Goal: Task Accomplishment & Management: Complete application form

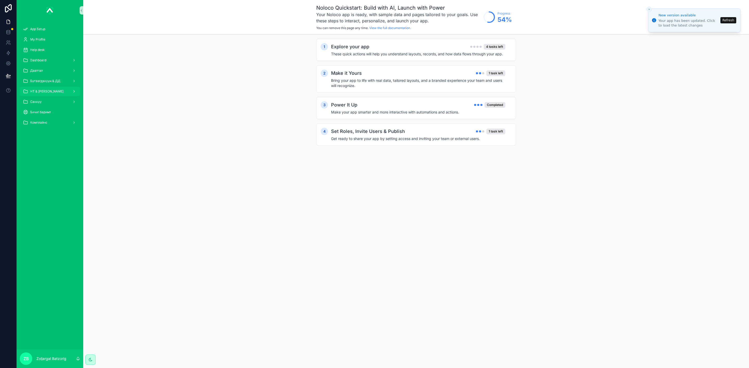
click at [41, 87] on div "НТ & [PERSON_NAME]" at bounding box center [50, 91] width 54 height 8
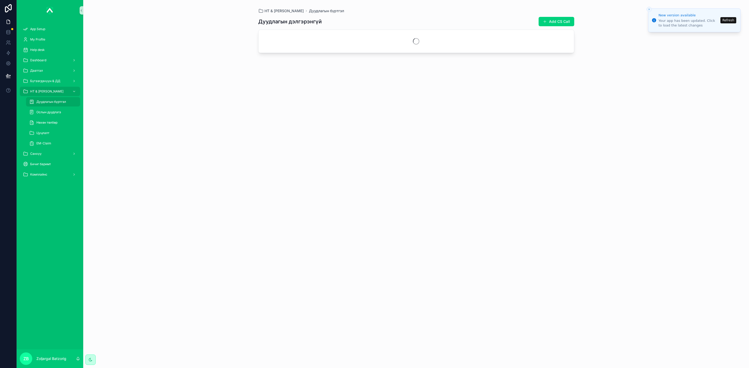
click at [64, 99] on div "Дуудлагын бүртгэл" at bounding box center [53, 102] width 48 height 8
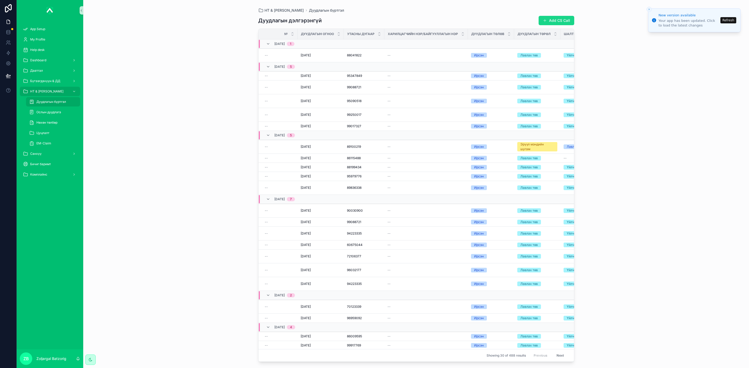
click at [562, 23] on button "Add CS Call" at bounding box center [556, 20] width 36 height 9
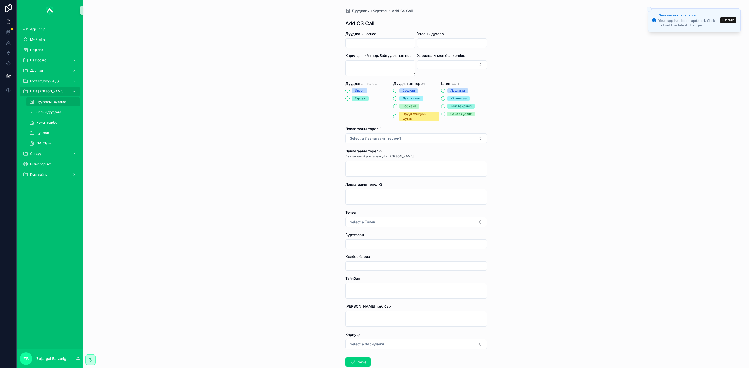
click at [381, 37] on div "Дуудлагын огноо" at bounding box center [380, 39] width 70 height 17
click at [384, 43] on input "scrollable content" at bounding box center [379, 43] width 69 height 7
click at [357, 118] on button "22" at bounding box center [358, 120] width 9 height 9
type input "*********"
click at [425, 41] on input "scrollable content" at bounding box center [451, 43] width 69 height 7
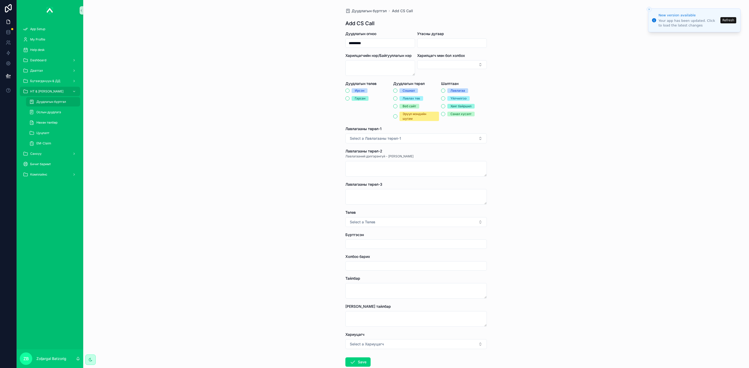
paste input "********"
type input "********"
click at [359, 90] on div "Ирсэн" at bounding box center [360, 90] width 10 height 5
click at [349, 90] on button "Ирсэн" at bounding box center [347, 91] width 4 height 4
drag, startPoint x: 410, startPoint y: 103, endPoint x: 413, endPoint y: 100, distance: 3.9
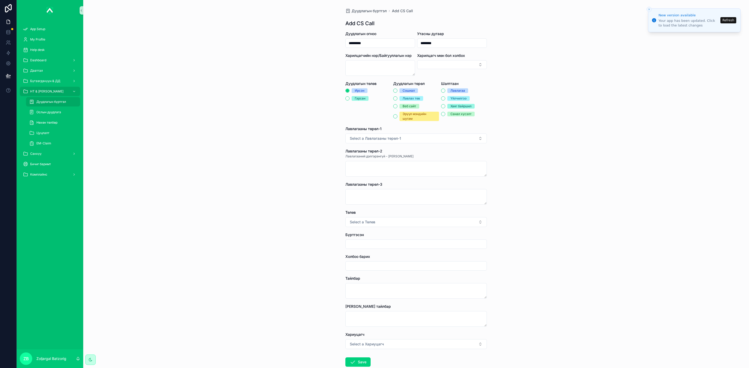
click at [411, 102] on div "Сошиал Лавлах төв Веб сайт Эрүүл мэндийн шугам" at bounding box center [416, 104] width 46 height 33
click at [414, 96] on div "Лавлах төв" at bounding box center [410, 98] width 17 height 5
click at [397, 96] on button "Лавлах төв" at bounding box center [395, 98] width 4 height 4
click at [447, 97] on span "Үйлчилгээ" at bounding box center [458, 98] width 22 height 5
click at [444, 97] on button "Үйлчилгээ" at bounding box center [443, 98] width 4 height 4
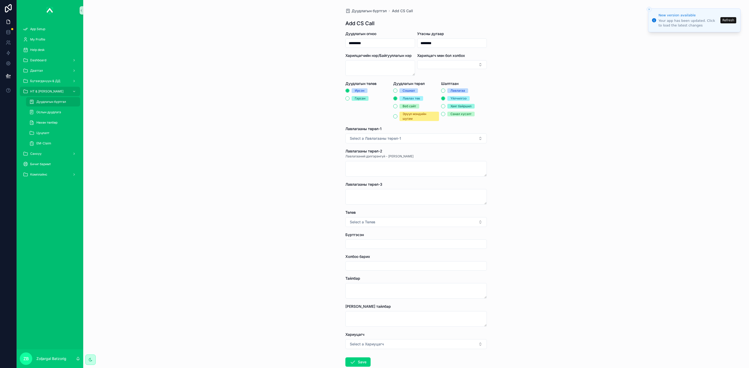
click at [447, 88] on span "Лавлагаа" at bounding box center [457, 90] width 21 height 5
click at [445, 89] on button "Лавлагаа" at bounding box center [443, 91] width 4 height 4
click at [413, 136] on button "Select a Лавлагааны төрөл-1" at bounding box center [415, 139] width 141 height 10
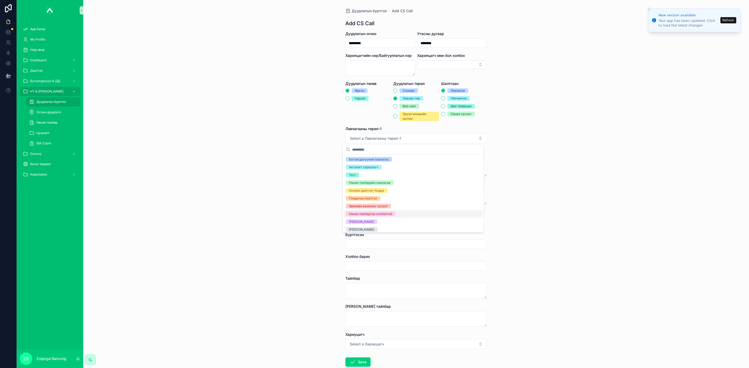
click at [373, 216] on div "Нөхөн төлбөртэй холбоотой" at bounding box center [370, 214] width 43 height 5
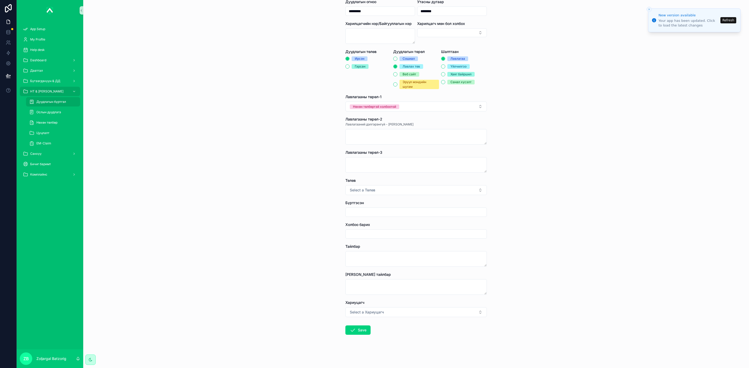
scroll to position [32, 0]
click at [380, 193] on button "Select a Төлөв" at bounding box center [415, 190] width 141 height 10
click at [359, 211] on div "Хаасан" at bounding box center [354, 211] width 11 height 5
drag, startPoint x: 359, startPoint y: 211, endPoint x: 370, endPoint y: 213, distance: 11.9
click at [371, 212] on input "scrollable content" at bounding box center [415, 212] width 141 height 7
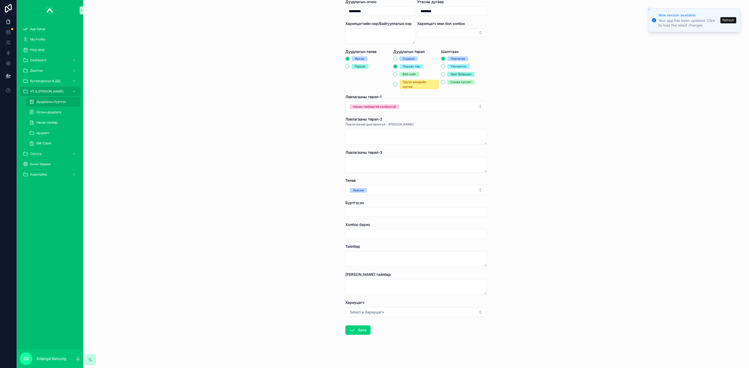
click at [366, 215] on input "scrollable content" at bounding box center [415, 212] width 141 height 7
click at [371, 212] on input "scrollable content" at bounding box center [415, 212] width 141 height 7
type input "**********"
click at [372, 236] on input "scrollable content" at bounding box center [415, 234] width 141 height 7
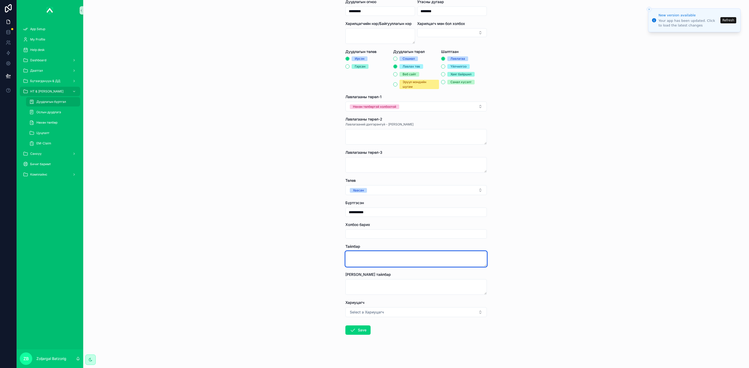
click at [363, 259] on textarea "scrollable content" at bounding box center [415, 259] width 141 height 16
type textarea "**********"
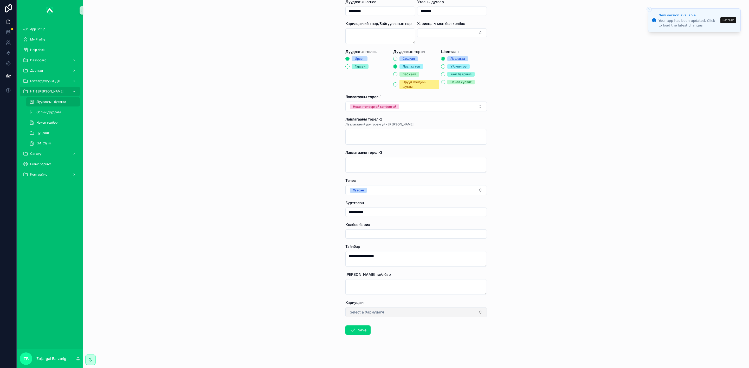
click at [382, 314] on button "Select a Хариуцагч" at bounding box center [415, 313] width 141 height 10
click at [366, 275] on div "Содбилгүүн" at bounding box center [413, 278] width 139 height 8
drag, startPoint x: 359, startPoint y: 338, endPoint x: 361, endPoint y: 335, distance: 3.3
click at [359, 337] on form "**********" at bounding box center [415, 183] width 141 height 369
click at [360, 331] on button "Save" at bounding box center [357, 330] width 25 height 9
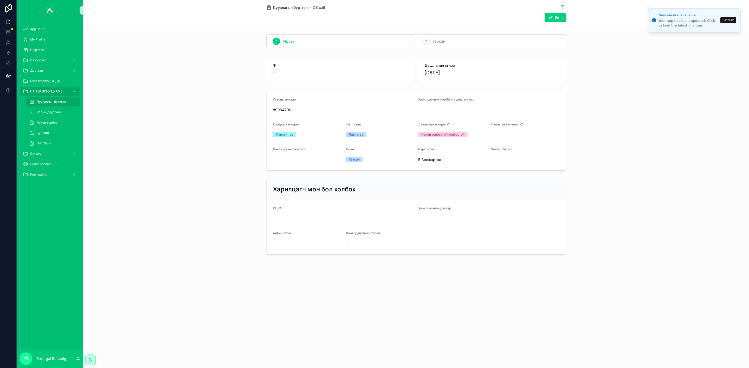
click at [278, 9] on span "Дуудлагын бүртгэл" at bounding box center [289, 7] width 35 height 5
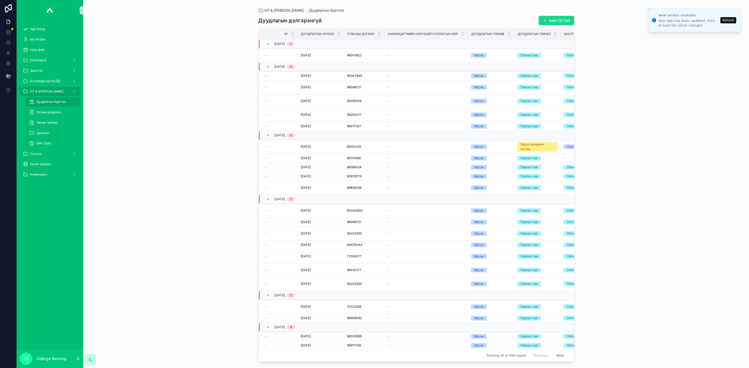
click at [551, 21] on button "Add CS Call" at bounding box center [556, 20] width 36 height 9
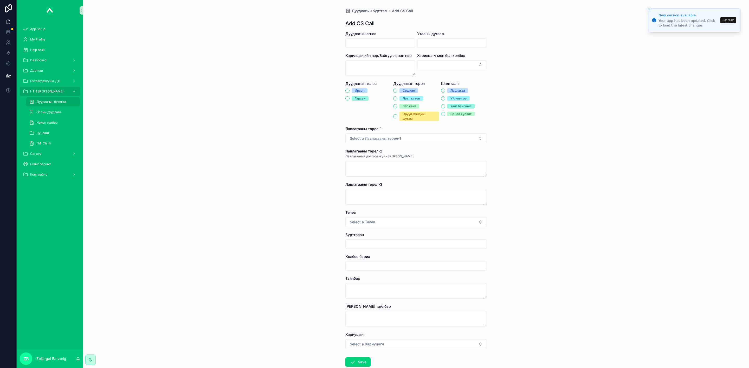
click at [375, 40] on input "scrollable content" at bounding box center [379, 43] width 69 height 7
click at [357, 120] on button "22" at bounding box center [358, 120] width 9 height 9
type input "*********"
click at [423, 41] on input "scrollable content" at bounding box center [451, 43] width 69 height 7
paste input "********"
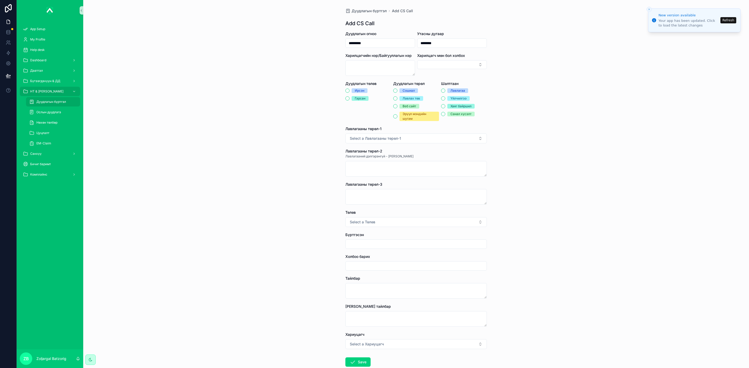
type input "********"
click at [355, 90] on div "Ирсэн" at bounding box center [360, 90] width 10 height 5
click at [349, 90] on button "Ирсэн" at bounding box center [347, 91] width 4 height 4
type button "IRSEN"
click at [402, 98] on div "Лавлах төв" at bounding box center [410, 98] width 17 height 5
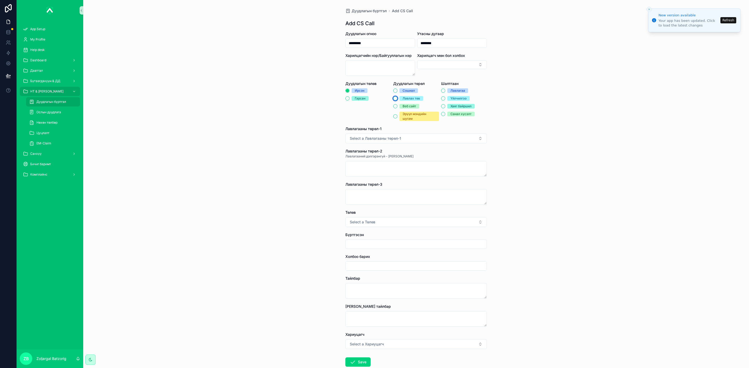
click at [397, 98] on button "Лавлах төв" at bounding box center [395, 98] width 4 height 4
click at [455, 101] on div "Үйлчилгээ" at bounding box center [458, 98] width 16 height 5
click at [445, 101] on button "Үйлчилгээ" at bounding box center [443, 98] width 4 height 4
click at [455, 86] on div "Шалтгаан" at bounding box center [464, 83] width 46 height 5
click at [456, 93] on div "Лавлагаа" at bounding box center [457, 90] width 15 height 5
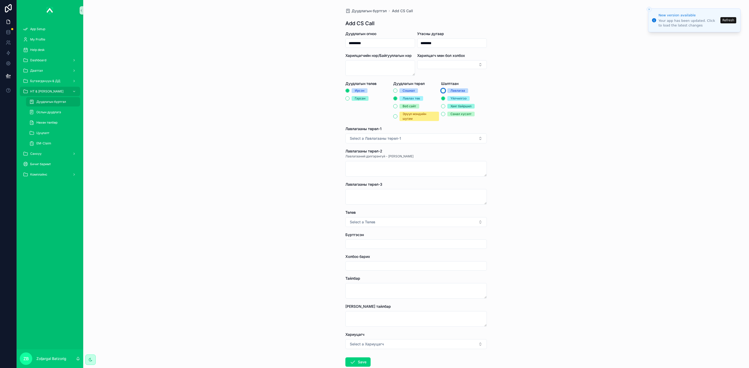
click at [445, 93] on button "Лавлагаа" at bounding box center [443, 91] width 4 height 4
click at [422, 131] on div "Лавлагааны төрөл-1" at bounding box center [415, 128] width 141 height 5
click at [423, 136] on button "Select a Лавлагааны төрөл-1" at bounding box center [415, 139] width 141 height 10
click at [382, 161] on div "Бүтээгдэхүүний лавлагаа" at bounding box center [369, 159] width 40 height 5
click at [373, 230] on form "Дуудлагын огноо ********* Утасны дугаар ******** Харилцагчийн нэр/Байгууллагын …" at bounding box center [415, 215] width 141 height 369
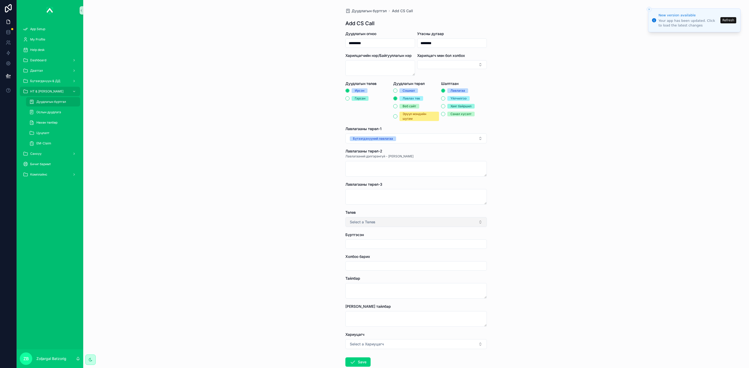
click at [378, 220] on button "Select a Төлөв" at bounding box center [415, 222] width 141 height 10
click at [352, 240] on div "[PERSON_NAME]" at bounding box center [413, 248] width 141 height 18
click at [354, 243] on div "Хаасан" at bounding box center [354, 244] width 11 height 5
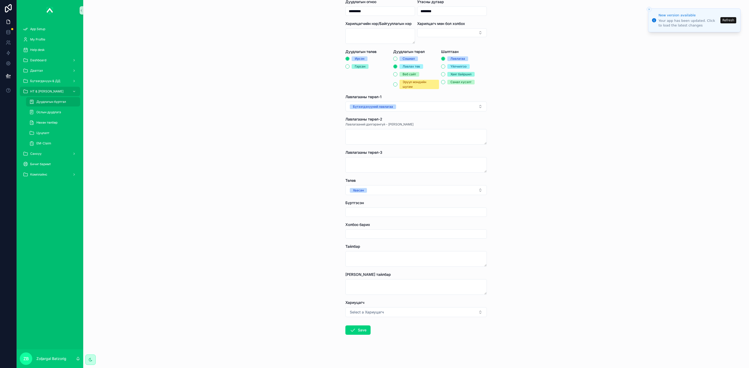
scroll to position [32, 0]
drag, startPoint x: 367, startPoint y: 206, endPoint x: 376, endPoint y: 216, distance: 12.7
click at [369, 206] on div "Бүртгэсэн" at bounding box center [415, 208] width 141 height 17
click at [377, 214] on input "scrollable content" at bounding box center [415, 212] width 141 height 7
type input "**********"
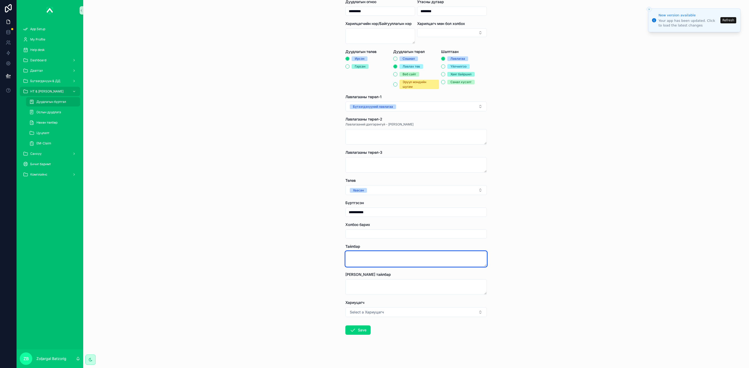
click at [366, 264] on textarea "scrollable content" at bounding box center [415, 259] width 141 height 16
type textarea "**********"
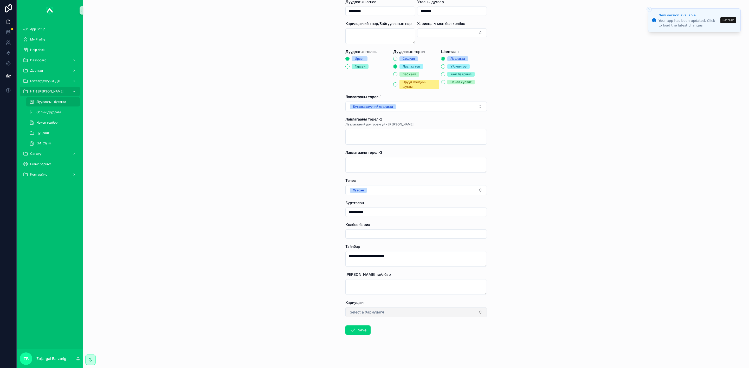
click at [406, 308] on button "Select a Хариуцагч" at bounding box center [415, 313] width 141 height 10
click at [361, 301] on div "Б.Золжаргал" at bounding box center [358, 301] width 19 height 5
click at [353, 326] on button "Save" at bounding box center [357, 330] width 25 height 9
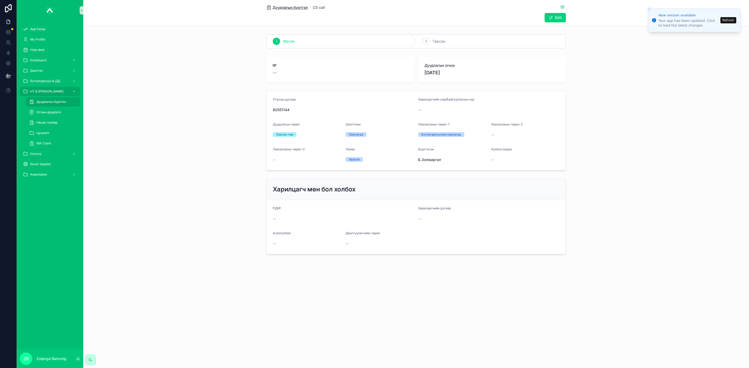
click at [299, 9] on span "Дуудлагын бүртгэл" at bounding box center [289, 7] width 35 height 5
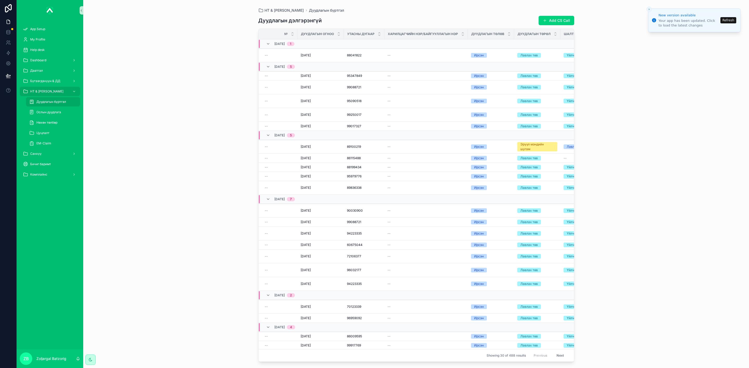
drag, startPoint x: 559, startPoint y: 22, endPoint x: 503, endPoint y: 30, distance: 57.2
click at [559, 21] on button "Add CS Call" at bounding box center [556, 20] width 36 height 9
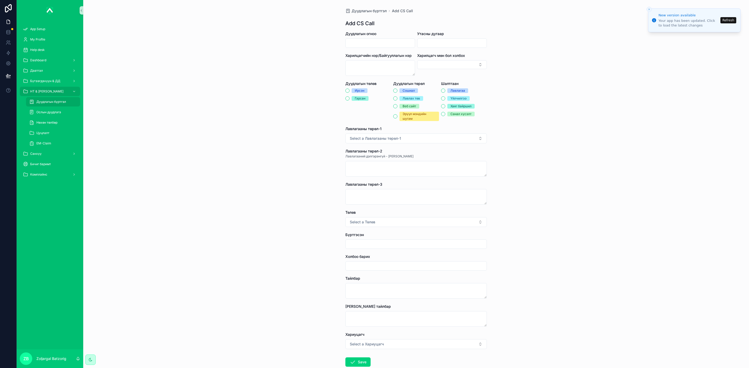
click at [361, 48] on form "Дуудлагын огноо Утасны дугаар Харилцагчийн нэр/Байгууллагын нэр Харилцагч мөн б…" at bounding box center [415, 215] width 141 height 369
click at [364, 43] on input "scrollable content" at bounding box center [379, 43] width 69 height 7
click at [375, 42] on input "scrollable content" at bounding box center [379, 43] width 69 height 7
click at [397, 42] on input "scrollable content" at bounding box center [379, 43] width 69 height 7
click at [357, 117] on button "22" at bounding box center [358, 120] width 9 height 9
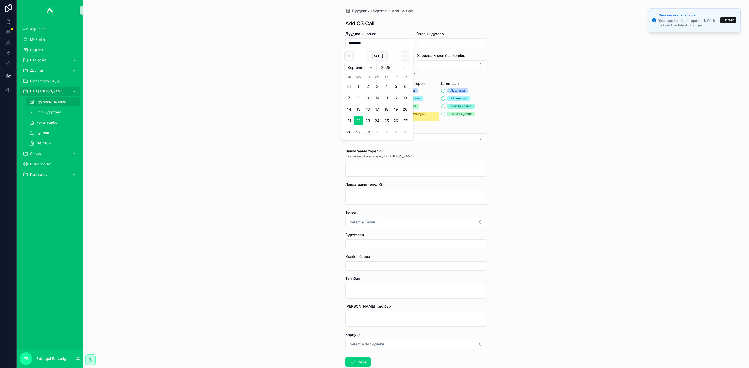
type input "*********"
click at [443, 43] on input "scrollable content" at bounding box center [451, 43] width 69 height 7
paste input "********"
type input "********"
drag, startPoint x: 353, startPoint y: 88, endPoint x: 357, endPoint y: 89, distance: 4.7
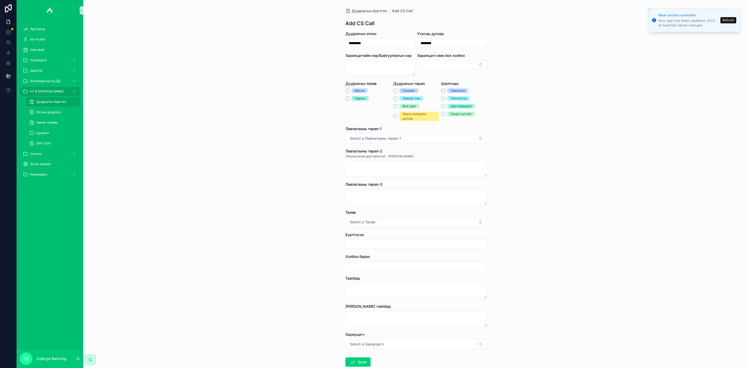
click at [355, 88] on div "Ирсэн" at bounding box center [360, 90] width 10 height 5
click at [349, 89] on button "Ирсэн" at bounding box center [347, 91] width 4 height 4
click at [416, 105] on span "Веб сайт" at bounding box center [409, 106] width 20 height 5
click at [397, 105] on button "Веб сайт" at bounding box center [395, 106] width 4 height 4
click at [415, 99] on div "Лавлах төв" at bounding box center [410, 98] width 17 height 5
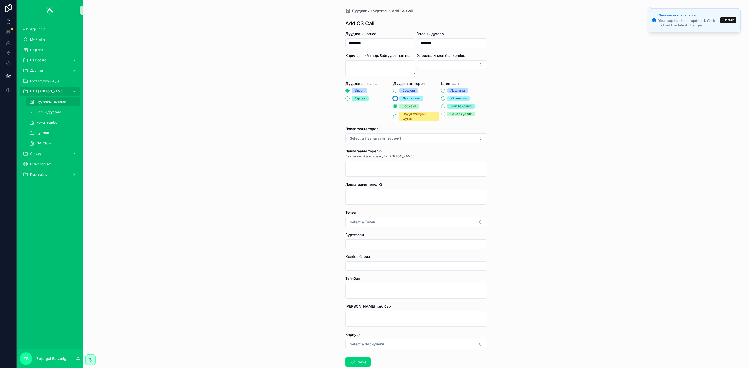
click at [397, 99] on button "Лавлах төв" at bounding box center [395, 98] width 4 height 4
click at [410, 88] on div "Сошиал" at bounding box center [408, 90] width 12 height 5
click at [397, 89] on button "Сошиал" at bounding box center [395, 91] width 4 height 4
click at [412, 99] on div "Лавлах төв" at bounding box center [410, 98] width 17 height 5
click at [454, 98] on div "Үйлчилгээ" at bounding box center [458, 98] width 16 height 5
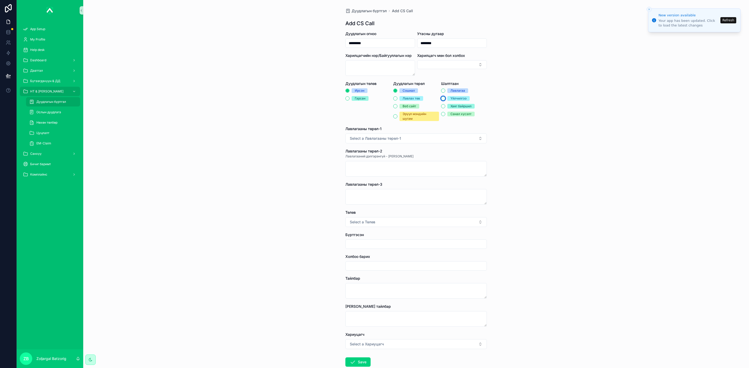
click at [445, 98] on button "Үйлчилгээ" at bounding box center [443, 98] width 4 height 4
drag, startPoint x: 418, startPoint y: 97, endPoint x: 414, endPoint y: 97, distance: 4.0
click at [415, 97] on span "Лавлах төв" at bounding box center [411, 98] width 24 height 5
click at [407, 99] on div "Лавлах төв" at bounding box center [410, 98] width 17 height 5
click at [397, 99] on button "Лавлах төв" at bounding box center [395, 98] width 4 height 4
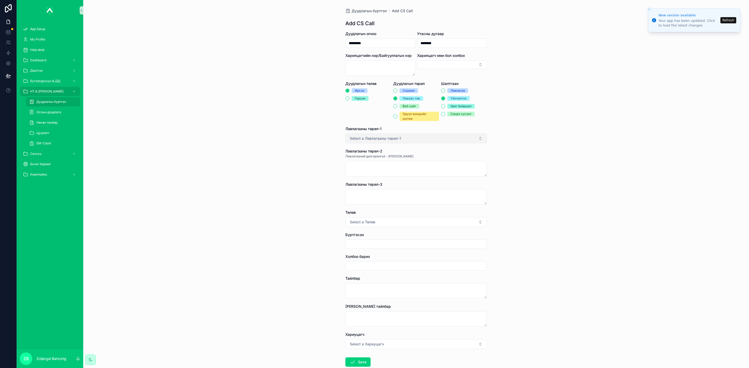
click at [409, 137] on button "Select a Лавлагааны төрөл-1" at bounding box center [415, 139] width 141 height 10
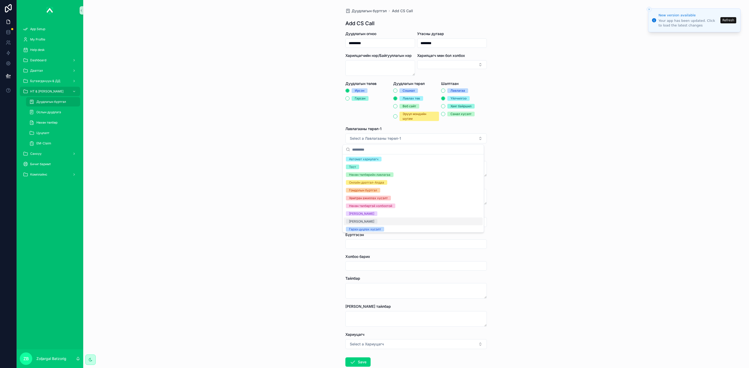
scroll to position [17, 0]
click at [374, 221] on div "Гэрээ цуцлах хүсэлт" at bounding box center [365, 220] width 32 height 5
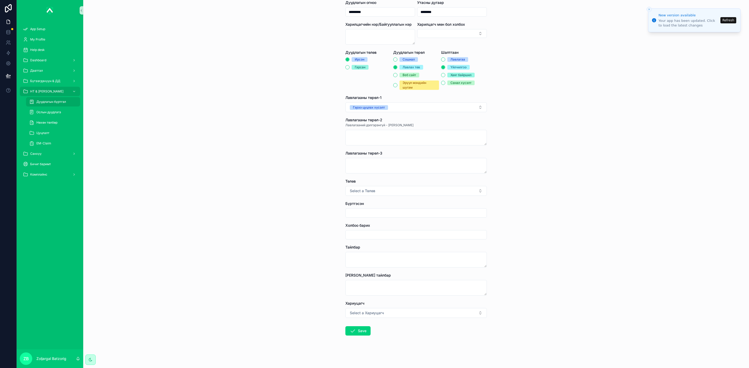
scroll to position [32, 0]
click at [374, 191] on button "Select a Төлөв" at bounding box center [415, 190] width 141 height 10
click at [357, 213] on div "Хаасан" at bounding box center [354, 211] width 11 height 5
click at [359, 218] on form "Дуудлагын огноо ********* Утасны дугаар ******** Харилцагчийн нэр/Байгууллагын …" at bounding box center [415, 183] width 141 height 369
drag, startPoint x: 368, startPoint y: 212, endPoint x: 369, endPoint y: 218, distance: 6.1
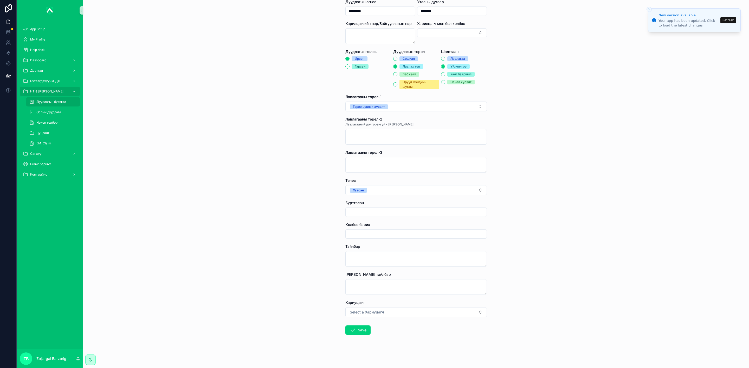
click at [368, 211] on input "scrollable content" at bounding box center [415, 212] width 141 height 7
type input "**********"
click at [374, 285] on textarea "scrollable content" at bounding box center [415, 287] width 141 height 16
click at [406, 283] on textarea "*****" at bounding box center [415, 287] width 141 height 16
type textarea "*******"
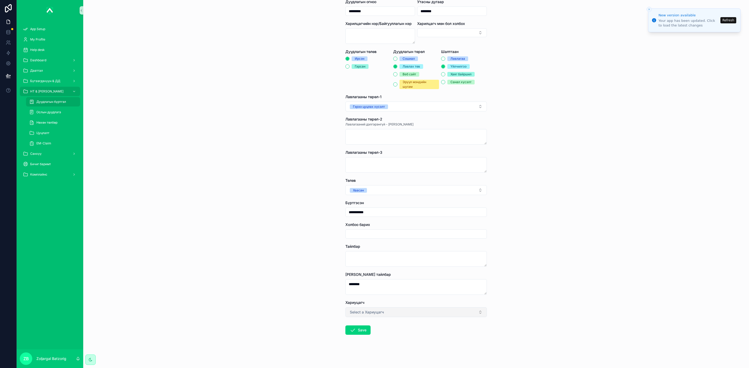
click at [406, 315] on button "Select a Хариуцагч" at bounding box center [415, 313] width 141 height 10
click at [365, 302] on div "Б.Золжаргал" at bounding box center [358, 301] width 19 height 5
click at [352, 332] on icon "scrollable content" at bounding box center [352, 330] width 6 height 6
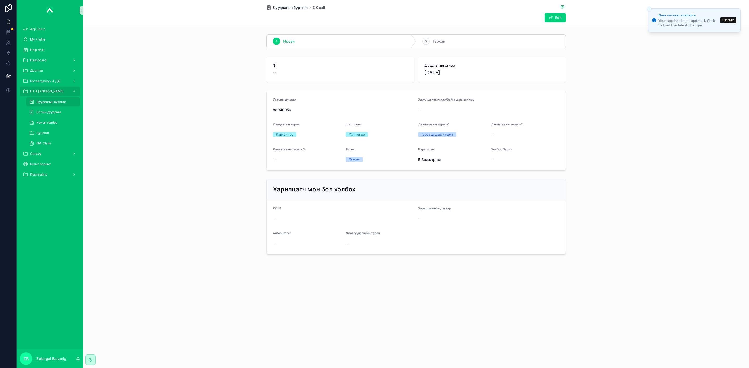
click at [295, 9] on span "Дуудлагын бүртгэл" at bounding box center [289, 7] width 35 height 5
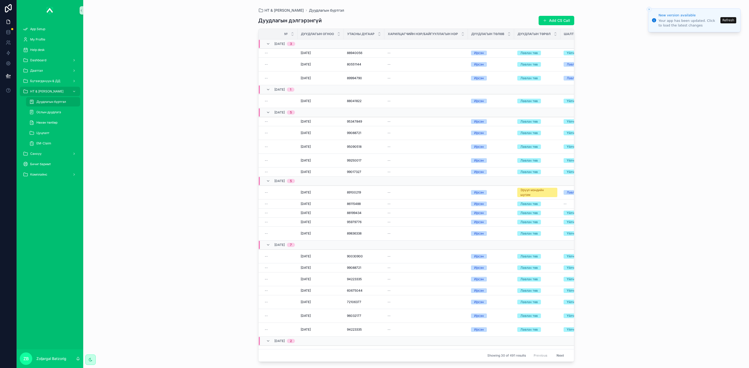
drag, startPoint x: 544, startPoint y: 19, endPoint x: 498, endPoint y: 29, distance: 47.0
click at [544, 19] on span "scrollable content" at bounding box center [545, 20] width 4 height 4
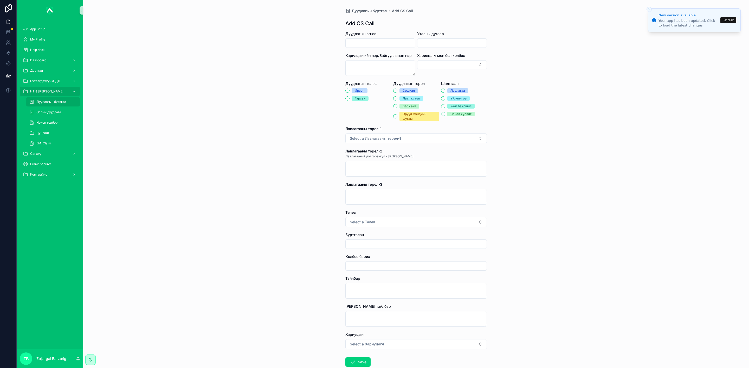
click at [370, 46] on input "scrollable content" at bounding box center [379, 43] width 69 height 7
click at [360, 120] on button "22" at bounding box center [358, 120] width 9 height 9
type input "*********"
click at [440, 39] on div "scrollable content" at bounding box center [452, 42] width 70 height 9
click at [443, 43] on input "scrollable content" at bounding box center [451, 43] width 69 height 7
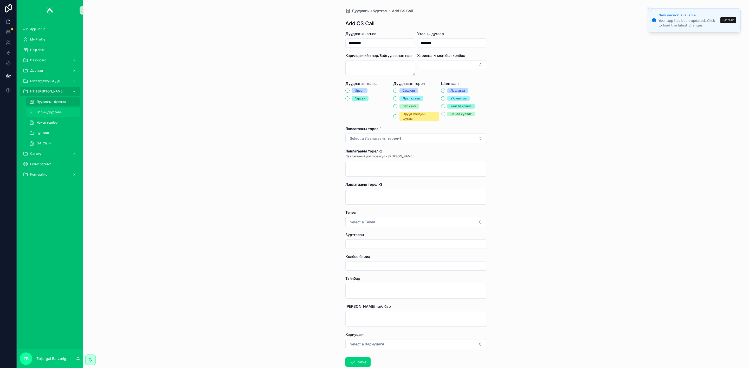
type input "********"
click at [355, 90] on div "Ирсэн" at bounding box center [360, 90] width 10 height 5
click at [349, 90] on button "Ирсэн" at bounding box center [347, 91] width 4 height 4
drag, startPoint x: 403, startPoint y: 100, endPoint x: 425, endPoint y: 96, distance: 22.7
click at [403, 100] on div "Лавлах төв" at bounding box center [410, 98] width 17 height 5
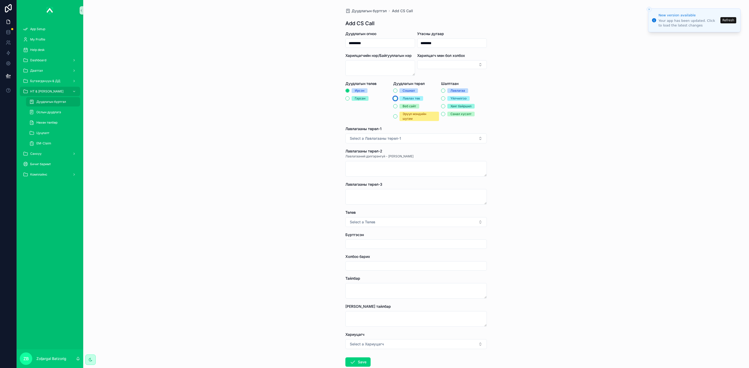
click at [397, 100] on button "Лавлах төв" at bounding box center [395, 98] width 4 height 4
click at [450, 96] on div "Үйлчилгээ" at bounding box center [458, 98] width 16 height 5
click at [445, 96] on button "Үйлчилгээ" at bounding box center [443, 98] width 4 height 4
click at [387, 138] on span "Select a Лавлагааны төрөл-1" at bounding box center [375, 138] width 51 height 5
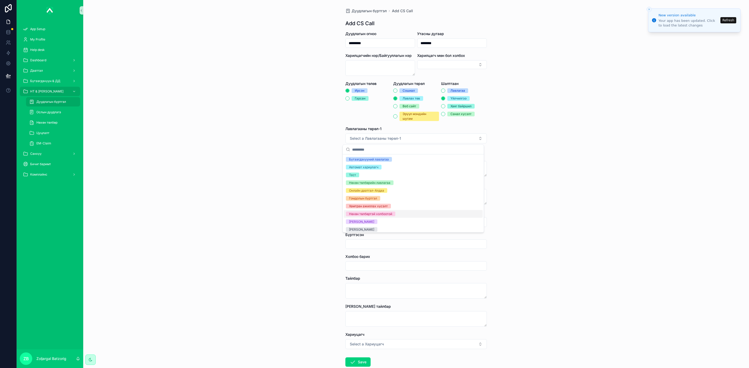
click at [375, 214] on div "Нөхөн төлбөртэй холбоотой" at bounding box center [370, 214] width 43 height 5
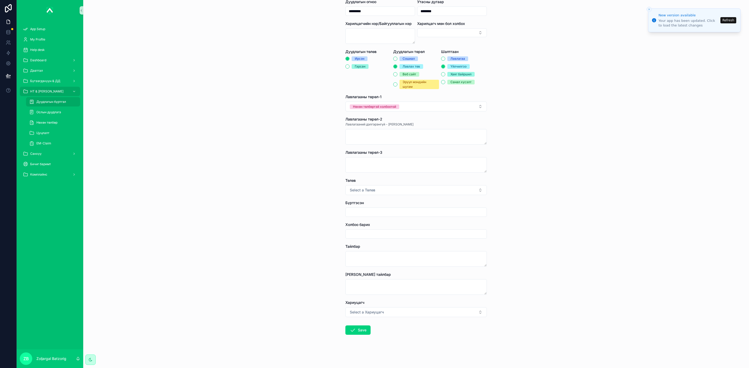
scroll to position [32, 0]
click at [375, 190] on button "Select a Төлөв" at bounding box center [415, 190] width 141 height 10
click at [356, 213] on div "Хаасан" at bounding box center [354, 211] width 11 height 5
click at [373, 214] on input "scrollable content" at bounding box center [415, 212] width 141 height 7
type input "**********"
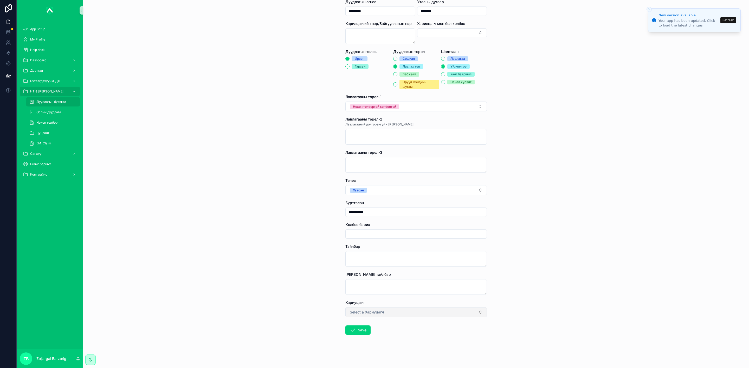
click at [365, 313] on span "Select a Хариуцагч" at bounding box center [367, 312] width 34 height 5
click at [357, 301] on div "Б.Золжаргал" at bounding box center [358, 301] width 19 height 5
click at [374, 311] on button "Б.Золжаргал" at bounding box center [415, 313] width 141 height 10
click at [363, 279] on div "Содбилгүүн" at bounding box center [358, 277] width 18 height 5
click at [375, 283] on textarea "scrollable content" at bounding box center [415, 287] width 141 height 16
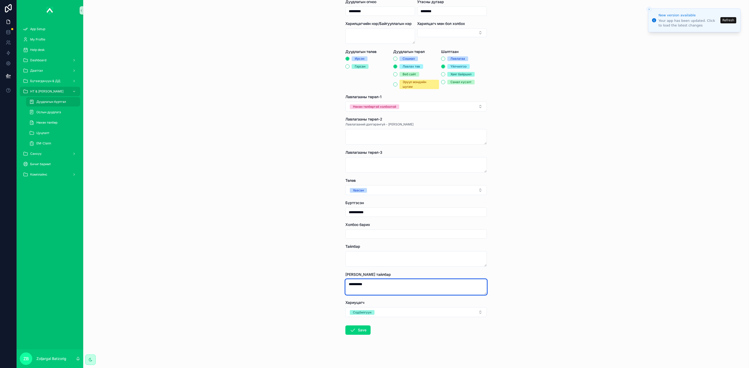
type textarea "**********"
click at [357, 330] on button "Save" at bounding box center [357, 330] width 25 height 9
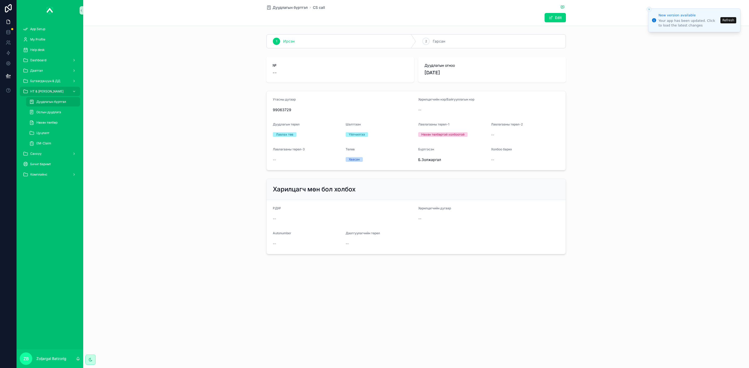
drag, startPoint x: 298, startPoint y: 8, endPoint x: 5, endPoint y: 83, distance: 302.3
click at [298, 8] on span "Дуудлагын бүртгэл" at bounding box center [289, 7] width 35 height 5
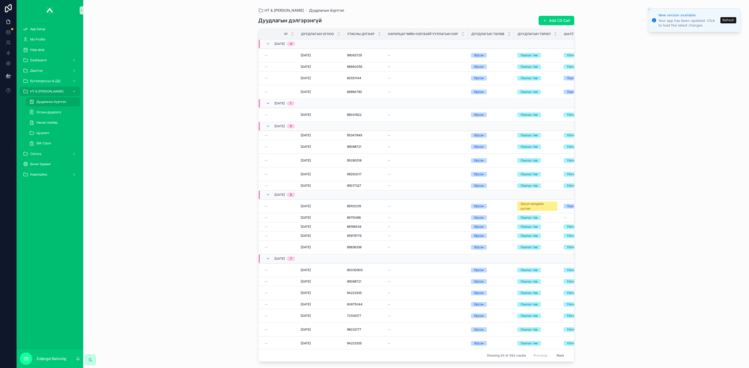
drag, startPoint x: 555, startPoint y: 20, endPoint x: 552, endPoint y: 22, distance: 3.0
click at [555, 20] on button "Add CS Call" at bounding box center [556, 20] width 36 height 9
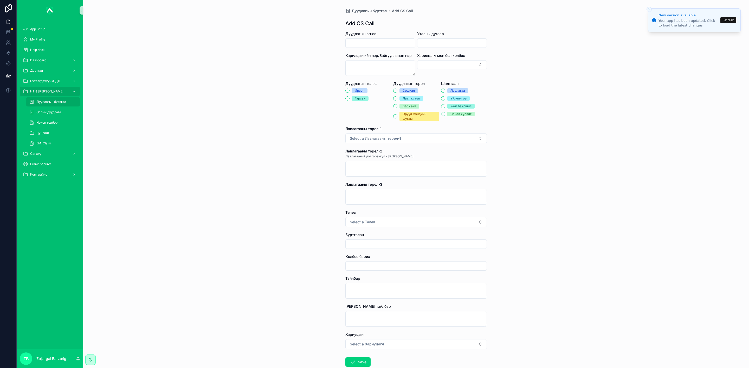
click at [384, 44] on input "scrollable content" at bounding box center [379, 43] width 69 height 7
click at [368, 121] on button "23" at bounding box center [367, 120] width 9 height 9
type input "*********"
click at [428, 42] on input "scrollable content" at bounding box center [451, 43] width 69 height 7
paste input "********"
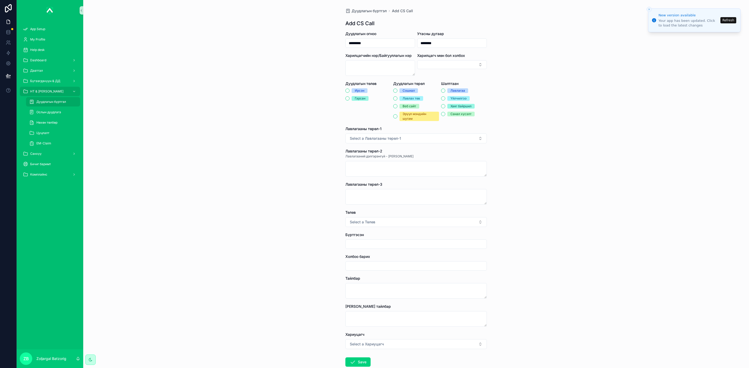
type input "********"
click at [357, 90] on div "Ирсэн" at bounding box center [360, 90] width 10 height 5
click at [349, 90] on button "Ирсэн" at bounding box center [347, 91] width 4 height 4
click at [403, 100] on div "Лавлах төв" at bounding box center [410, 98] width 17 height 5
click at [397, 100] on button "Лавлах төв" at bounding box center [395, 98] width 4 height 4
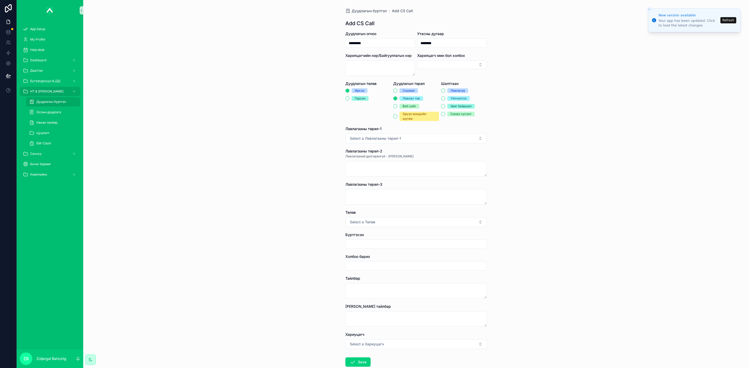
click at [455, 98] on div "Үйлчилгээ" at bounding box center [458, 98] width 16 height 5
click at [445, 98] on button "Үйлчилгээ" at bounding box center [443, 98] width 4 height 4
click at [430, 141] on button "Select a Лавлагааны төрөл-1" at bounding box center [415, 139] width 141 height 10
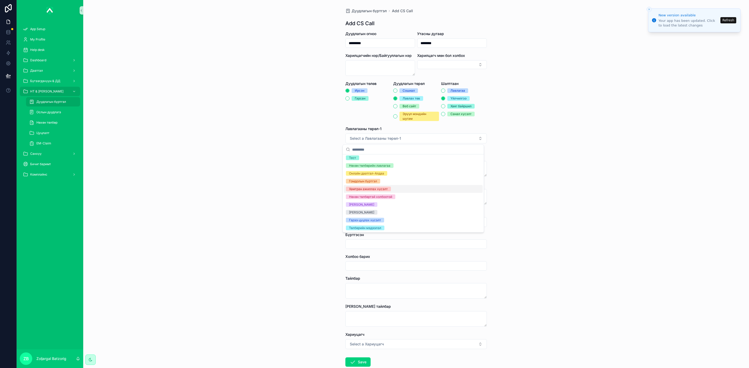
scroll to position [17, 0]
click at [379, 164] on div "Нөхөн төлбөрийн лавлагаа" at bounding box center [369, 165] width 41 height 5
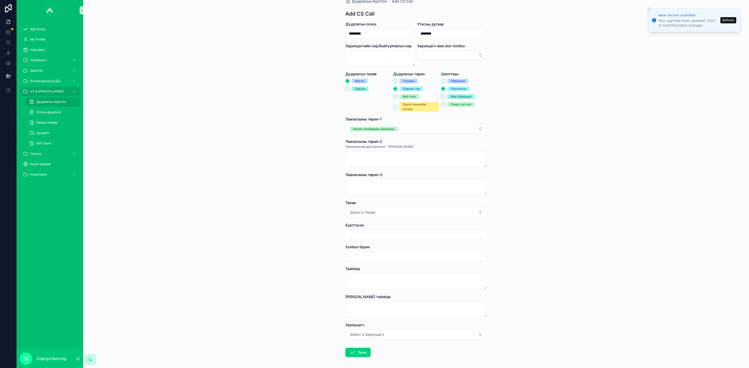
scroll to position [32, 0]
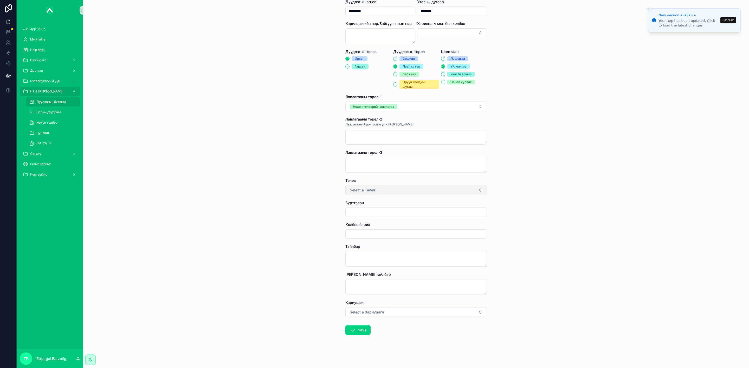
click at [371, 192] on span "Select a Төлөв" at bounding box center [362, 190] width 25 height 5
click at [356, 212] on div "Хаасан" at bounding box center [354, 211] width 11 height 5
drag, startPoint x: 373, startPoint y: 212, endPoint x: 373, endPoint y: 218, distance: 5.5
click at [373, 212] on input "scrollable content" at bounding box center [415, 212] width 141 height 7
type input "**********"
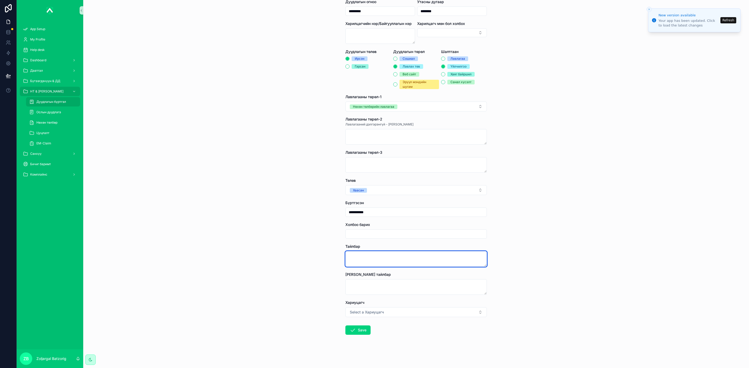
click at [378, 254] on textarea "scrollable content" at bounding box center [415, 259] width 141 height 16
type textarea "**********"
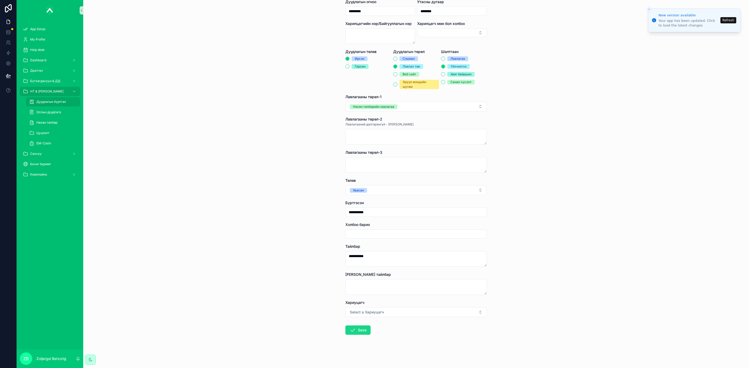
click at [353, 328] on icon "scrollable content" at bounding box center [352, 330] width 6 height 6
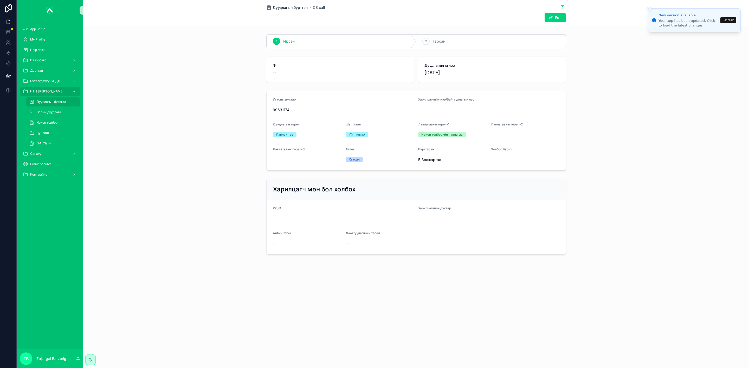
click at [304, 8] on span "Дуудлагын бүртгэл" at bounding box center [289, 7] width 35 height 5
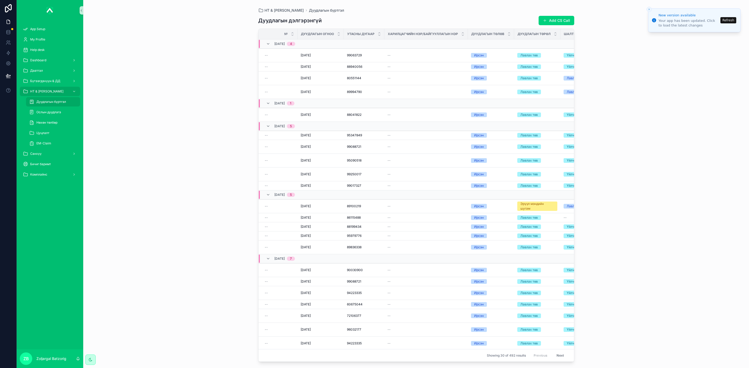
click at [561, 21] on button "Add CS Call" at bounding box center [556, 20] width 36 height 9
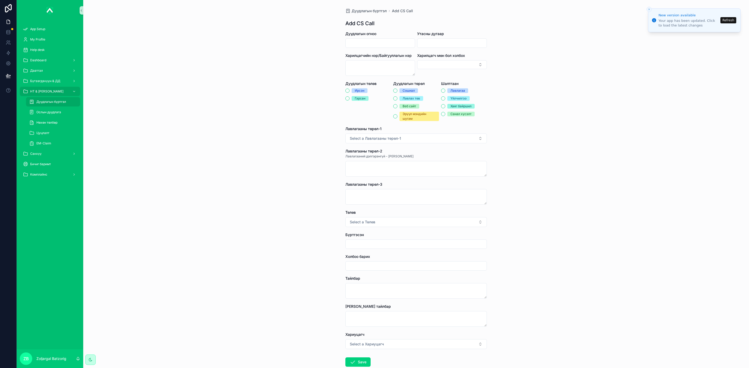
click at [377, 42] on input "scrollable content" at bounding box center [379, 43] width 69 height 7
click at [365, 120] on button "23" at bounding box center [367, 120] width 9 height 9
type input "*********"
click at [442, 37] on div "Утасны дугаар" at bounding box center [452, 39] width 70 height 17
click at [441, 44] on input "scrollable content" at bounding box center [451, 43] width 69 height 7
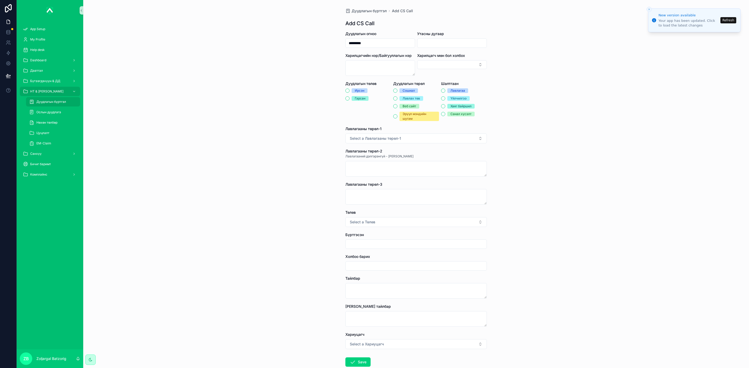
paste input "********"
type input "********"
click at [356, 90] on div "Ирсэн" at bounding box center [360, 90] width 10 height 5
click at [349, 90] on button "Ирсэн" at bounding box center [347, 91] width 4 height 4
click at [406, 100] on div "Лавлах төв" at bounding box center [410, 98] width 17 height 5
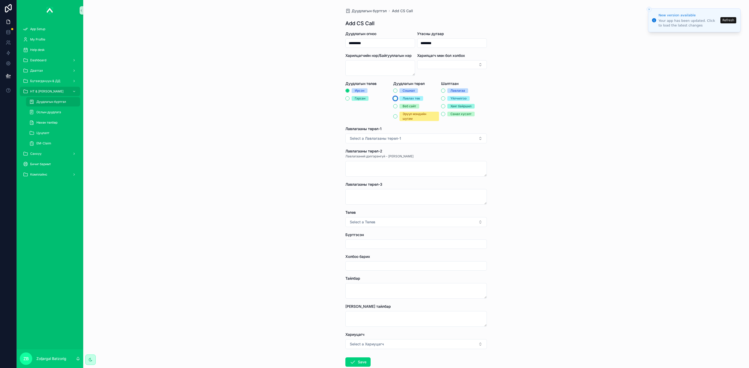
click at [397, 100] on button "Лавлах төв" at bounding box center [395, 98] width 4 height 4
click at [455, 97] on div "Үйлчилгээ" at bounding box center [458, 98] width 16 height 5
click at [445, 97] on button "Үйлчилгээ" at bounding box center [443, 98] width 4 height 4
click at [392, 133] on div "Лавлагааны төрөл-1 Select a Лавлагааны төрөл-1" at bounding box center [415, 134] width 141 height 17
drag, startPoint x: 392, startPoint y: 136, endPoint x: 397, endPoint y: 131, distance: 7.0
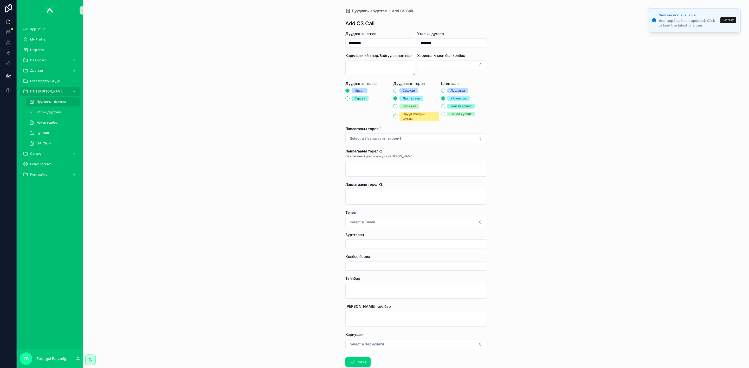
click at [393, 135] on button "Select a Лавлагааны төрөл-1" at bounding box center [415, 139] width 141 height 10
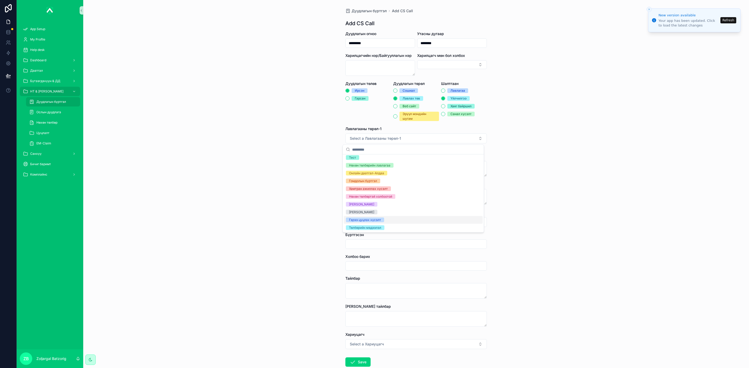
drag, startPoint x: 370, startPoint y: 221, endPoint x: 372, endPoint y: 210, distance: 11.2
click at [370, 220] on div "Гэрээ цуцлах хүсэлт" at bounding box center [365, 220] width 32 height 5
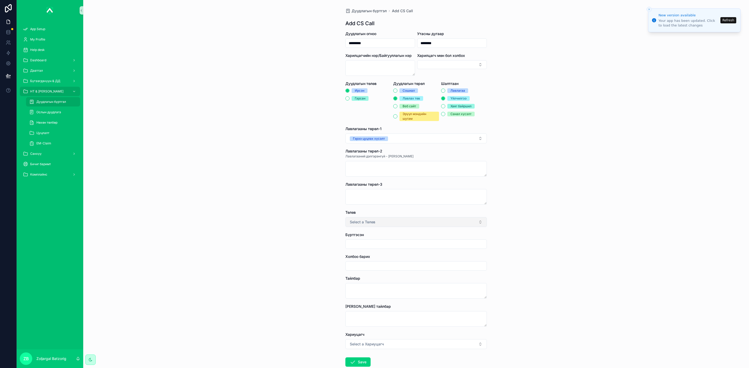
click at [368, 222] on span "Select a Төлөв" at bounding box center [362, 222] width 25 height 5
click at [353, 244] on div "Хаасан" at bounding box center [354, 244] width 11 height 5
click at [364, 246] on input "scrollable content" at bounding box center [415, 244] width 141 height 7
type input "**********"
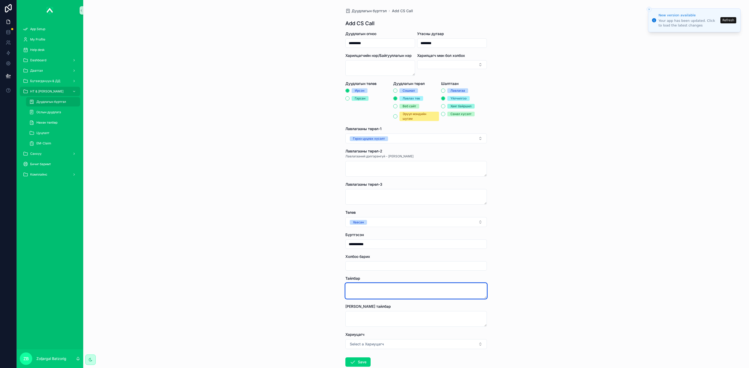
click at [371, 297] on textarea "scrollable content" at bounding box center [415, 291] width 141 height 16
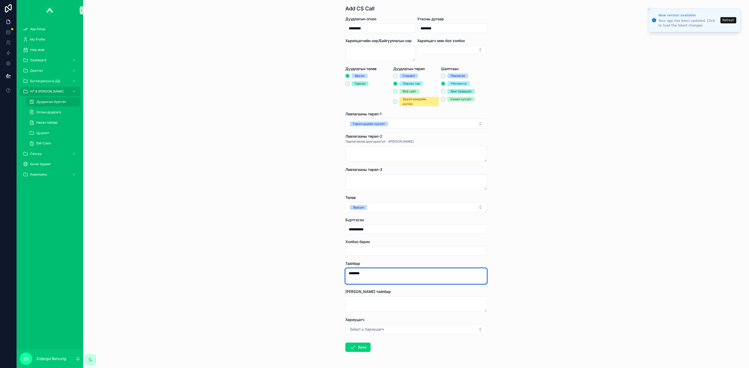
scroll to position [32, 0]
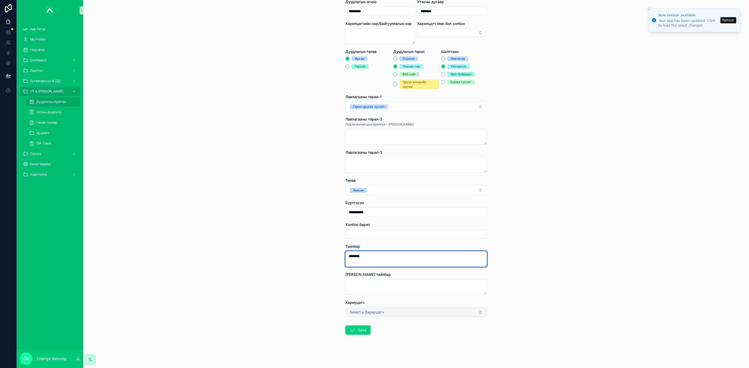
type textarea "*******"
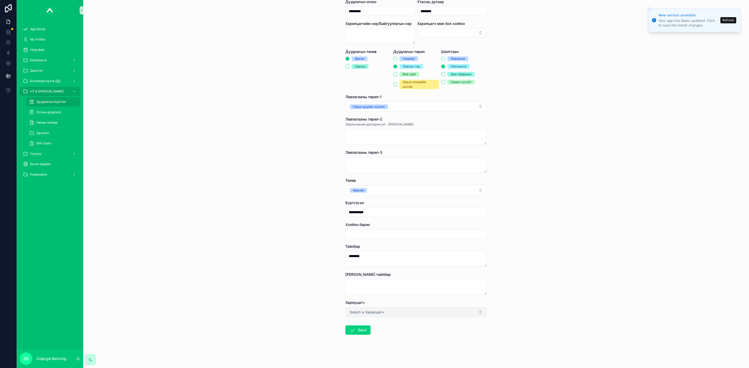
click at [387, 314] on button "Select a Хариуцагч" at bounding box center [415, 313] width 141 height 10
click at [360, 301] on div "Б.Золжаргал" at bounding box center [358, 301] width 19 height 5
click at [358, 330] on button "Save" at bounding box center [357, 330] width 25 height 9
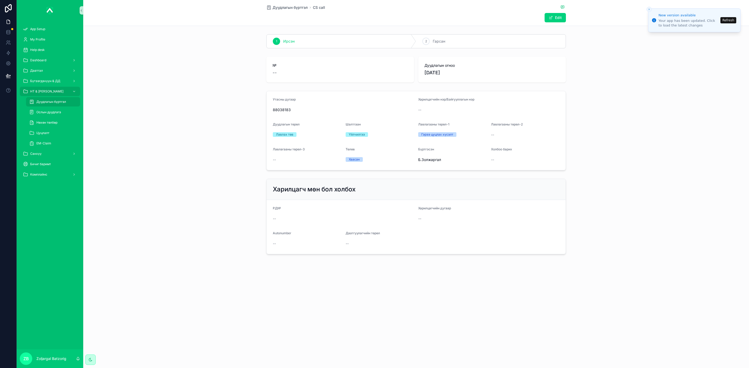
drag, startPoint x: 293, startPoint y: 10, endPoint x: 194, endPoint y: 14, distance: 98.6
click at [292, 9] on span "Дуудлагын бүртгэл" at bounding box center [289, 7] width 35 height 5
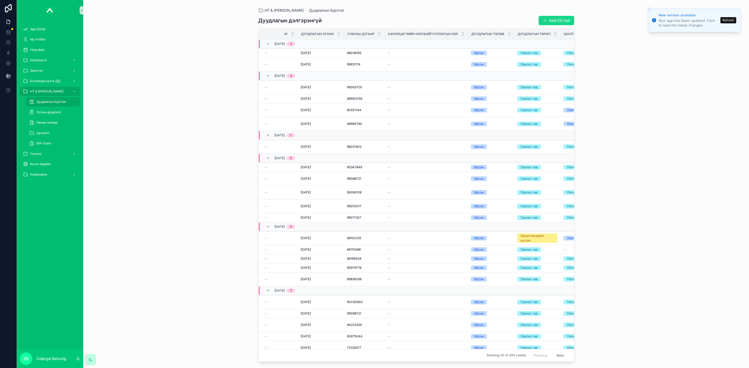
click at [569, 21] on button "Add CS Call" at bounding box center [556, 20] width 36 height 9
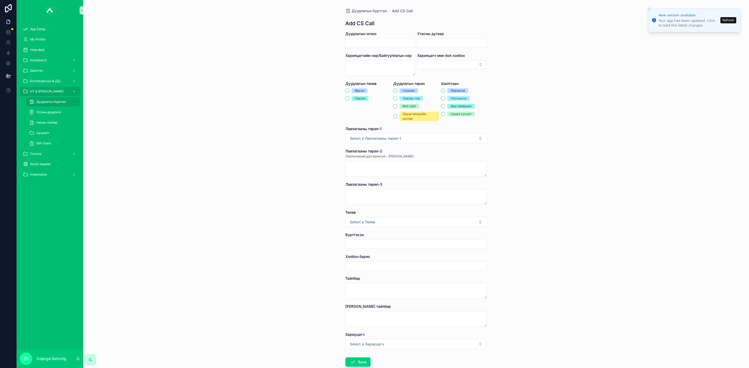
click at [389, 44] on input "scrollable content" at bounding box center [379, 43] width 69 height 7
click at [367, 118] on button "23" at bounding box center [367, 120] width 9 height 9
type input "*********"
click at [442, 44] on input "scrollable content" at bounding box center [451, 43] width 69 height 7
paste input "********"
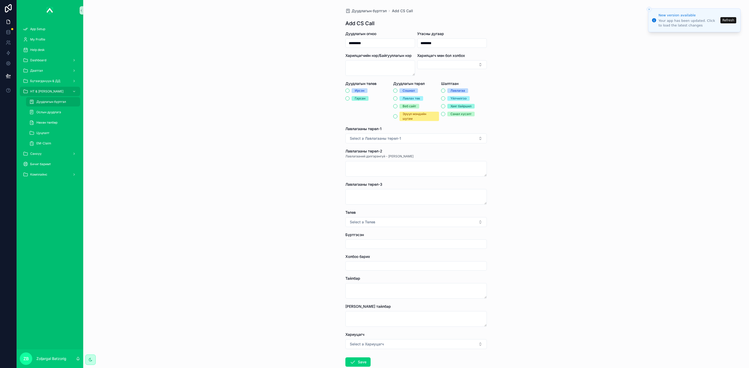
type input "********"
click at [360, 89] on div "Ирсэн" at bounding box center [360, 90] width 10 height 5
click at [349, 89] on button "Ирсэн" at bounding box center [347, 91] width 4 height 4
drag, startPoint x: 409, startPoint y: 100, endPoint x: 427, endPoint y: 97, distance: 18.1
click at [409, 100] on div "Лавлах төв" at bounding box center [410, 98] width 17 height 5
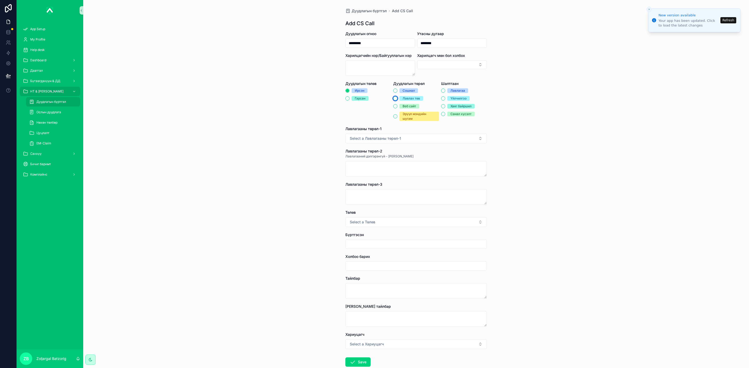
click at [397, 100] on button "Лавлах төв" at bounding box center [395, 98] width 4 height 4
click at [450, 97] on div "Үйлчилгээ" at bounding box center [458, 98] width 16 height 5
click at [445, 97] on button "Үйлчилгээ" at bounding box center [443, 98] width 4 height 4
click at [413, 133] on div "Лавлагааны төрөл-1 Select a Лавлагааны төрөл-1" at bounding box center [415, 134] width 141 height 17
click at [409, 139] on button "Select a Лавлагааны төрөл-1" at bounding box center [415, 139] width 141 height 10
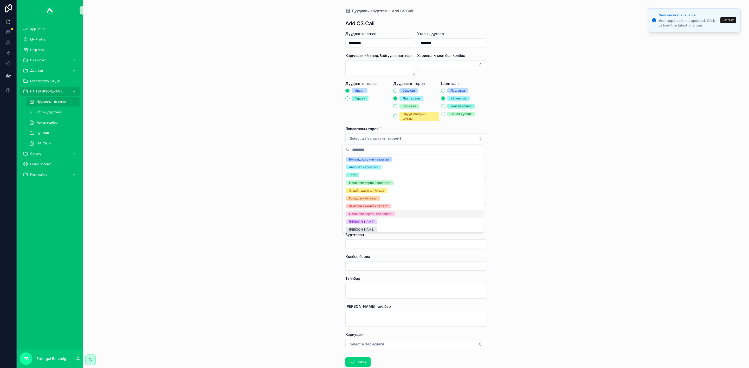
click at [391, 216] on div "Нөхөн төлбөртэй холбоотой" at bounding box center [370, 214] width 43 height 5
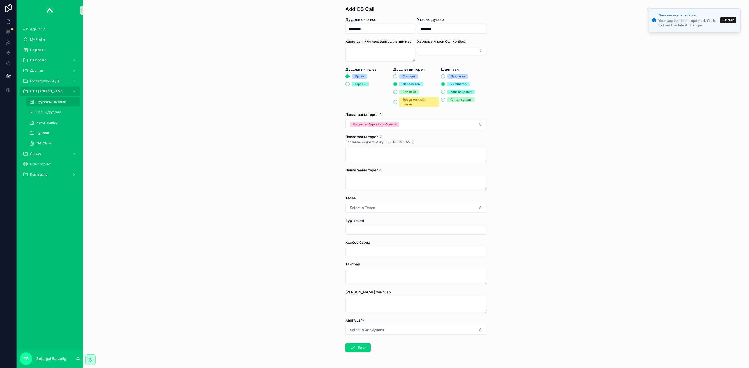
scroll to position [32, 0]
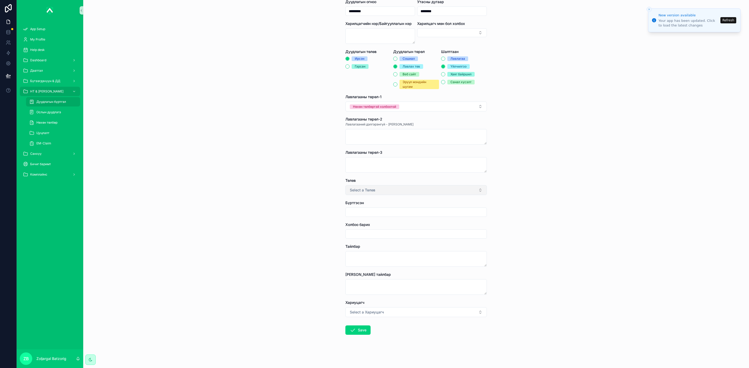
click at [383, 188] on button "Select a Төлөв" at bounding box center [415, 190] width 141 height 10
click at [355, 212] on div "Хаасан" at bounding box center [354, 211] width 11 height 5
click at [381, 210] on input "scrollable content" at bounding box center [415, 212] width 141 height 7
type input "**********"
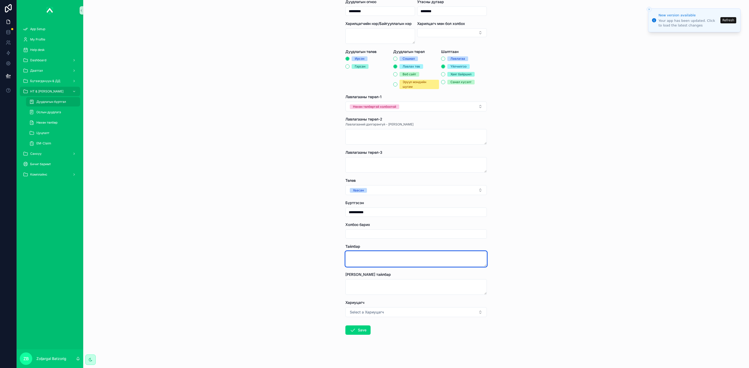
drag, startPoint x: 382, startPoint y: 261, endPoint x: 388, endPoint y: 257, distance: 7.0
click at [382, 261] on textarea "scrollable content" at bounding box center [415, 259] width 141 height 16
type textarea "**********"
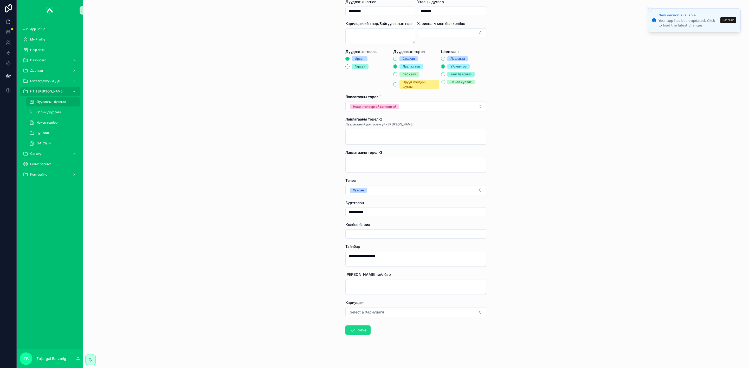
click at [355, 331] on button "Save" at bounding box center [357, 330] width 25 height 9
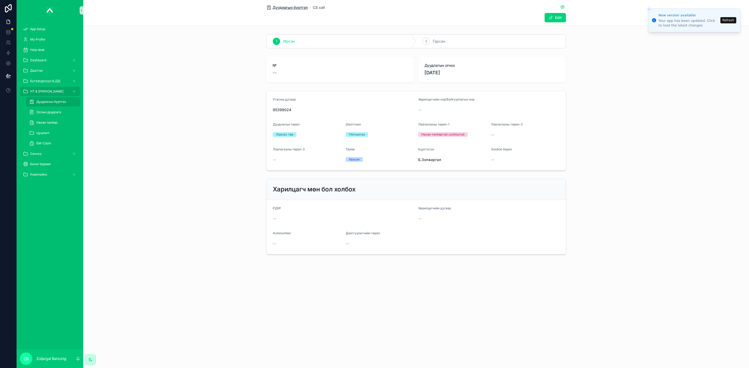
click at [294, 9] on span "Дуудлагын бүртгэл" at bounding box center [289, 7] width 35 height 5
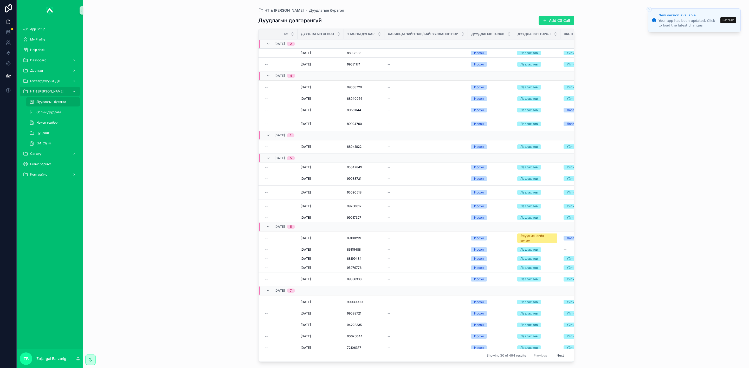
click at [552, 19] on button "Add CS Call" at bounding box center [556, 20] width 36 height 9
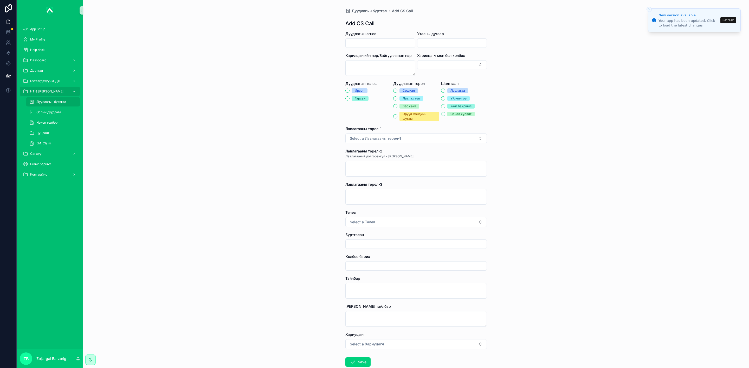
click at [381, 45] on input "scrollable content" at bounding box center [379, 43] width 69 height 7
click at [372, 120] on button "24" at bounding box center [376, 120] width 9 height 9
click at [368, 119] on button "23" at bounding box center [367, 120] width 9 height 9
type input "*********"
click at [435, 43] on input "scrollable content" at bounding box center [451, 43] width 69 height 7
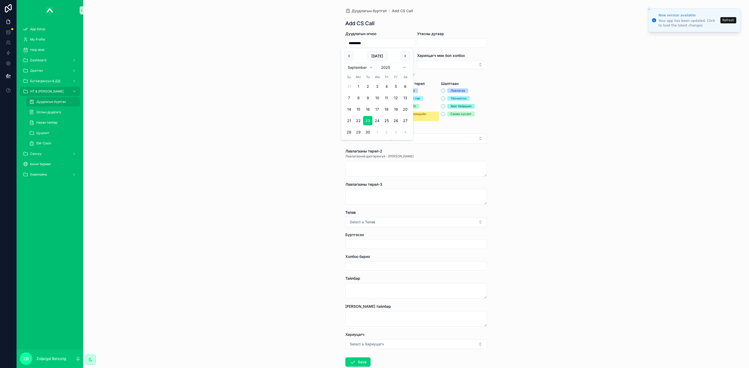
paste input "********"
type input "********"
click at [358, 86] on label "Дуудлагын төлөв" at bounding box center [360, 83] width 31 height 5
click at [358, 90] on div "Ирсэн" at bounding box center [360, 90] width 10 height 5
click at [349, 90] on button "Ирсэн" at bounding box center [347, 91] width 4 height 4
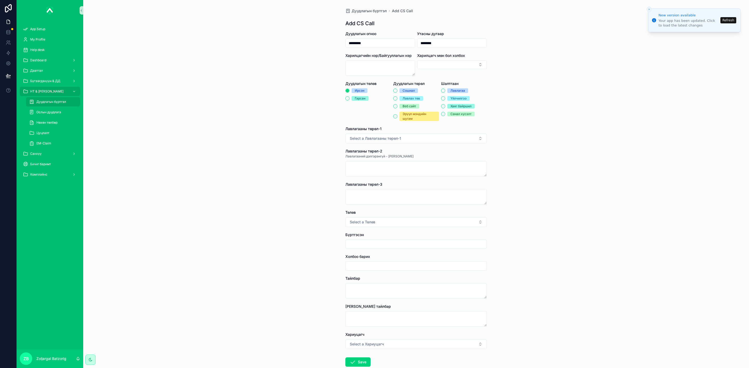
click at [408, 101] on div "Сошиал Лавлах төв Веб сайт Эрүүл мэндийн шугам" at bounding box center [416, 104] width 46 height 33
click at [412, 99] on div "Лавлах төв" at bounding box center [410, 98] width 17 height 5
click at [397, 99] on button "Лавлах төв" at bounding box center [395, 98] width 4 height 4
click at [441, 100] on button "Үйлчилгээ" at bounding box center [443, 98] width 4 height 4
click at [406, 139] on button "Select a Лавлагааны төрөл-1" at bounding box center [415, 139] width 141 height 10
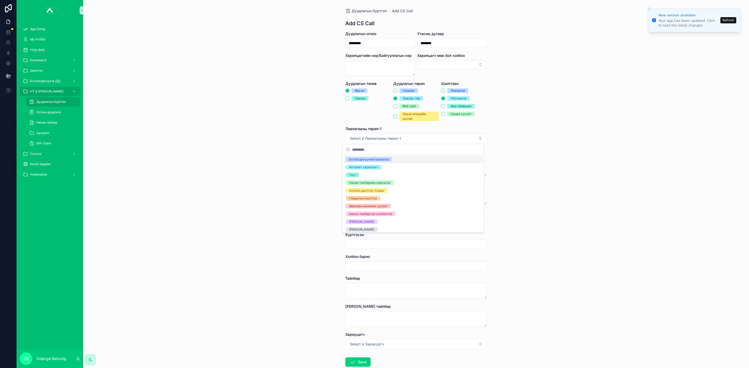
click at [384, 158] on div "Бүтээгдэхүүний лавлагаа" at bounding box center [369, 159] width 40 height 5
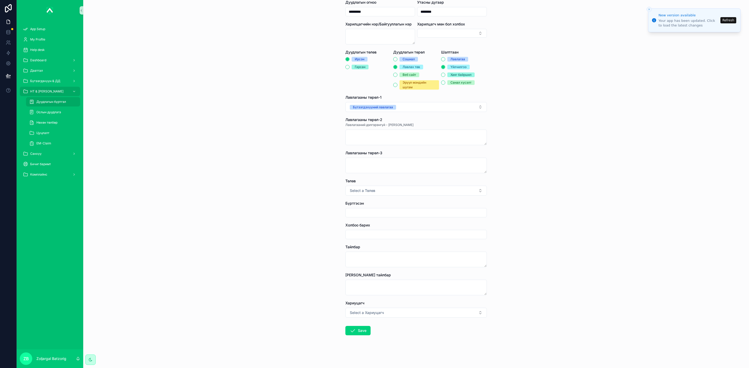
scroll to position [32, 0]
click at [369, 190] on span "Select a Төлөв" at bounding box center [362, 190] width 25 height 5
click at [353, 211] on div "Хаасан" at bounding box center [354, 211] width 11 height 5
drag, startPoint x: 368, startPoint y: 218, endPoint x: 371, endPoint y: 216, distance: 3.5
click at [368, 218] on form "Дуудлагын огноо ********* Утасны дугаар ******** Харилцагчийн нэр/Байгууллагын …" at bounding box center [415, 183] width 141 height 369
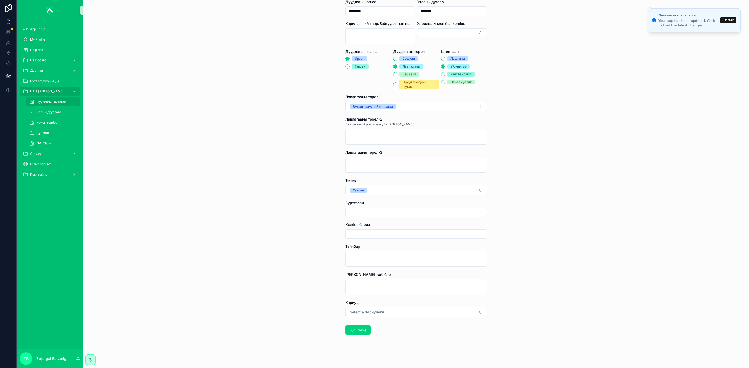
drag, startPoint x: 374, startPoint y: 212, endPoint x: 374, endPoint y: 228, distance: 15.6
click at [375, 214] on input "scrollable content" at bounding box center [415, 212] width 141 height 7
click at [376, 233] on input "scrollable content" at bounding box center [415, 234] width 141 height 7
click at [377, 217] on form "Дуудлагын огноо ********* Утасны дугаар ******** Харилцагчийн нэр/Байгууллагын …" at bounding box center [415, 183] width 141 height 369
click at [380, 208] on div "scrollable content" at bounding box center [415, 212] width 141 height 9
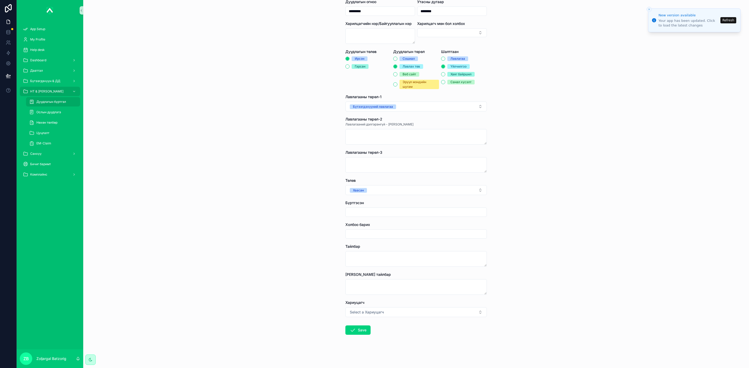
click at [381, 212] on input "scrollable content" at bounding box center [415, 212] width 141 height 7
type input "**********"
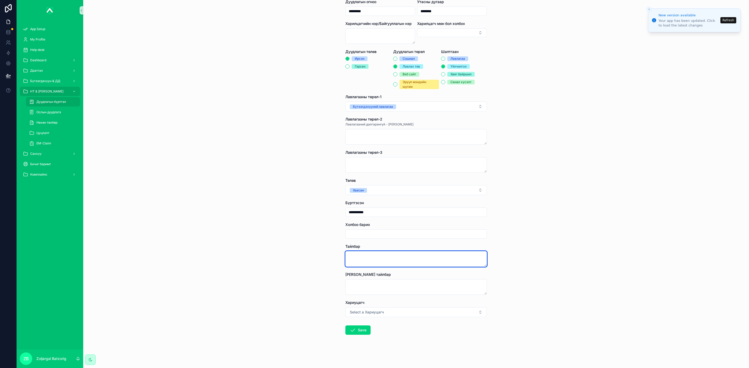
click at [394, 262] on textarea "scrollable content" at bounding box center [415, 259] width 141 height 16
type textarea "**********"
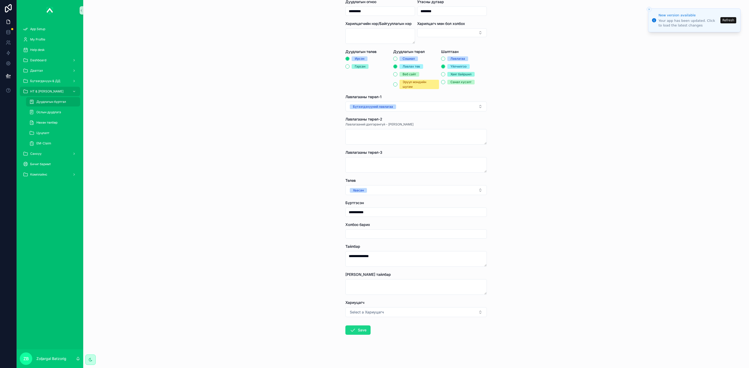
click at [345, 333] on button "Save" at bounding box center [357, 330] width 25 height 9
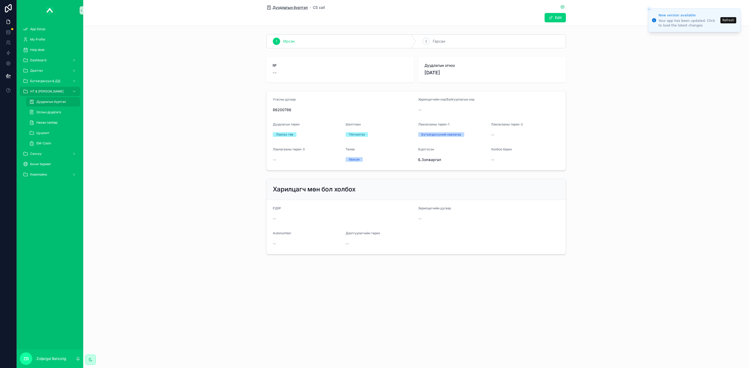
click at [295, 7] on span "Дуудлагын бүртгэл" at bounding box center [289, 7] width 35 height 5
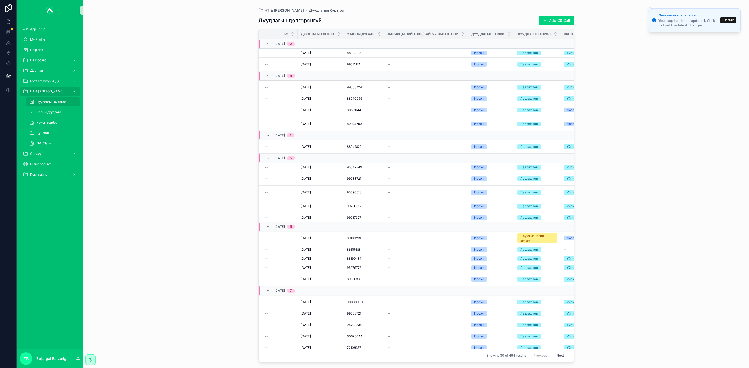
click at [552, 19] on button "Add CS Call" at bounding box center [556, 20] width 36 height 9
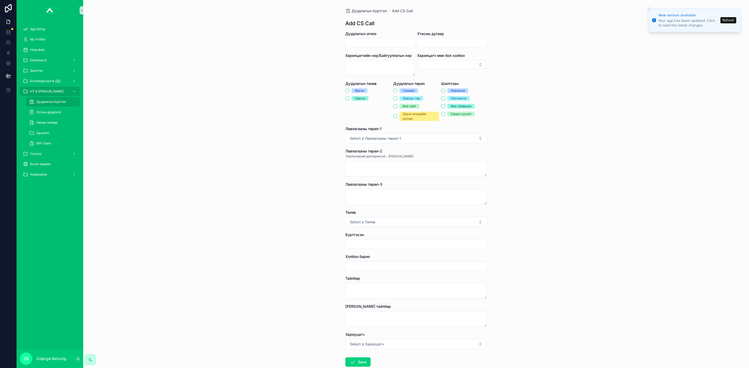
click at [392, 43] on input "scrollable content" at bounding box center [379, 43] width 69 height 7
click at [369, 120] on button "23" at bounding box center [367, 120] width 9 height 9
type input "*********"
click at [435, 42] on input "scrollable content" at bounding box center [451, 43] width 69 height 7
paste input "********"
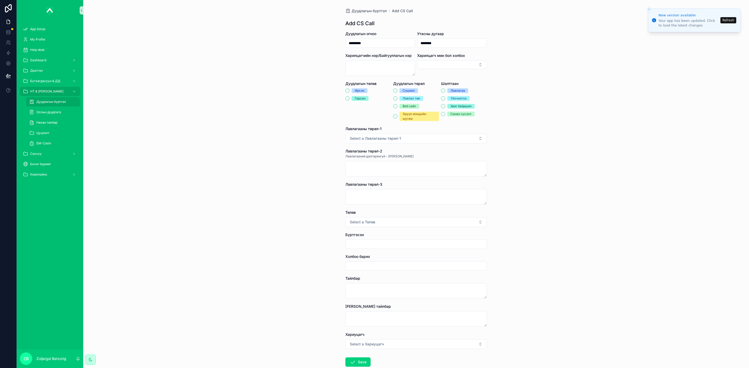
type input "********"
click at [356, 90] on div "Ирсэн" at bounding box center [360, 90] width 10 height 5
click at [349, 90] on button "Ирсэн" at bounding box center [347, 91] width 4 height 4
click at [407, 104] on div "Веб сайт" at bounding box center [409, 106] width 14 height 5
click at [397, 104] on button "Веб сайт" at bounding box center [395, 106] width 4 height 4
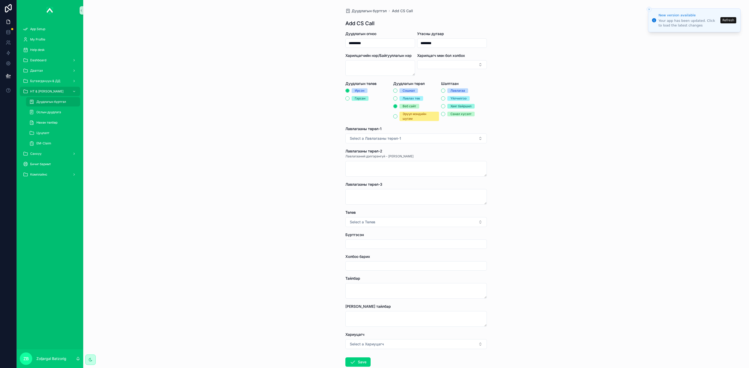
click at [409, 98] on div "Лавлах төв" at bounding box center [410, 98] width 17 height 5
click at [397, 98] on button "Лавлах төв" at bounding box center [395, 98] width 4 height 4
click at [456, 98] on div "Үйлчилгээ" at bounding box center [458, 98] width 16 height 5
click at [445, 98] on button "Үйлчилгээ" at bounding box center [443, 98] width 4 height 4
drag, startPoint x: 414, startPoint y: 136, endPoint x: 407, endPoint y: 141, distance: 8.4
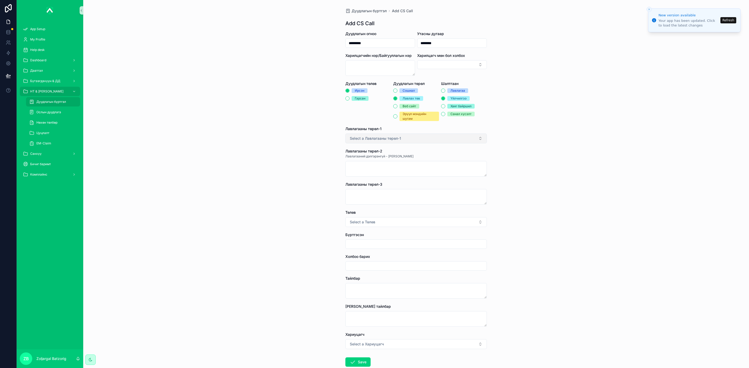
click at [413, 136] on button "Select a Лавлагааны төрөл-1" at bounding box center [415, 139] width 141 height 10
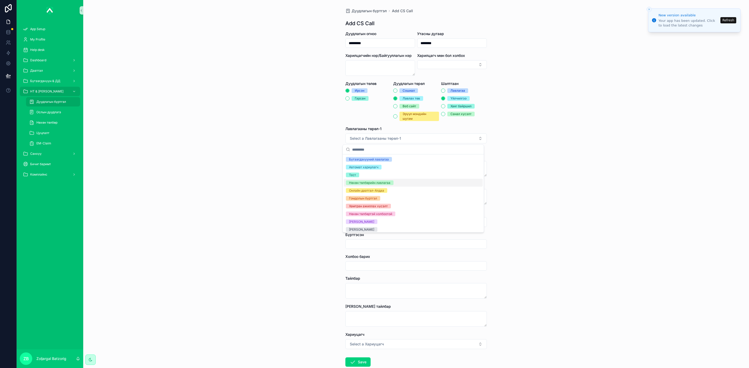
click at [374, 186] on div "Нөхөн төлбөрийн лавлагаа" at bounding box center [413, 183] width 139 height 8
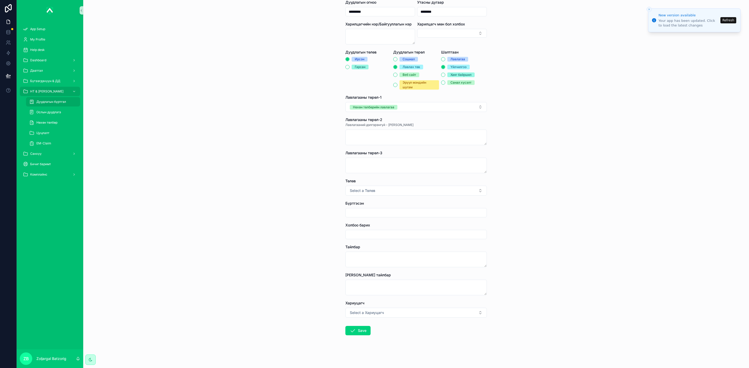
scroll to position [32, 0]
click at [380, 188] on button "Select a Төлөв" at bounding box center [415, 190] width 141 height 10
click at [360, 212] on span "Хаасан" at bounding box center [354, 211] width 17 height 5
drag, startPoint x: 370, startPoint y: 212, endPoint x: 368, endPoint y: 214, distance: 4.0
click at [369, 213] on input "scrollable content" at bounding box center [415, 212] width 141 height 7
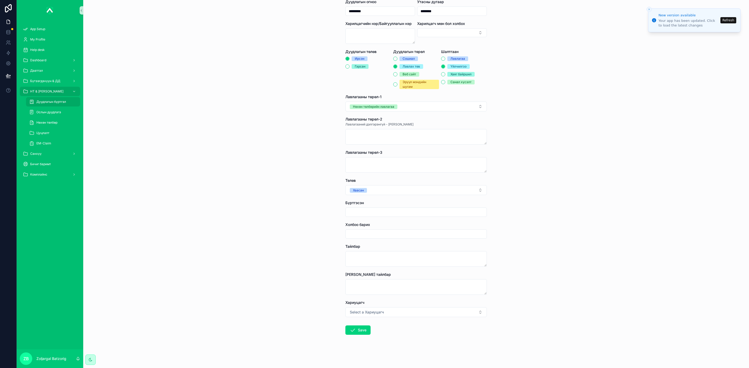
type input "**********"
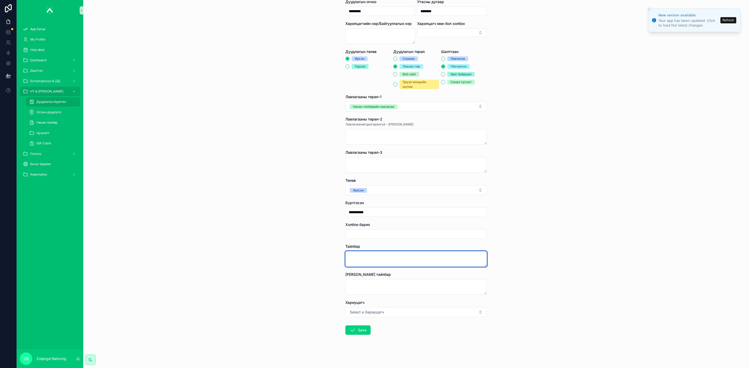
click at [381, 262] on textarea "scrollable content" at bounding box center [415, 259] width 141 height 16
type textarea "**********"
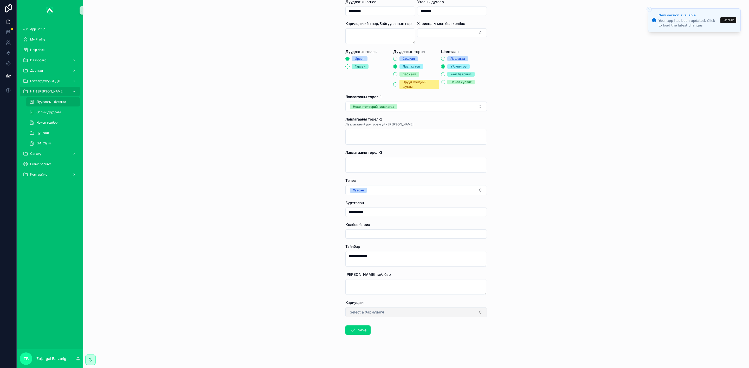
click at [385, 315] on button "Select a Хариуцагч" at bounding box center [415, 313] width 141 height 10
click at [359, 301] on div "Б.Золжаргал" at bounding box center [358, 301] width 19 height 5
click at [357, 331] on button "Save" at bounding box center [357, 330] width 25 height 9
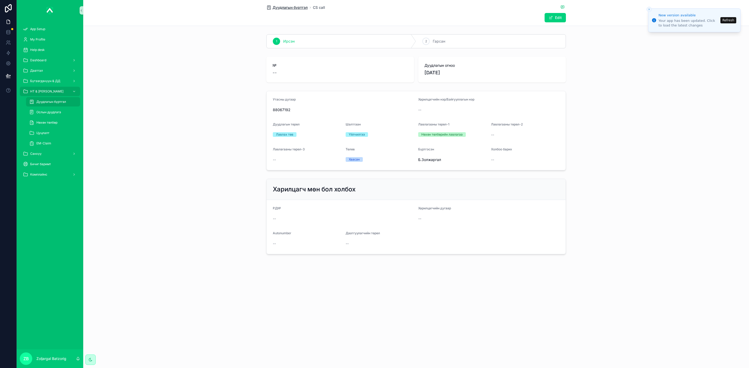
click at [296, 5] on span "Дуудлагын бүртгэл" at bounding box center [289, 7] width 35 height 5
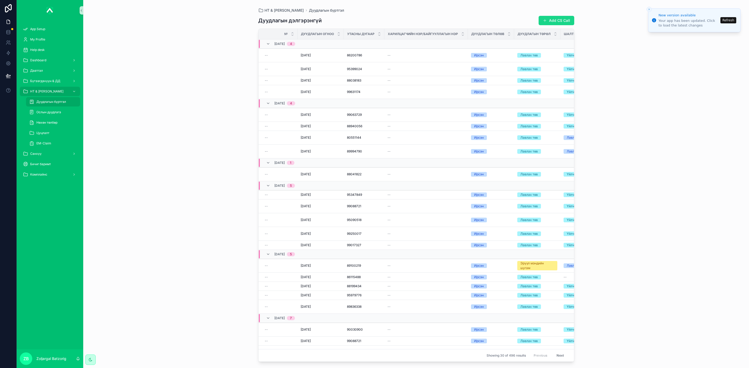
click at [549, 20] on button "Add CS Call" at bounding box center [556, 20] width 36 height 9
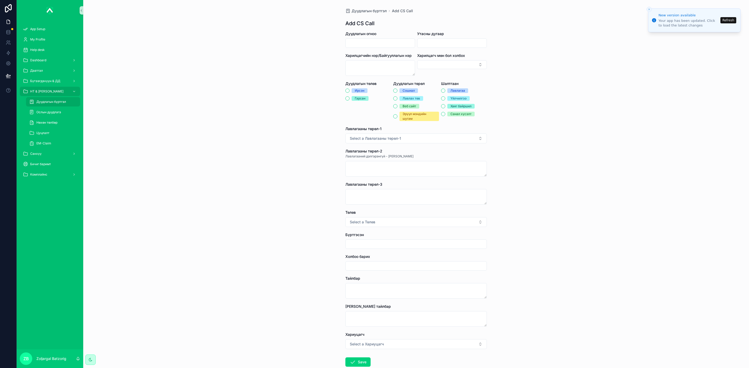
click at [367, 43] on input "scrollable content" at bounding box center [379, 43] width 69 height 7
click at [367, 120] on button "23" at bounding box center [367, 120] width 9 height 9
type input "*********"
click at [439, 37] on div "Утасны дугаар" at bounding box center [452, 39] width 70 height 17
click at [438, 41] on input "scrollable content" at bounding box center [451, 43] width 69 height 7
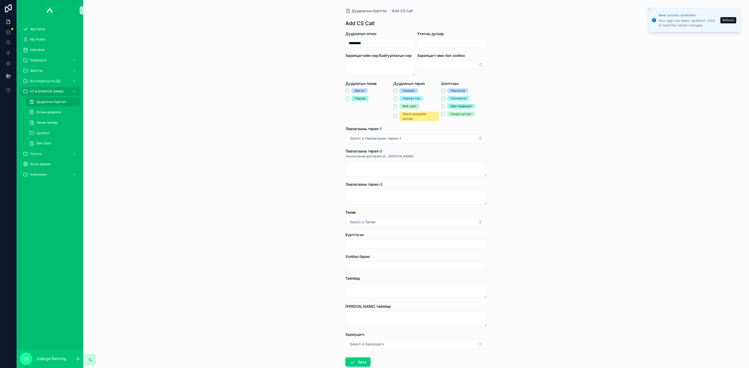
paste input "********"
type input "********"
click at [355, 90] on div "Ирсэн" at bounding box center [360, 90] width 10 height 5
click at [349, 90] on button "Ирсэн" at bounding box center [347, 91] width 4 height 4
click at [355, 97] on div "Гарсан" at bounding box center [360, 98] width 11 height 5
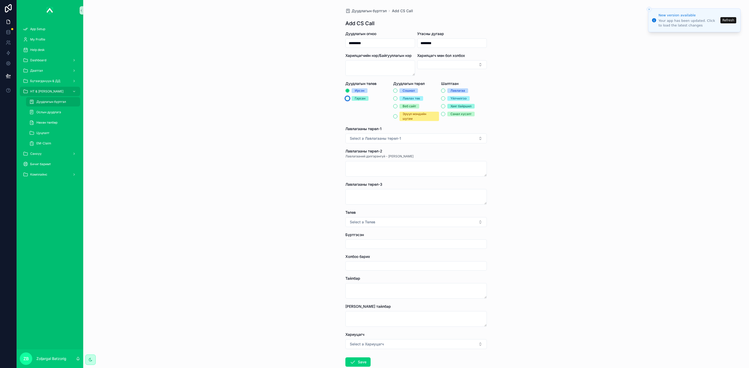
click at [349, 97] on button "Гарсан" at bounding box center [347, 98] width 4 height 4
drag, startPoint x: 407, startPoint y: 98, endPoint x: 443, endPoint y: 100, distance: 35.9
click at [408, 98] on div "Лавлах төв" at bounding box center [410, 98] width 17 height 5
click at [397, 98] on button "Лавлах төв" at bounding box center [395, 98] width 4 height 4
click at [451, 98] on div "Үйлчилгээ" at bounding box center [458, 98] width 16 height 5
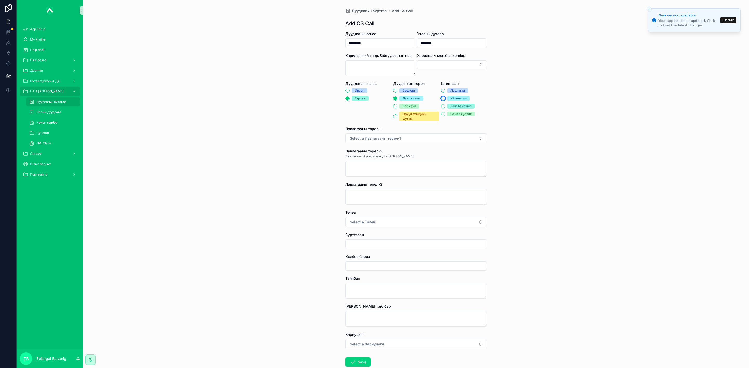
click at [445, 98] on button "Үйлчилгээ" at bounding box center [443, 98] width 4 height 4
click at [418, 138] on button "Select a Лавлагааны төрөл-1" at bounding box center [415, 139] width 141 height 10
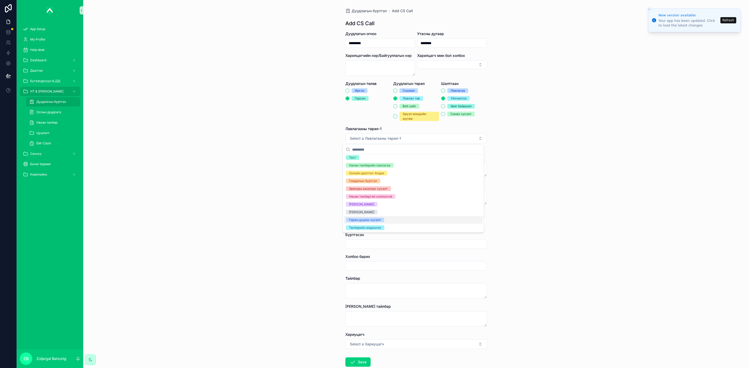
click at [379, 219] on div "Гэрээ цуцлах хүсэлт" at bounding box center [365, 220] width 32 height 5
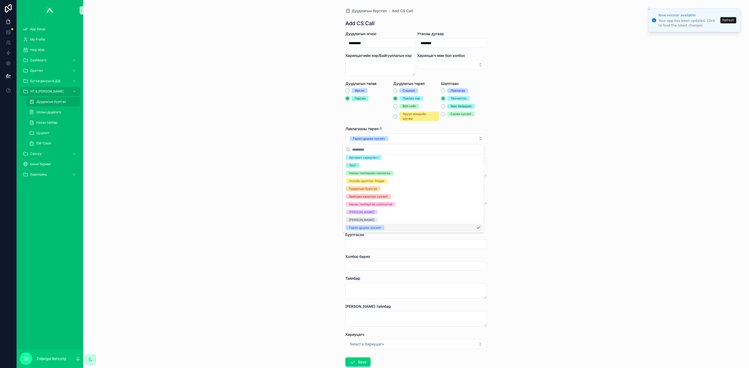
scroll to position [25, 0]
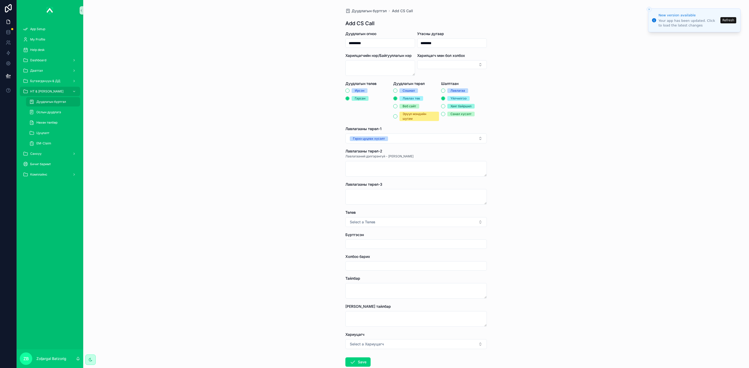
click at [368, 229] on form "Дуудлагын огноо ********* Утасны дугаар ******** Харилцагчийн нэр/Байгууллагын …" at bounding box center [415, 215] width 141 height 369
click at [376, 224] on button "Select a Төлөв" at bounding box center [415, 222] width 141 height 10
click at [353, 242] on div "Хаасан" at bounding box center [354, 244] width 11 height 5
click at [368, 240] on div "scrollable content" at bounding box center [415, 244] width 141 height 9
drag, startPoint x: 366, startPoint y: 250, endPoint x: 374, endPoint y: 246, distance: 8.3
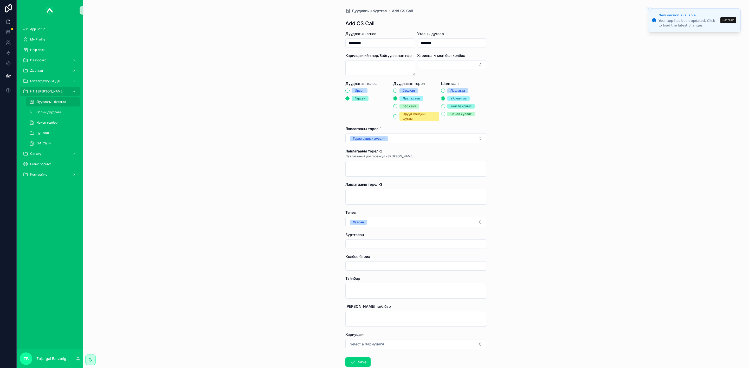
click at [368, 249] on form "Дуудлагын огноо ********* Утасны дугаар ******** Харилцагчийн нэр/Байгууллагын …" at bounding box center [415, 215] width 141 height 369
drag, startPoint x: 377, startPoint y: 245, endPoint x: 381, endPoint y: 245, distance: 3.9
click at [377, 244] on input "scrollable content" at bounding box center [415, 244] width 141 height 7
type input "**********"
click at [372, 345] on span "Select a Хариуцагч" at bounding box center [367, 344] width 34 height 5
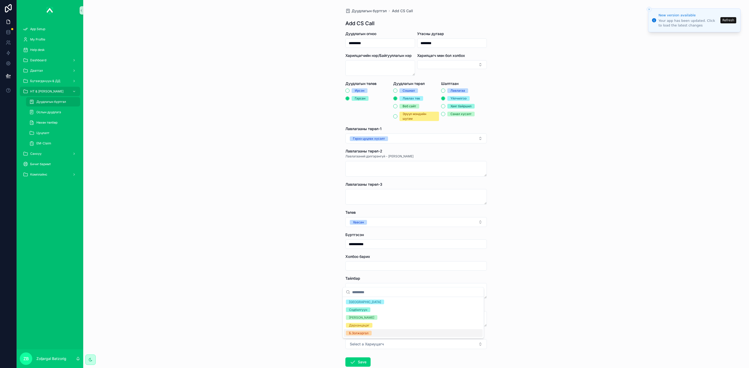
click at [361, 335] on div "Б.Золжаргал" at bounding box center [358, 333] width 19 height 5
click at [379, 318] on textarea "scrollable content" at bounding box center [415, 319] width 141 height 16
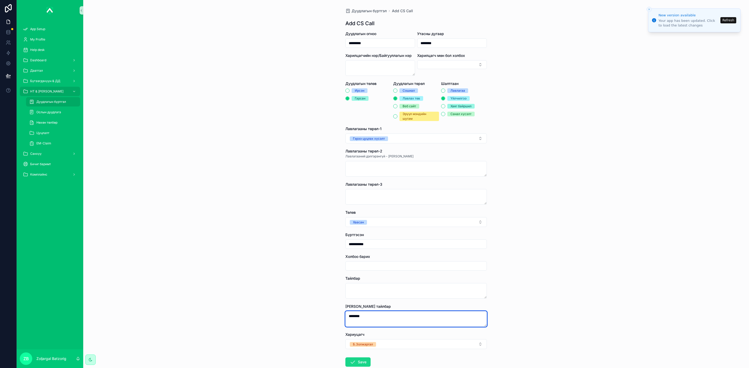
type textarea "*******"
click at [351, 361] on icon "scrollable content" at bounding box center [352, 362] width 6 height 6
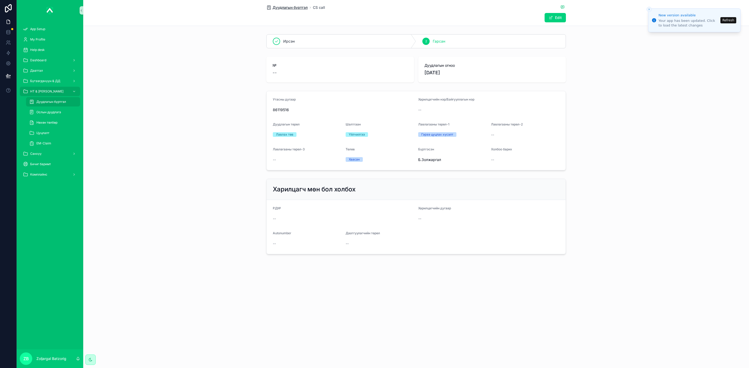
click at [302, 11] on div "Дуудлагын бүртгэл CS call" at bounding box center [415, 7] width 299 height 6
click at [301, 8] on span "Дуудлагын бүртгэл" at bounding box center [289, 7] width 35 height 5
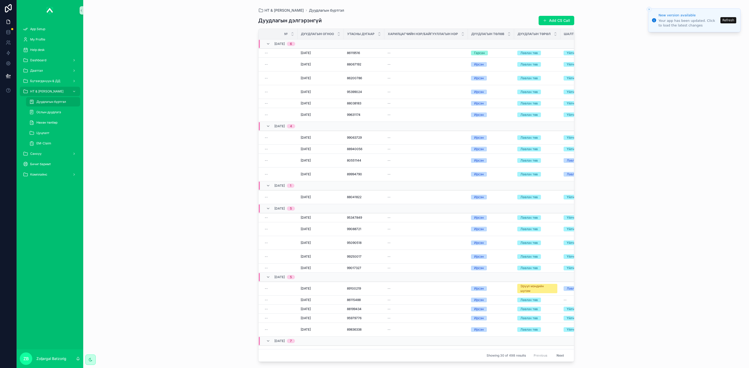
drag, startPoint x: 560, startPoint y: 17, endPoint x: 556, endPoint y: 19, distance: 4.4
click at [560, 17] on button "Add CS Call" at bounding box center [556, 20] width 36 height 9
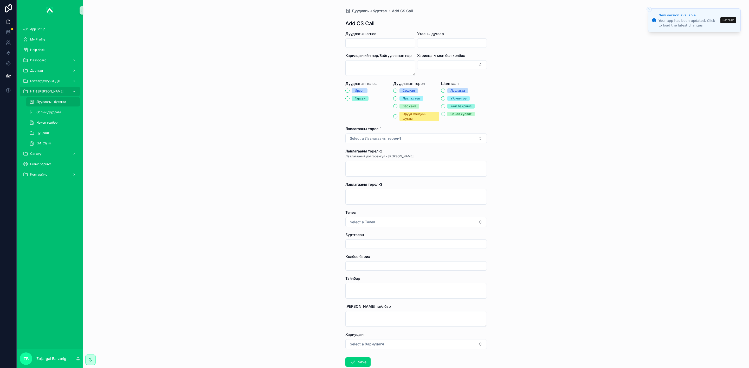
click at [382, 45] on input "scrollable content" at bounding box center [379, 43] width 69 height 7
click at [369, 121] on button "23" at bounding box center [367, 120] width 9 height 9
type input "*********"
click at [440, 42] on input "scrollable content" at bounding box center [451, 43] width 69 height 7
paste input "********"
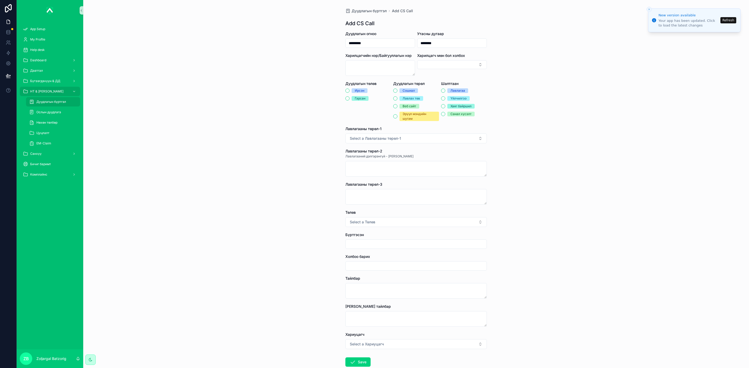
type input "********"
click at [347, 90] on div "Ирсэн" at bounding box center [368, 90] width 46 height 5
click at [407, 99] on div "Лавлах төв" at bounding box center [410, 98] width 17 height 5
click at [397, 99] on button "Лавлах төв" at bounding box center [395, 98] width 4 height 4
click at [362, 91] on span "Ирсэн" at bounding box center [359, 90] width 16 height 5
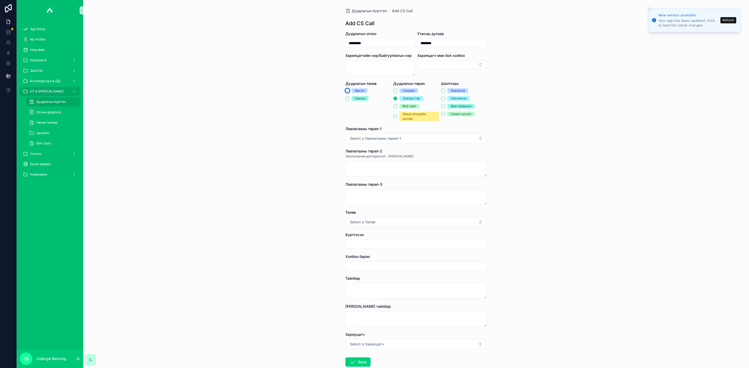
click at [349, 91] on button "Ирсэн" at bounding box center [347, 91] width 4 height 4
click at [452, 97] on div "Үйлчилгээ" at bounding box center [458, 98] width 16 height 5
click at [445, 97] on button "Үйлчилгээ" at bounding box center [443, 98] width 4 height 4
click at [418, 135] on button "Select a Лавлагааны төрөл-1" at bounding box center [415, 139] width 141 height 10
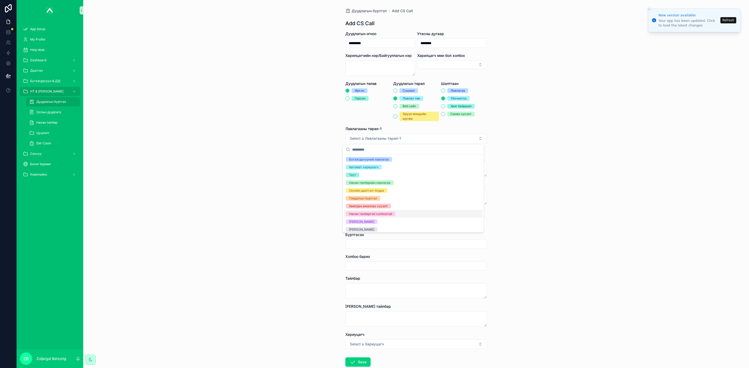
click at [382, 216] on div "Нөхөн төлбөртэй холбоотой" at bounding box center [370, 214] width 43 height 5
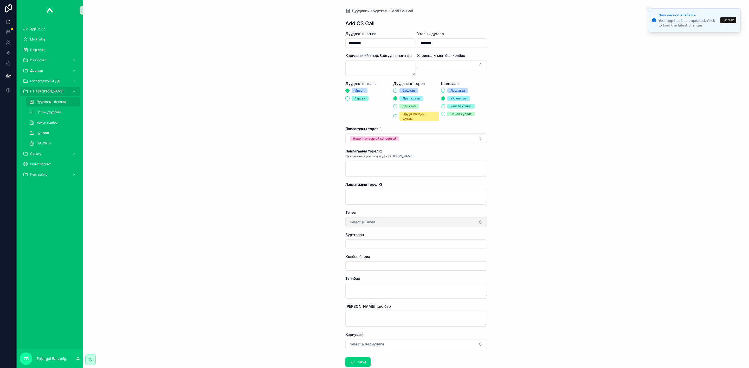
click at [374, 221] on button "Select a Төлөв" at bounding box center [415, 222] width 141 height 10
click at [353, 240] on div "Хаасан" at bounding box center [413, 244] width 139 height 8
click at [373, 246] on input "scrollable content" at bounding box center [415, 244] width 141 height 7
type input "**********"
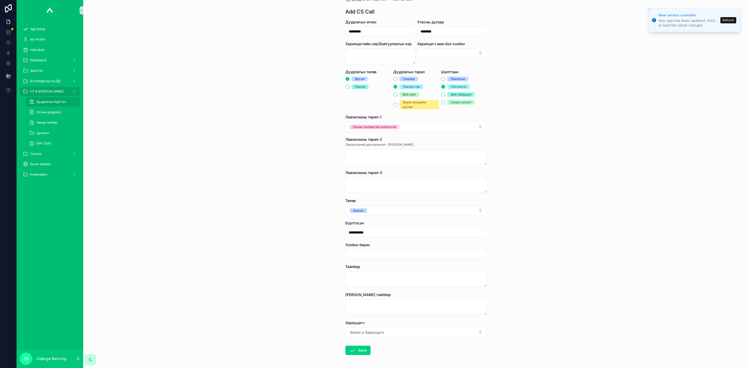
scroll to position [32, 0]
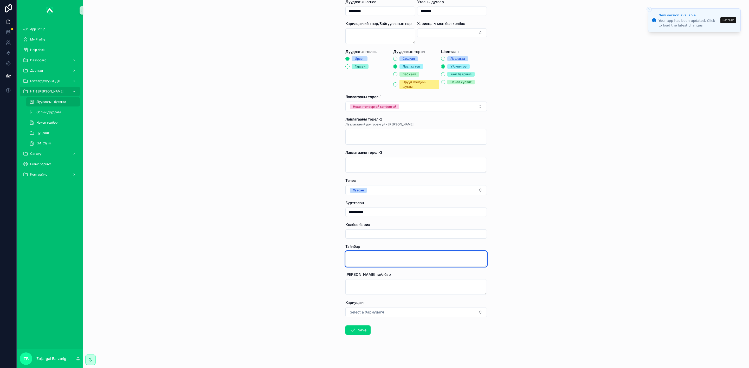
click at [378, 259] on textarea "scrollable content" at bounding box center [415, 259] width 141 height 16
type textarea "**"
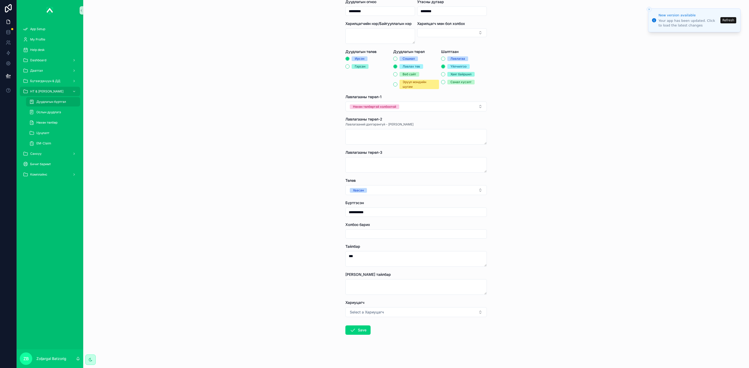
drag, startPoint x: 358, startPoint y: 326, endPoint x: 295, endPoint y: 310, distance: 64.8
click at [356, 326] on button "Save" at bounding box center [357, 330] width 25 height 9
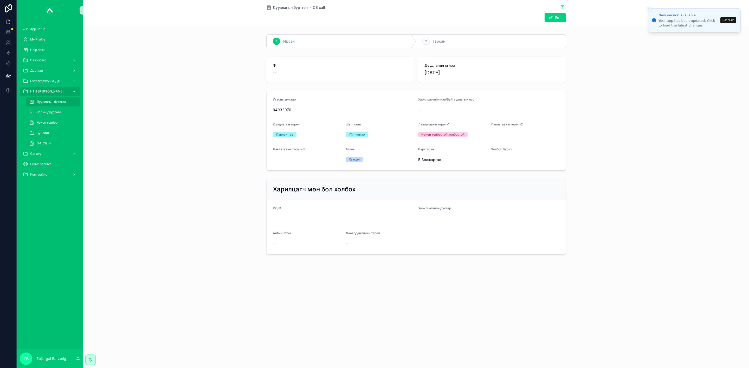
drag, startPoint x: 285, startPoint y: 10, endPoint x: 2, endPoint y: 161, distance: 320.3
click at [285, 10] on span "Дуудлагын бүртгэл" at bounding box center [289, 7] width 35 height 5
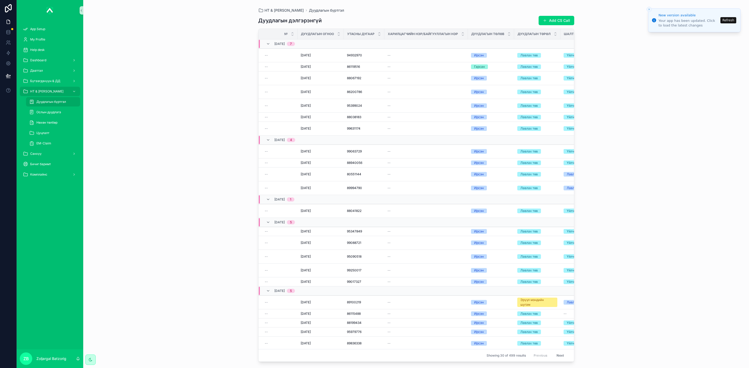
click at [555, 19] on button "Add CS Call" at bounding box center [556, 20] width 36 height 9
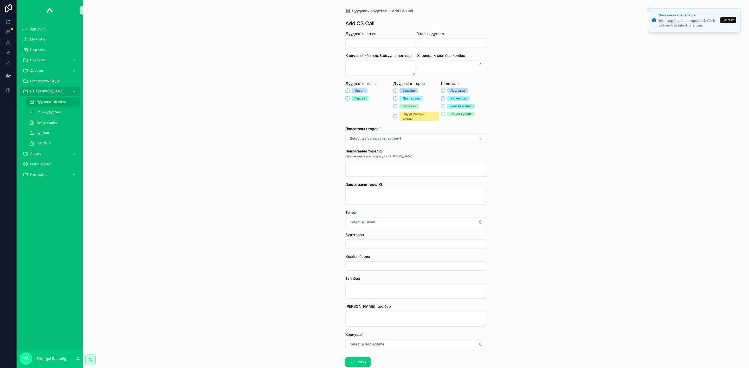
click at [379, 44] on input "scrollable content" at bounding box center [379, 43] width 69 height 7
drag, startPoint x: 376, startPoint y: 120, endPoint x: 424, endPoint y: 75, distance: 65.8
click at [376, 119] on button "24" at bounding box center [376, 120] width 9 height 9
type input "*********"
click at [454, 40] on input "scrollable content" at bounding box center [451, 43] width 69 height 7
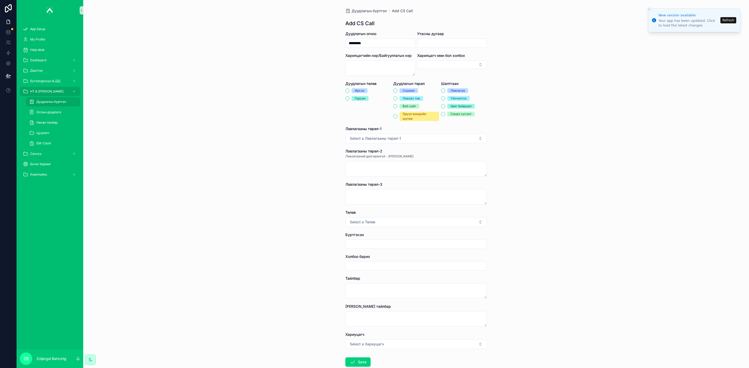
paste input "********"
type input "********"
click at [355, 91] on div "Ирсэн" at bounding box center [360, 90] width 10 height 5
click at [349, 91] on button "Ирсэн" at bounding box center [347, 91] width 4 height 4
click at [399, 100] on span "Лавлах төв" at bounding box center [411, 98] width 24 height 5
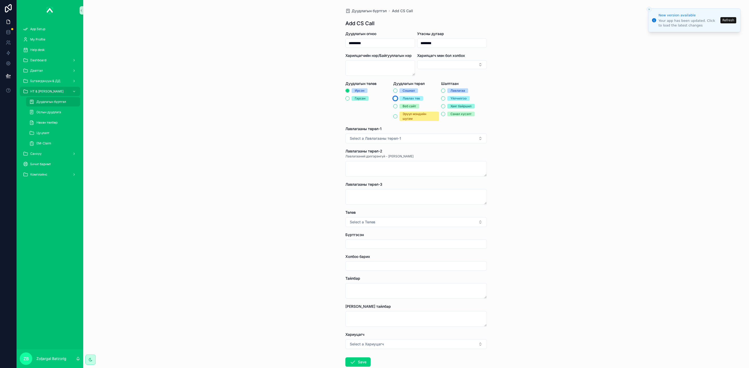
click at [397, 100] on button "Лавлах төв" at bounding box center [395, 98] width 4 height 4
click at [452, 97] on div "Үйлчилгээ" at bounding box center [458, 98] width 16 height 5
click at [445, 97] on button "Үйлчилгээ" at bounding box center [443, 98] width 4 height 4
click at [420, 137] on button "Select a Лавлагааны төрөл-1" at bounding box center [415, 139] width 141 height 10
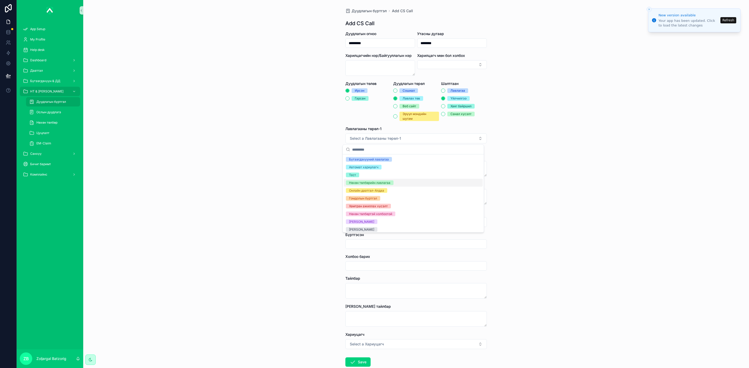
click at [386, 182] on div "Нөхөн төлбөрийн лавлагаа" at bounding box center [369, 183] width 41 height 5
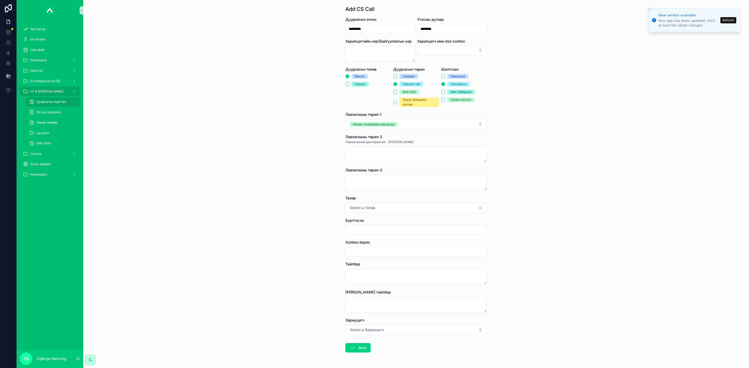
scroll to position [32, 0]
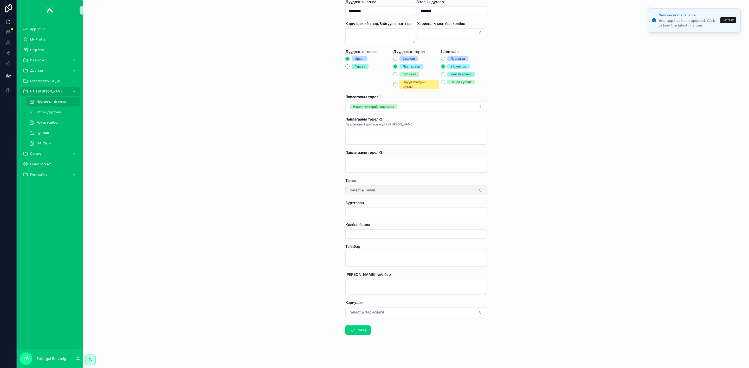
click at [380, 185] on button "Select a Төлөв" at bounding box center [415, 190] width 141 height 10
click at [356, 211] on div "Хаасан" at bounding box center [354, 211] width 11 height 5
click at [373, 216] on input "scrollable content" at bounding box center [415, 212] width 141 height 7
type input "**********"
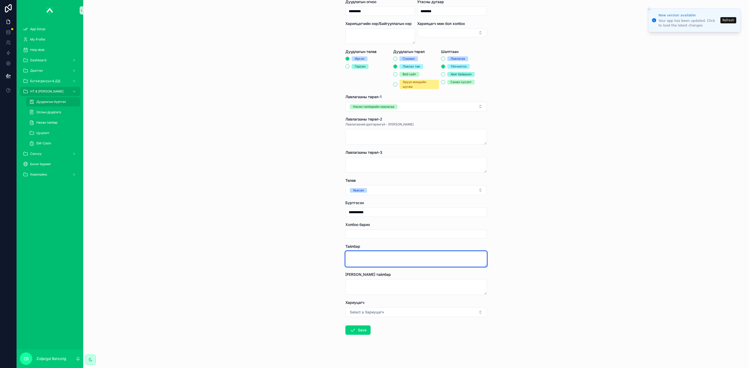
click at [369, 260] on textarea "scrollable content" at bounding box center [415, 259] width 141 height 16
type textarea "**********"
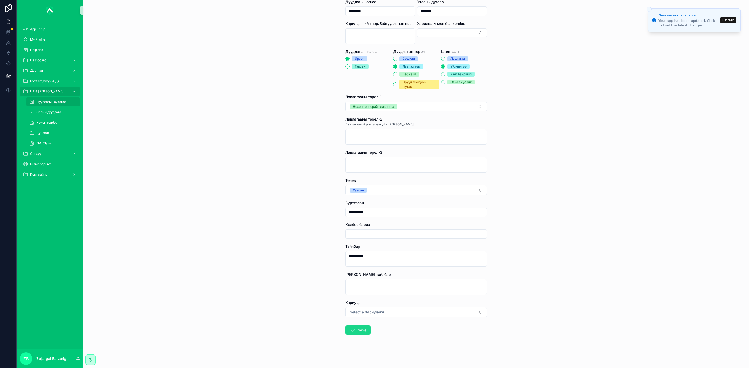
click at [359, 329] on button "Save" at bounding box center [357, 330] width 25 height 9
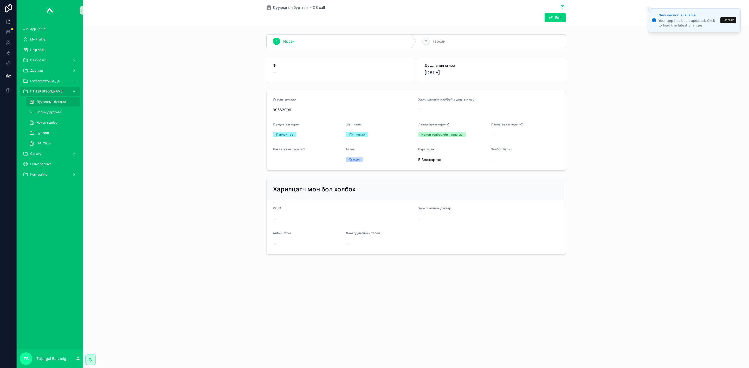
click at [302, 5] on span "Дуудлагын бүртгэл" at bounding box center [289, 7] width 35 height 5
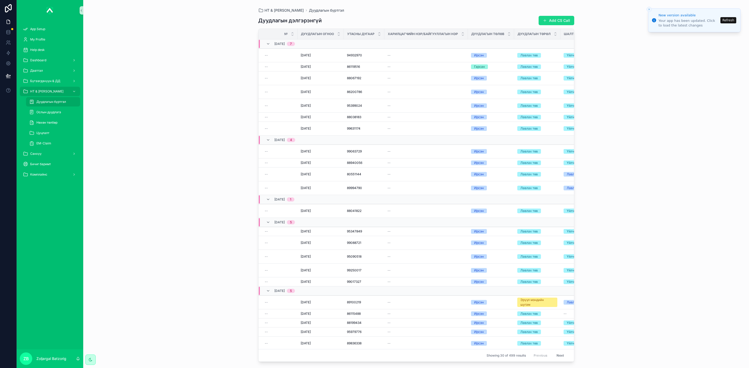
click at [552, 19] on button "Add CS Call" at bounding box center [556, 20] width 36 height 9
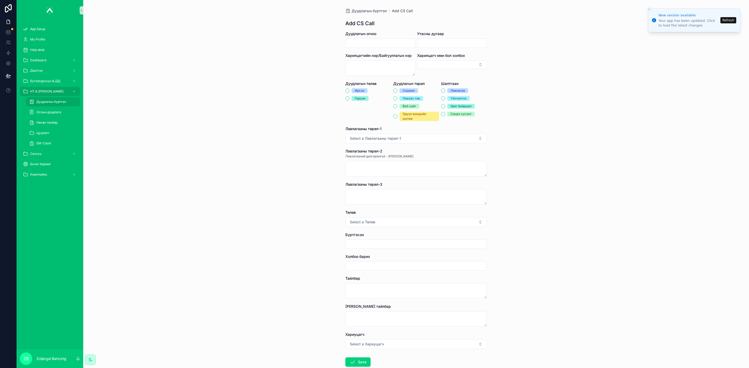
click at [393, 45] on input "scrollable content" at bounding box center [379, 43] width 69 height 7
click at [371, 120] on button "23" at bounding box center [367, 120] width 9 height 9
click at [377, 120] on button "24" at bounding box center [376, 120] width 9 height 9
type input "*********"
click at [437, 41] on input "scrollable content" at bounding box center [451, 43] width 69 height 7
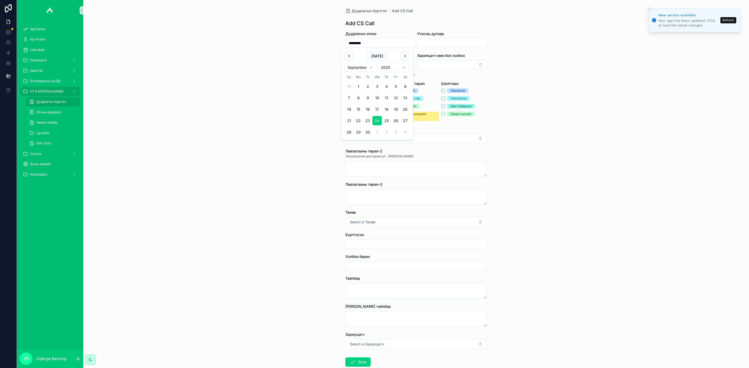
paste input "********"
type input "********"
click at [362, 89] on span "Ирсэн" at bounding box center [359, 90] width 16 height 5
click at [349, 89] on button "Ирсэн" at bounding box center [347, 91] width 4 height 4
click at [410, 99] on div "Лавлах төв" at bounding box center [410, 98] width 17 height 5
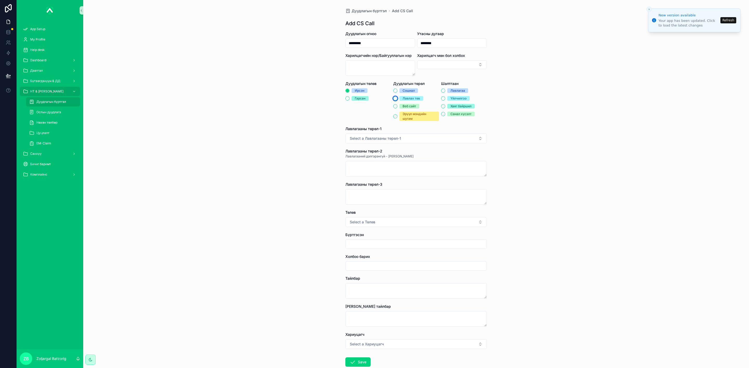
click at [397, 99] on button "Лавлах төв" at bounding box center [395, 98] width 4 height 4
drag, startPoint x: 459, startPoint y: 100, endPoint x: 462, endPoint y: 99, distance: 2.9
click at [460, 100] on div "Үйлчилгээ" at bounding box center [458, 98] width 16 height 5
click at [456, 99] on div "Үйлчилгээ" at bounding box center [458, 98] width 16 height 5
click at [445, 99] on button "Үйлчилгээ" at bounding box center [443, 98] width 4 height 4
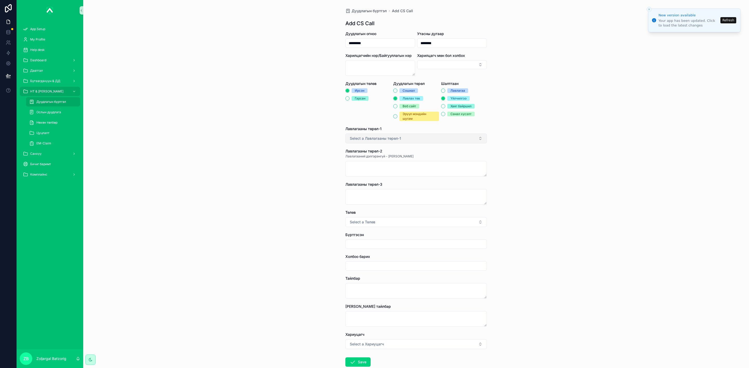
click at [404, 141] on button "Select a Лавлагааны төрөл-1" at bounding box center [415, 139] width 141 height 10
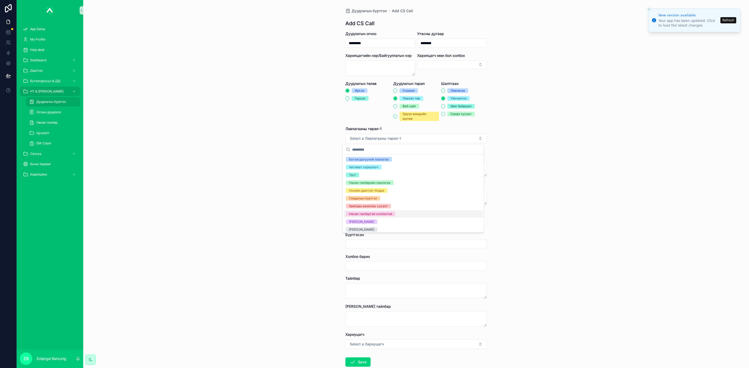
click at [369, 215] on div "Нөхөн төлбөртэй холбоотой" at bounding box center [370, 214] width 43 height 5
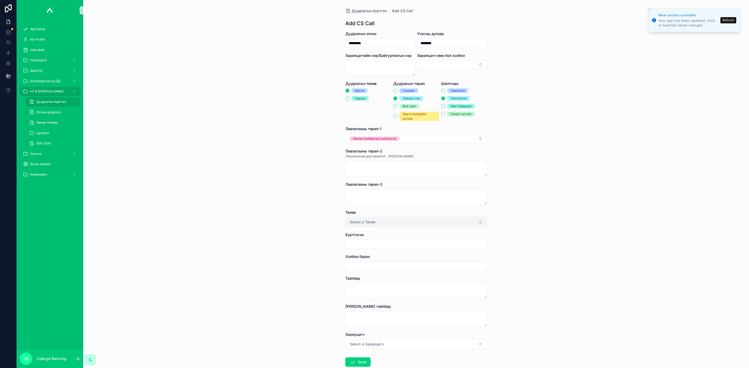
drag, startPoint x: 364, startPoint y: 221, endPoint x: 369, endPoint y: 224, distance: 6.3
click at [364, 221] on span "Select a Төлөв" at bounding box center [362, 222] width 25 height 5
click at [351, 247] on div "Хаасан" at bounding box center [413, 244] width 139 height 8
click at [364, 246] on input "scrollable content" at bounding box center [415, 244] width 141 height 7
type input "**********"
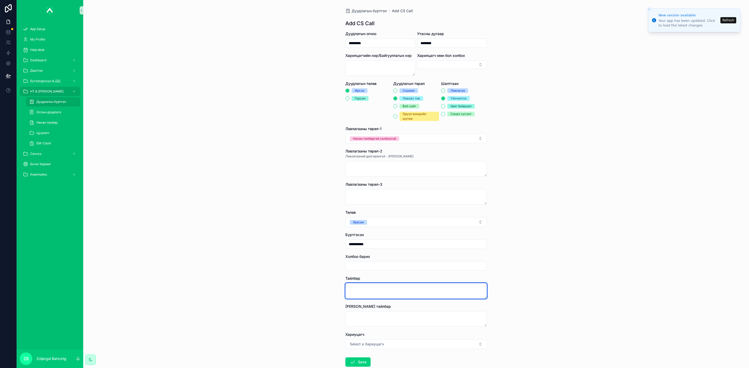
drag, startPoint x: 372, startPoint y: 296, endPoint x: 376, endPoint y: 296, distance: 3.6
click at [373, 296] on textarea "scrollable content" at bounding box center [415, 291] width 141 height 16
type textarea "**********"
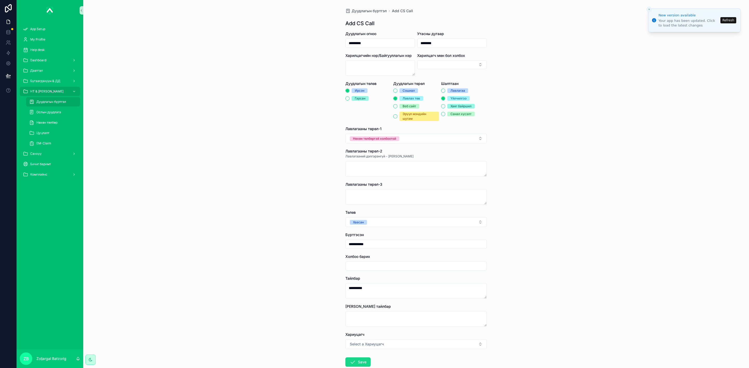
click at [357, 360] on button "Save" at bounding box center [357, 362] width 25 height 9
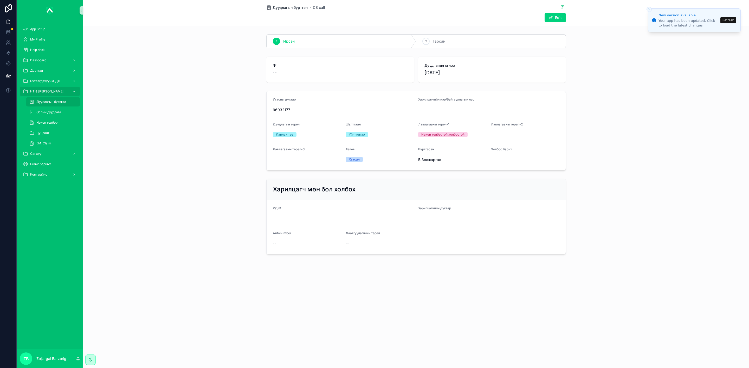
click at [293, 9] on span "Дуудлагын бүртгэл" at bounding box center [289, 7] width 35 height 5
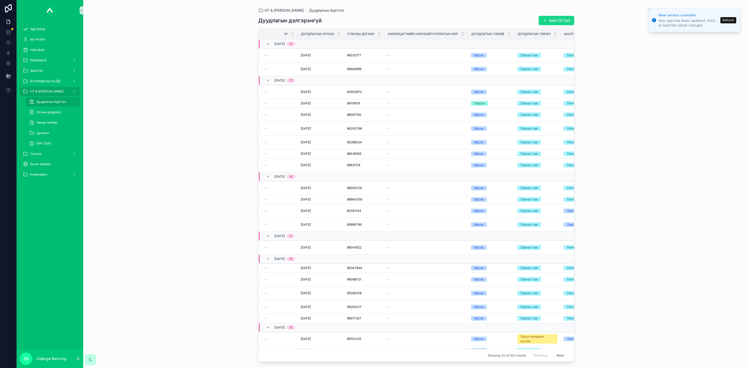
click at [558, 20] on button "Add CS Call" at bounding box center [556, 20] width 36 height 9
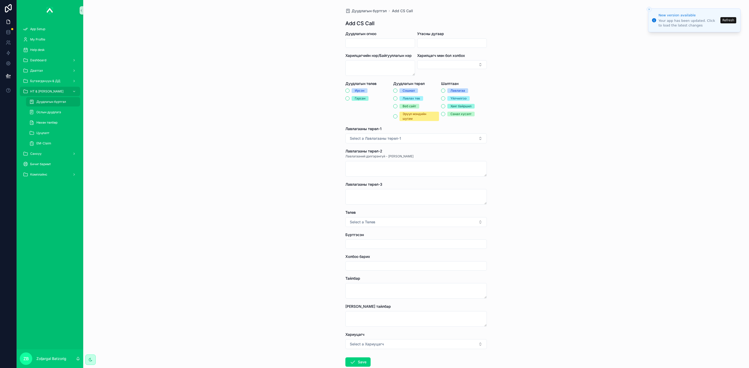
click at [402, 45] on input "scrollable content" at bounding box center [379, 43] width 69 height 7
click at [379, 120] on button "24" at bounding box center [376, 120] width 9 height 9
type input "*********"
click at [443, 40] on input "scrollable content" at bounding box center [451, 43] width 69 height 7
paste input "********"
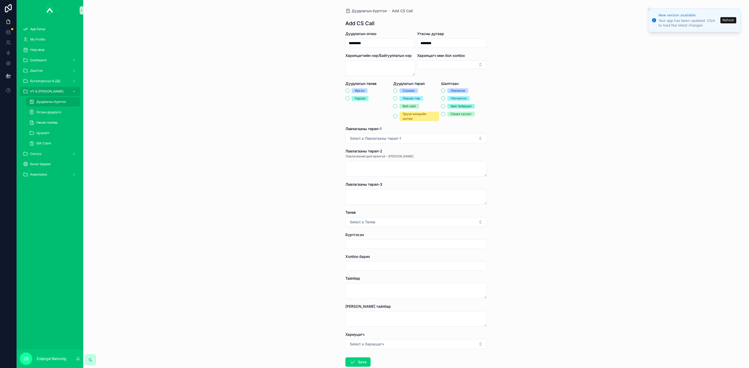
type input "********"
click at [360, 92] on div "Ирсэн" at bounding box center [360, 90] width 10 height 5
click at [349, 92] on button "Ирсэн" at bounding box center [347, 91] width 4 height 4
type button "IRSEN"
click at [402, 98] on div "Лавлах төв" at bounding box center [410, 98] width 17 height 5
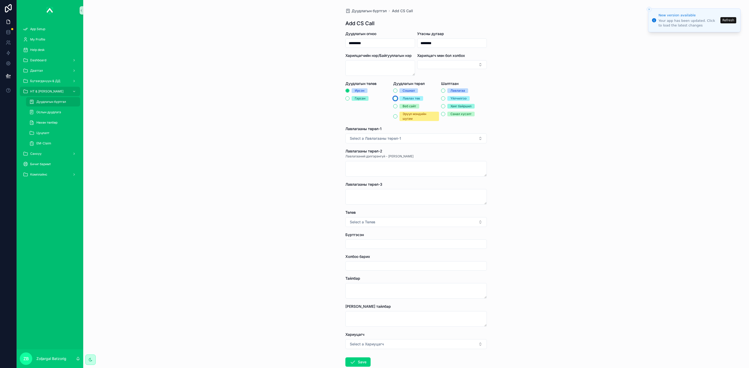
click at [397, 98] on button "Лавлах төв" at bounding box center [395, 98] width 4 height 4
click at [450, 99] on div "Үйлчилгээ" at bounding box center [458, 98] width 16 height 5
click at [445, 99] on button "Үйлчилгээ" at bounding box center [443, 98] width 4 height 4
click at [420, 143] on button "Select a Лавлагааны төрөл-1" at bounding box center [415, 139] width 141 height 10
click at [375, 161] on div "Бүтээгдэхүүний лавлагаа" at bounding box center [369, 159] width 40 height 5
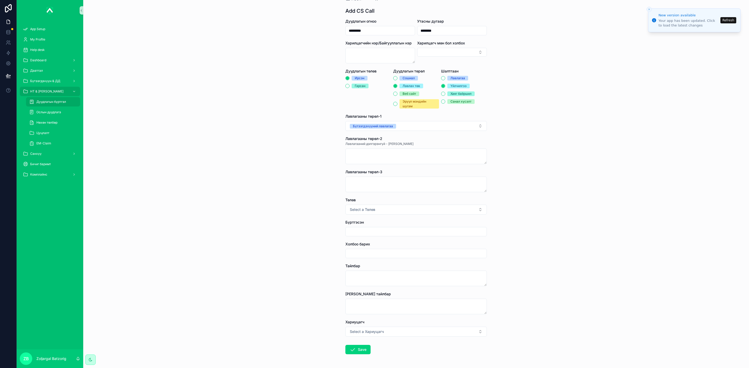
scroll to position [32, 0]
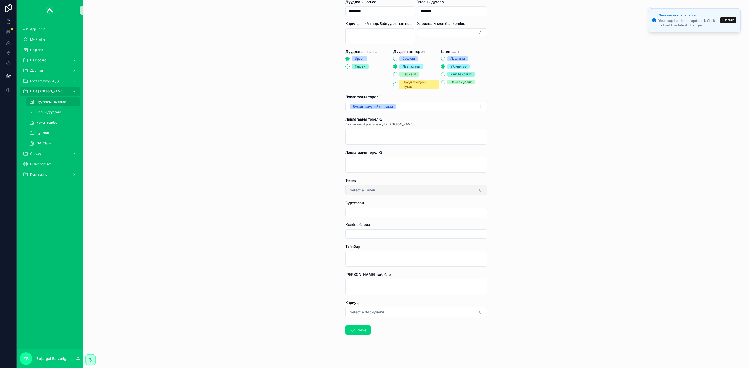
drag, startPoint x: 373, startPoint y: 180, endPoint x: 376, endPoint y: 191, distance: 11.4
click at [373, 181] on div "Төлөв" at bounding box center [415, 180] width 141 height 5
click at [377, 191] on button "Select a Төлөв" at bounding box center [415, 190] width 141 height 10
click at [360, 211] on span "Хаасан" at bounding box center [354, 211] width 17 height 5
click at [364, 206] on div "Бүртгэсэн" at bounding box center [415, 208] width 141 height 17
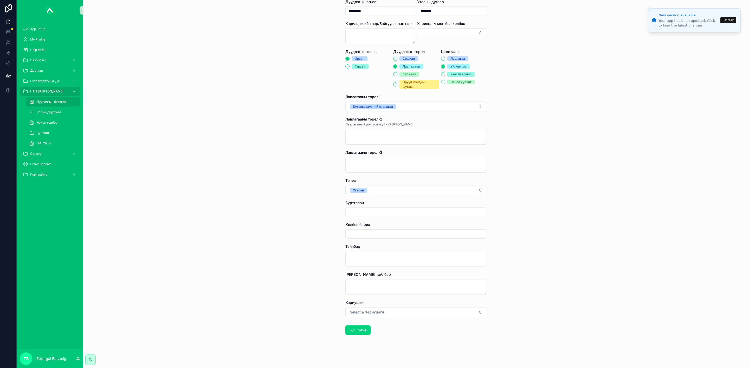
click at [367, 214] on input "scrollable content" at bounding box center [415, 212] width 141 height 7
type input "**********"
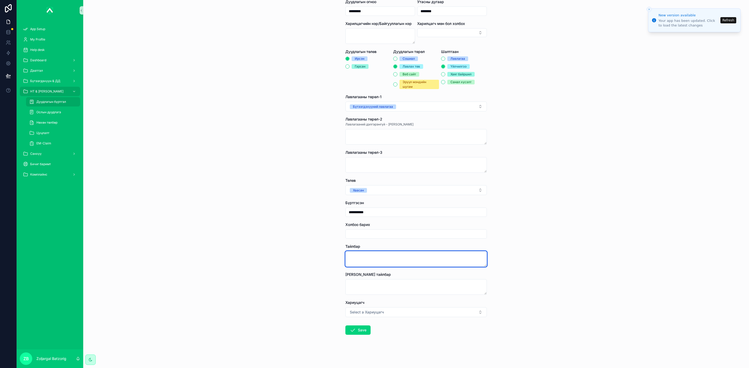
click at [392, 259] on textarea "scrollable content" at bounding box center [415, 259] width 141 height 16
type textarea "**********"
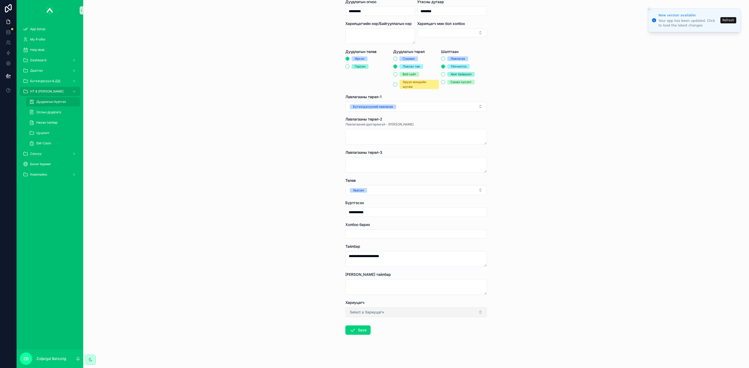
click at [372, 317] on button "Select a Хариуцагч" at bounding box center [415, 313] width 141 height 10
click at [362, 294] on div "Дарханцэцэг" at bounding box center [359, 293] width 20 height 5
click at [350, 329] on icon "scrollable content" at bounding box center [352, 330] width 6 height 6
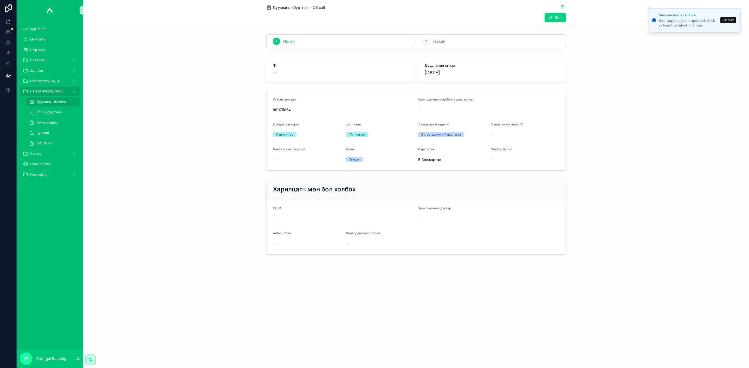
drag, startPoint x: 291, startPoint y: 6, endPoint x: 0, endPoint y: 272, distance: 393.8
click at [290, 6] on span "Дуудлагын бүртгэл" at bounding box center [289, 7] width 35 height 5
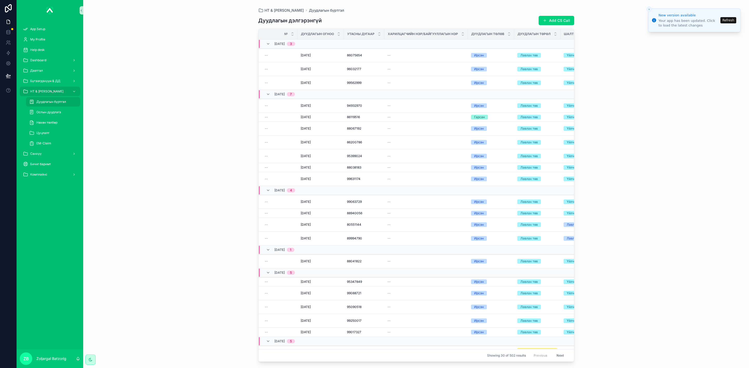
click at [545, 19] on span "scrollable content" at bounding box center [545, 20] width 4 height 4
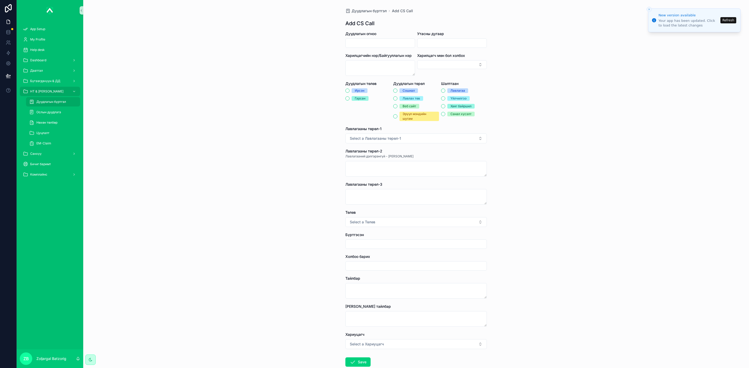
click at [364, 44] on input "scrollable content" at bounding box center [379, 43] width 69 height 7
click at [386, 119] on button "25" at bounding box center [386, 120] width 9 height 9
type input "*********"
click at [449, 41] on input "scrollable content" at bounding box center [451, 43] width 69 height 7
type input "********"
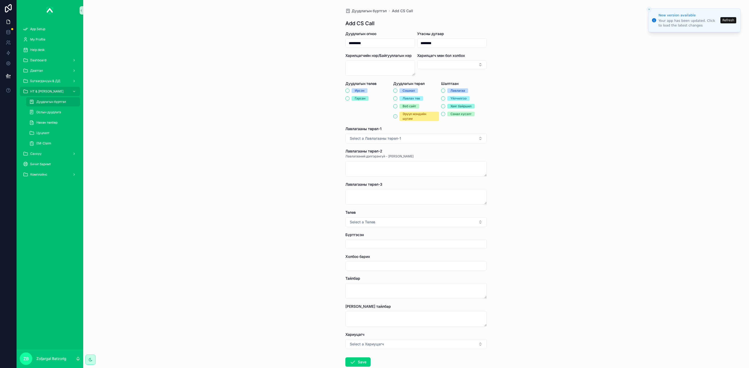
click at [351, 90] on span "Ирсэн" at bounding box center [359, 90] width 16 height 5
click at [349, 90] on button "Ирсэн" at bounding box center [347, 91] width 4 height 4
drag, startPoint x: 400, startPoint y: 97, endPoint x: 409, endPoint y: 99, distance: 9.5
click at [402, 97] on div "Лавлах төв" at bounding box center [410, 98] width 17 height 5
click at [397, 97] on button "Лавлах төв" at bounding box center [395, 98] width 4 height 4
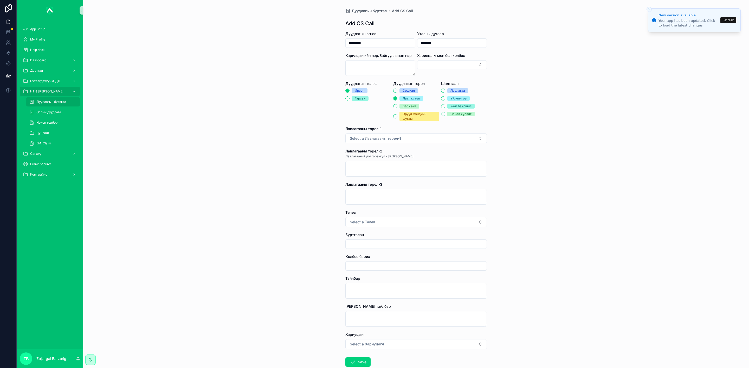
click at [452, 98] on div "Үйлчилгээ" at bounding box center [458, 98] width 16 height 5
click at [445, 98] on button "Үйлчилгээ" at bounding box center [443, 98] width 4 height 4
click at [410, 148] on form "Дуудлагын огноо ********* Утасны дугаар ******** Харилцагчийн нэр/Байгууллагын …" at bounding box center [415, 215] width 141 height 369
drag, startPoint x: 409, startPoint y: 141, endPoint x: 408, endPoint y: 144, distance: 3.3
click at [409, 141] on button "Select a Лавлагааны төрөл-1" at bounding box center [415, 139] width 141 height 10
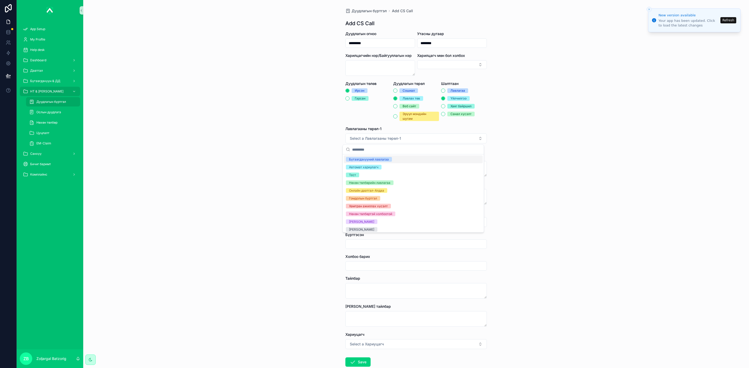
click at [380, 160] on div "Бүтээгдэхүүний лавлагаа" at bounding box center [369, 159] width 40 height 5
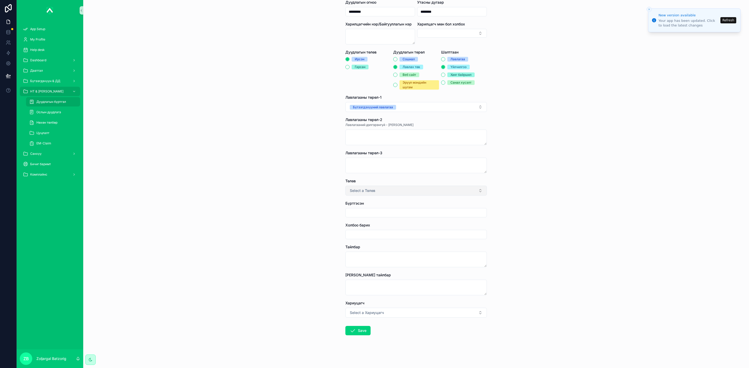
scroll to position [32, 0]
click at [373, 190] on button "Select a Төлөв" at bounding box center [415, 190] width 141 height 10
click at [350, 212] on div "Хаасан" at bounding box center [354, 211] width 11 height 5
click at [363, 212] on input "scrollable content" at bounding box center [415, 212] width 141 height 7
type input "**********"
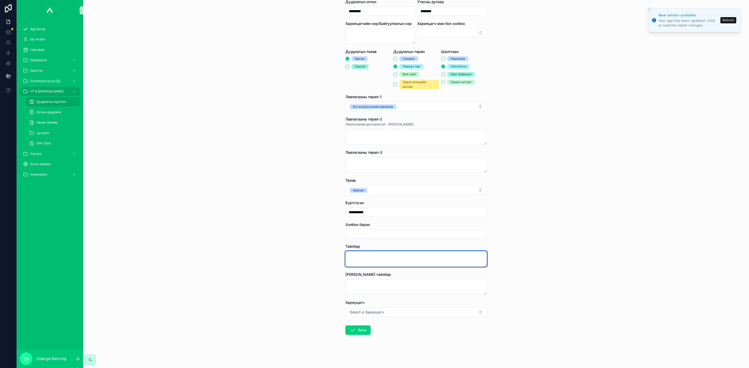
click at [366, 263] on textarea "scrollable content" at bounding box center [415, 259] width 141 height 16
type textarea "**********"
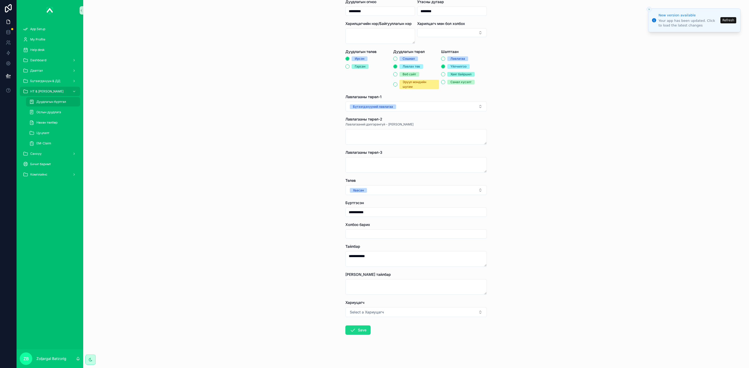
drag, startPoint x: 354, startPoint y: 335, endPoint x: 345, endPoint y: 331, distance: 10.5
click at [354, 335] on button "Save" at bounding box center [357, 330] width 25 height 9
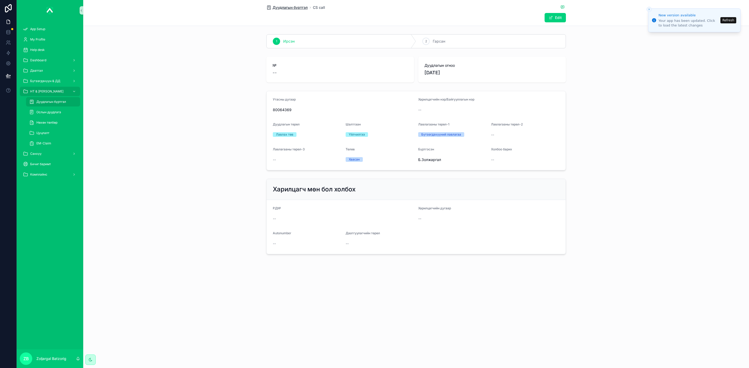
click at [295, 5] on span "Дуудлагын бүртгэл" at bounding box center [289, 7] width 35 height 5
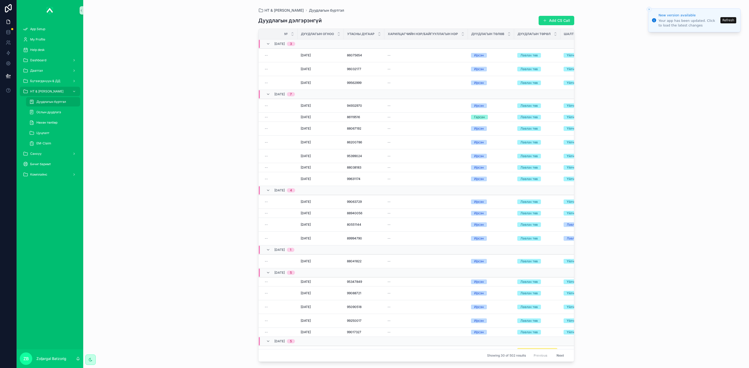
click at [550, 17] on button "Add CS Call" at bounding box center [556, 20] width 36 height 9
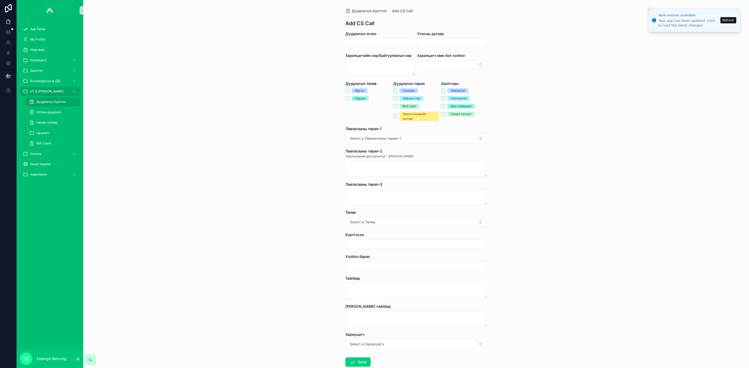
click at [375, 44] on input "scrollable content" at bounding box center [379, 43] width 69 height 7
click at [387, 120] on button "25" at bounding box center [386, 120] width 9 height 9
type input "*********"
drag, startPoint x: 428, startPoint y: 44, endPoint x: 460, endPoint y: 47, distance: 32.1
click at [430, 44] on input "scrollable content" at bounding box center [451, 43] width 69 height 7
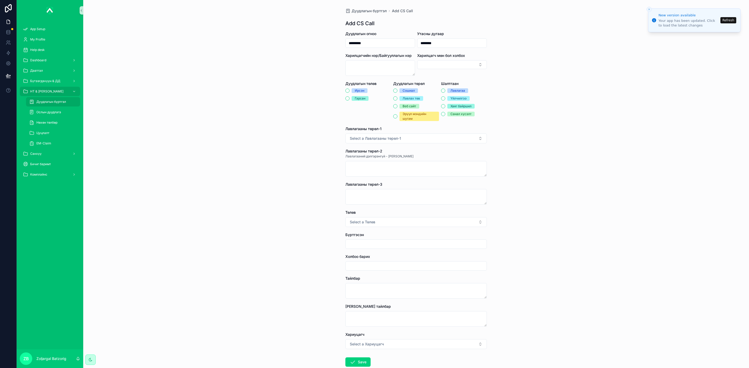
type input "********"
click at [355, 90] on div "Ирсэн" at bounding box center [360, 90] width 10 height 5
click at [349, 90] on button "Ирсэн" at bounding box center [347, 91] width 4 height 4
click at [405, 100] on div "Лавлах төв" at bounding box center [410, 98] width 17 height 5
click at [397, 100] on button "Лавлах төв" at bounding box center [395, 98] width 4 height 4
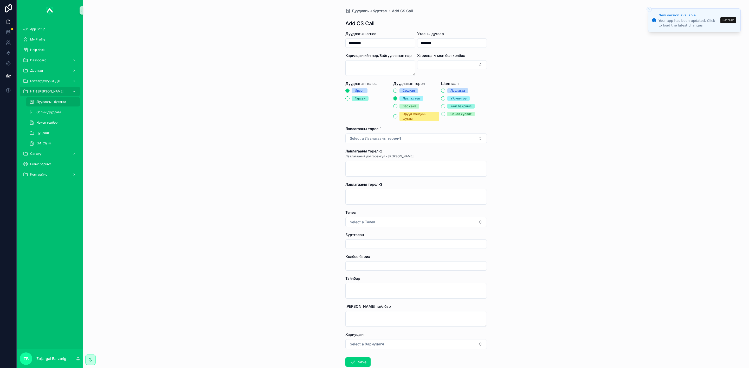
click at [450, 100] on div "Үйлчилгээ" at bounding box center [458, 98] width 16 height 5
click at [445, 100] on button "Үйлчилгээ" at bounding box center [443, 98] width 4 height 4
click at [419, 141] on button "Select a Лавлагааны төрөл-1" at bounding box center [415, 139] width 141 height 10
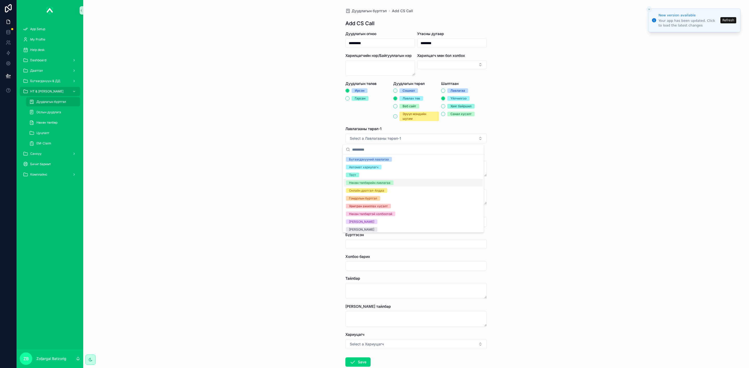
click at [375, 185] on div "Нөхөн төлбөрийн лавлагаа" at bounding box center [369, 183] width 41 height 5
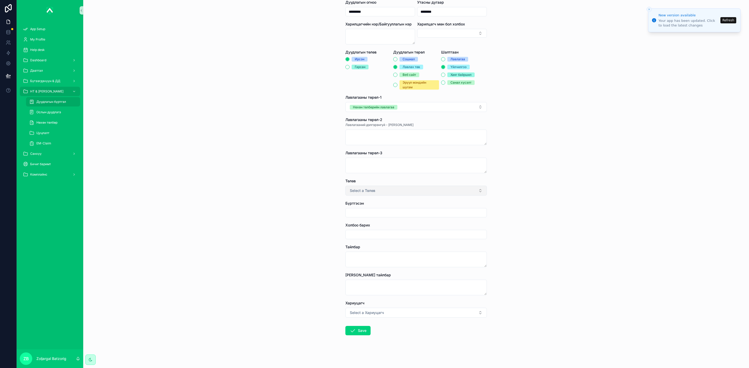
scroll to position [32, 0]
click at [377, 186] on button "Select a Төлөв" at bounding box center [415, 190] width 141 height 10
click at [353, 211] on div "Хаасан" at bounding box center [354, 211] width 11 height 5
click at [378, 215] on input "scrollable content" at bounding box center [415, 212] width 141 height 7
type input "**********"
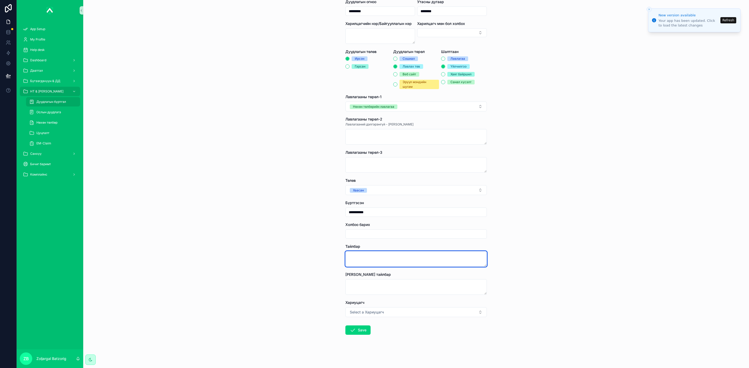
click at [370, 263] on textarea "scrollable content" at bounding box center [415, 259] width 141 height 16
type textarea "**********"
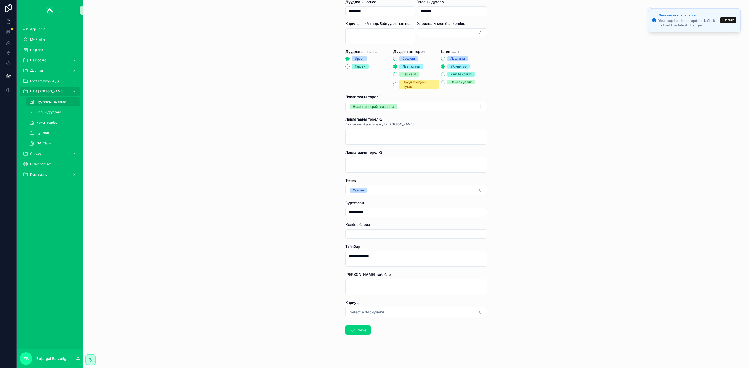
click at [355, 67] on div "Гарсан" at bounding box center [360, 66] width 11 height 5
click at [349, 67] on button "Гарсан" at bounding box center [347, 66] width 4 height 4
click at [377, 312] on span "Select a Хариуцагч" at bounding box center [367, 312] width 34 height 5
click at [359, 303] on div "Б.Золжаргал" at bounding box center [358, 301] width 19 height 5
click at [354, 324] on form "**********" at bounding box center [415, 183] width 141 height 369
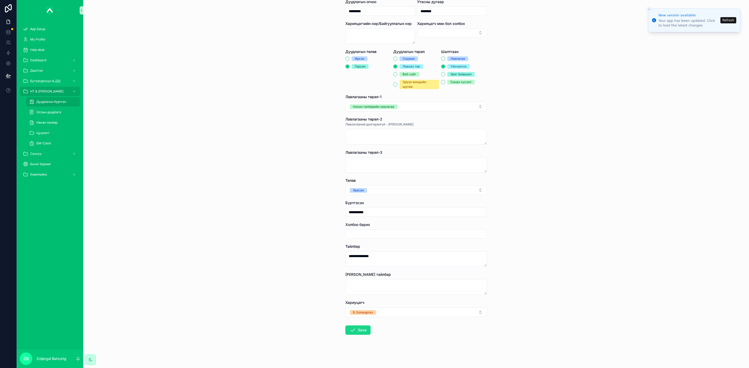
click at [353, 328] on button "Save" at bounding box center [357, 330] width 25 height 9
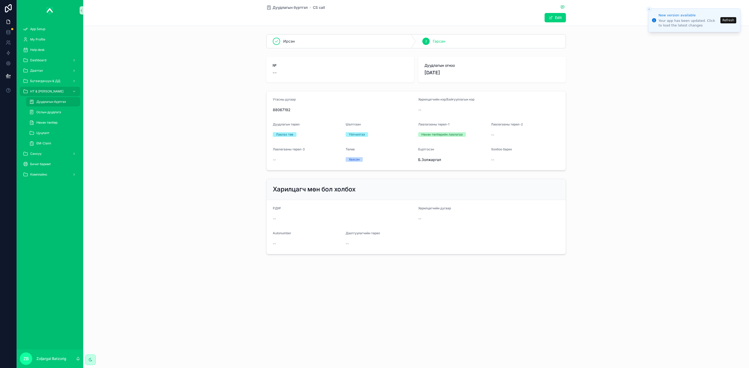
drag, startPoint x: 288, startPoint y: 10, endPoint x: 5, endPoint y: 130, distance: 308.0
click at [288, 10] on span "Дуудлагын бүртгэл" at bounding box center [289, 7] width 35 height 5
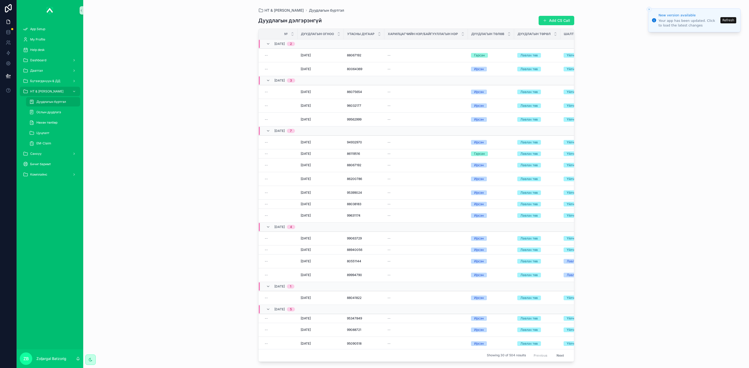
click at [546, 14] on div "Дуудлагын дэлгэрэнгүй Add CS Call № Дуудлагын огноо Утасны дугаар Харилцагчийн …" at bounding box center [416, 187] width 316 height 350
click at [546, 19] on span "scrollable content" at bounding box center [545, 20] width 4 height 4
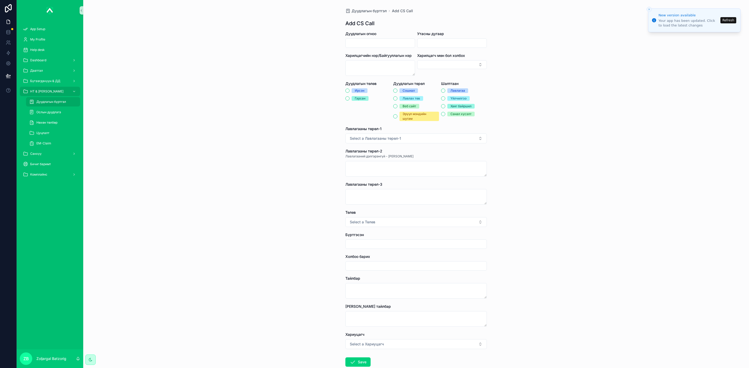
click at [360, 45] on input "scrollable content" at bounding box center [379, 43] width 69 height 7
click at [385, 120] on button "25" at bounding box center [386, 120] width 9 height 9
type input "*********"
click at [434, 38] on div "scrollable content" at bounding box center [452, 42] width 70 height 9
click at [435, 42] on input "scrollable content" at bounding box center [451, 43] width 69 height 7
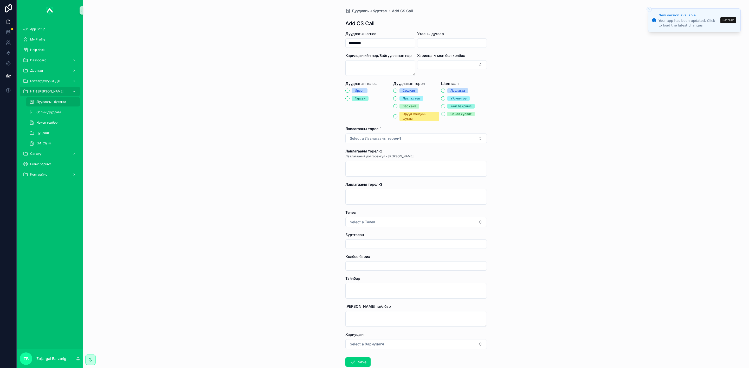
paste input "********"
type input "********"
drag, startPoint x: 350, startPoint y: 90, endPoint x: 357, endPoint y: 89, distance: 7.1
click at [351, 90] on span "Ирсэн" at bounding box center [359, 90] width 16 height 5
click at [349, 90] on button "Ирсэн" at bounding box center [347, 91] width 4 height 4
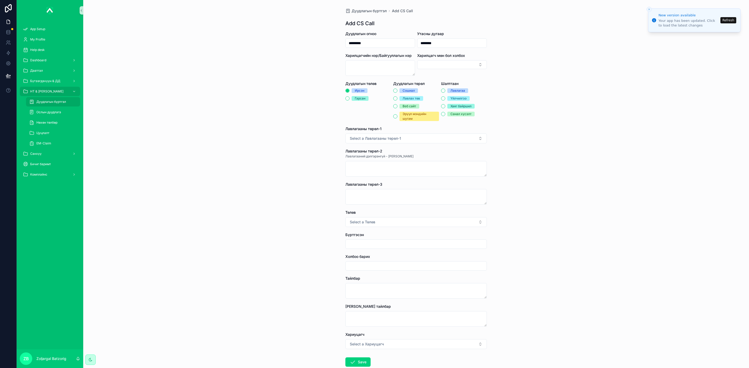
click at [399, 100] on span "Лавлах төв" at bounding box center [411, 98] width 24 height 5
click at [397, 100] on button "Лавлах төв" at bounding box center [395, 98] width 4 height 4
click at [451, 99] on div "Үйлчилгээ" at bounding box center [458, 98] width 16 height 5
click at [445, 99] on button "Үйлчилгээ" at bounding box center [443, 98] width 4 height 4
click at [425, 136] on button "Select a Лавлагааны төрөл-1" at bounding box center [415, 139] width 141 height 10
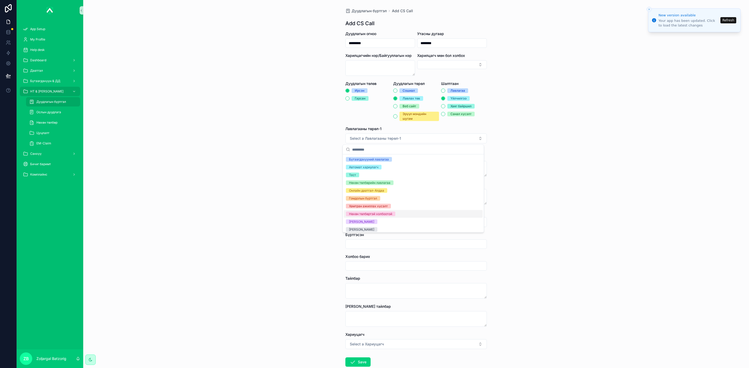
click at [379, 216] on div "Нөхөн төлбөртэй холбоотой" at bounding box center [370, 214] width 43 height 5
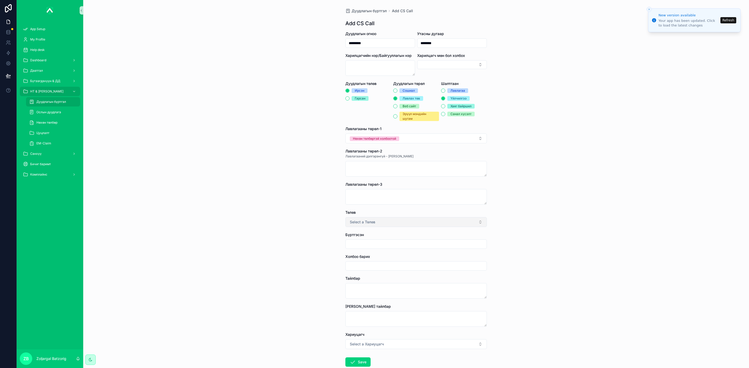
click at [363, 219] on button "Select a Төлөв" at bounding box center [415, 222] width 141 height 10
click at [353, 245] on div "Хаасан" at bounding box center [354, 244] width 11 height 5
click at [370, 256] on div "Холбоо барих" at bounding box center [415, 256] width 141 height 5
click at [376, 243] on input "scrollable content" at bounding box center [415, 244] width 141 height 7
type input "**********"
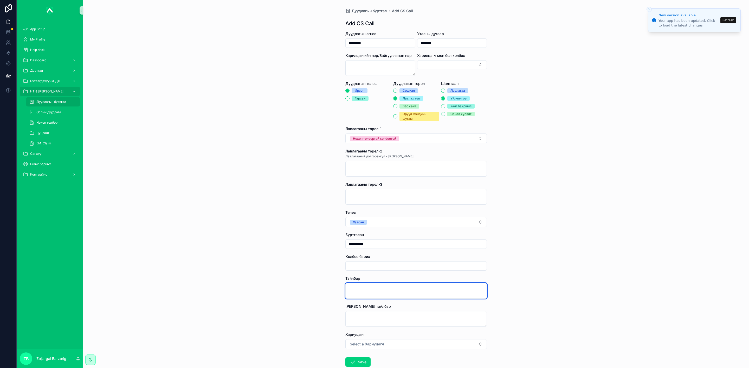
click at [373, 299] on textarea "scrollable content" at bounding box center [415, 291] width 141 height 16
type textarea "**********"
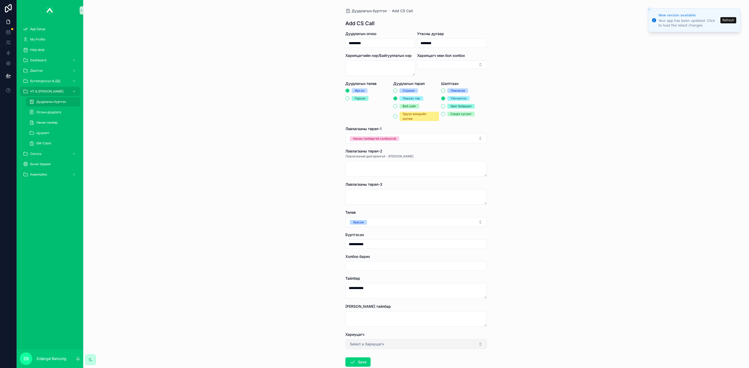
click at [414, 344] on button "Select a Хариуцагч" at bounding box center [415, 345] width 141 height 10
click at [362, 310] on div "Содбилгүүн" at bounding box center [358, 310] width 18 height 5
click at [357, 360] on button "Save" at bounding box center [357, 362] width 25 height 9
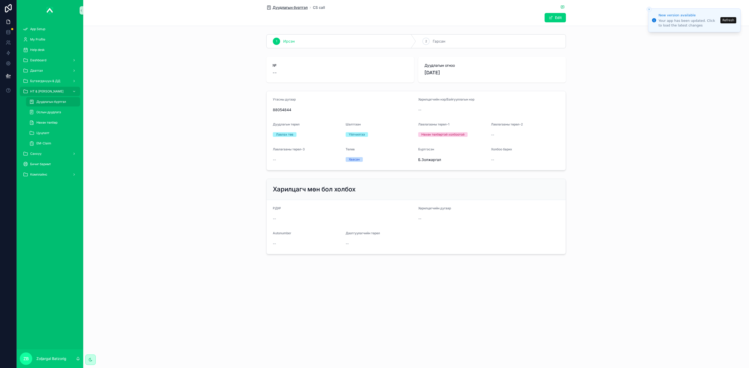
click at [287, 7] on span "Дуудлагын бүртгэл" at bounding box center [289, 7] width 35 height 5
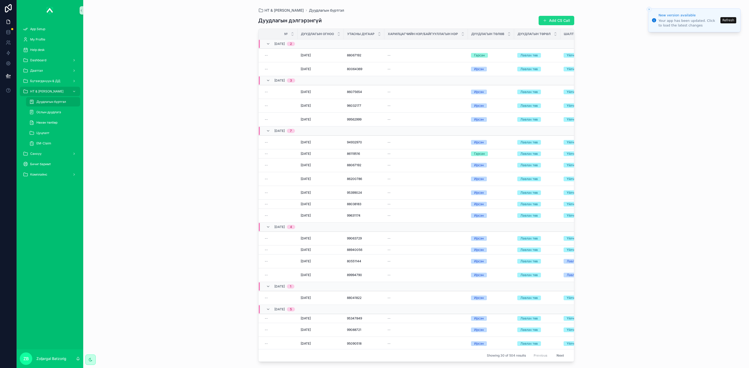
click at [557, 21] on button "Add CS Call" at bounding box center [556, 20] width 36 height 9
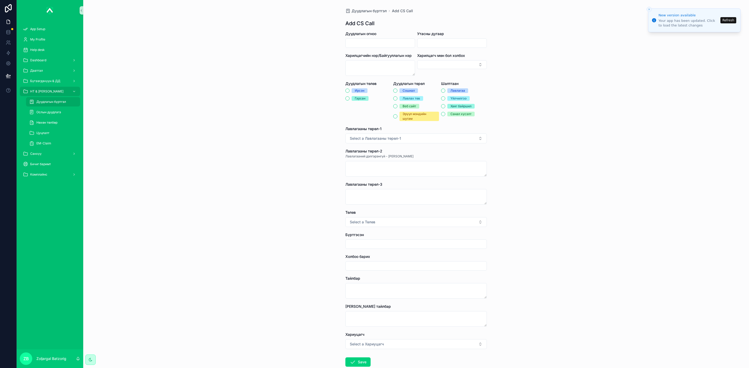
click at [378, 42] on input "scrollable content" at bounding box center [379, 43] width 69 height 7
click at [387, 121] on button "25" at bounding box center [386, 120] width 9 height 9
type input "*********"
click at [435, 40] on input "scrollable content" at bounding box center [451, 43] width 69 height 7
paste input "********"
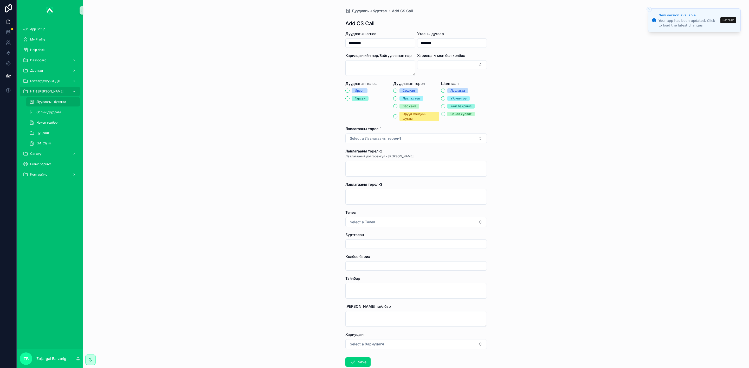
type input "********"
click at [356, 89] on div "Ирсэн" at bounding box center [360, 90] width 10 height 5
click at [349, 89] on button "Ирсэн" at bounding box center [347, 91] width 4 height 4
click at [402, 100] on div "Лавлах төв" at bounding box center [410, 98] width 17 height 5
click at [397, 100] on button "Лавлах төв" at bounding box center [395, 98] width 4 height 4
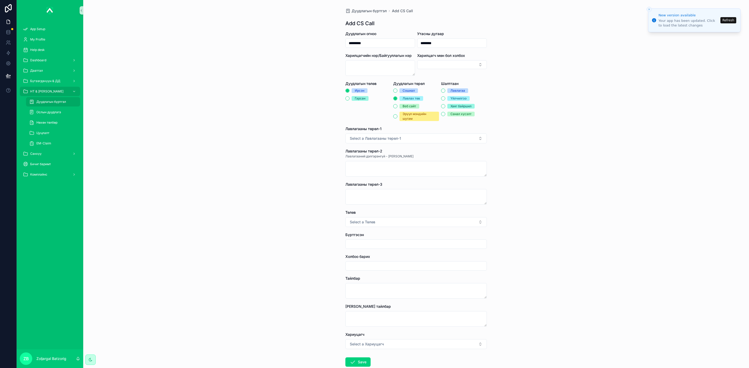
click at [453, 98] on div "Үйлчилгээ" at bounding box center [458, 98] width 16 height 5
click at [445, 98] on button "Үйлчилгээ" at bounding box center [443, 98] width 4 height 4
click at [407, 140] on button "Select a Лавлагааны төрөл-1" at bounding box center [415, 139] width 141 height 10
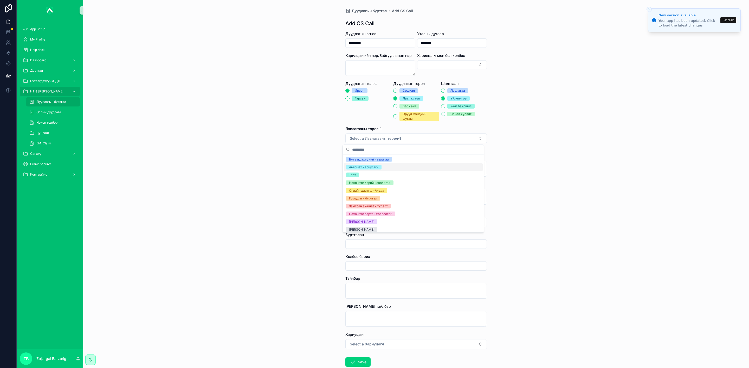
click at [379, 163] on div "Бүтээгдэхүүний лавлагаа" at bounding box center [413, 160] width 139 height 8
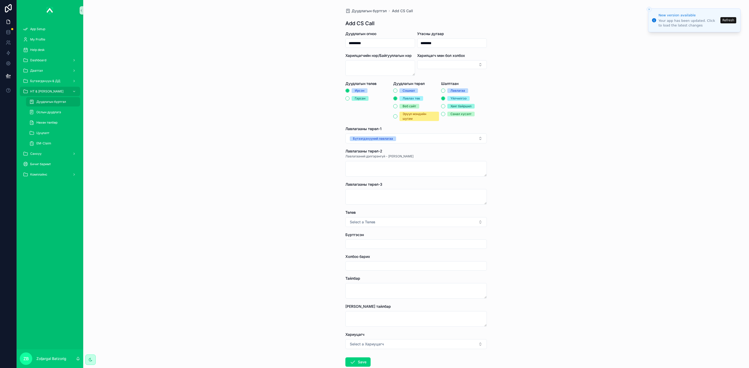
drag, startPoint x: 383, startPoint y: 160, endPoint x: 381, endPoint y: 165, distance: 4.9
click at [382, 161] on div "Лавлагааны төрөл-2 Лавлагааний дэлгэрэнгүй - [PERSON_NAME]" at bounding box center [415, 163] width 141 height 28
click at [361, 218] on button "Select a Төлөв" at bounding box center [415, 222] width 141 height 10
click at [351, 242] on div "Хаасан" at bounding box center [354, 244] width 11 height 5
click at [367, 240] on div "scrollable content" at bounding box center [415, 244] width 141 height 9
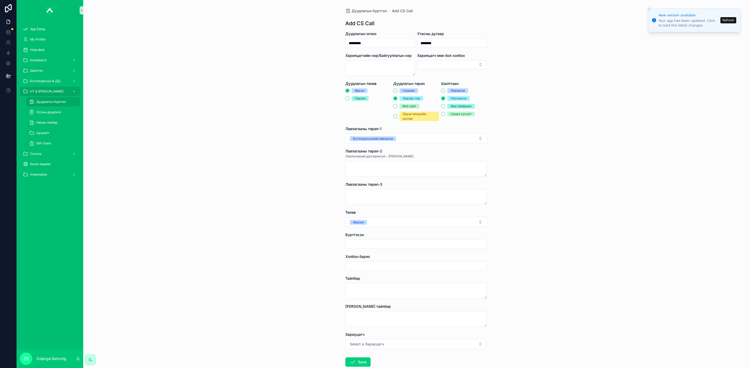
drag, startPoint x: 369, startPoint y: 243, endPoint x: 375, endPoint y: 246, distance: 6.9
click at [369, 243] on input "scrollable content" at bounding box center [415, 244] width 141 height 7
type input "**********"
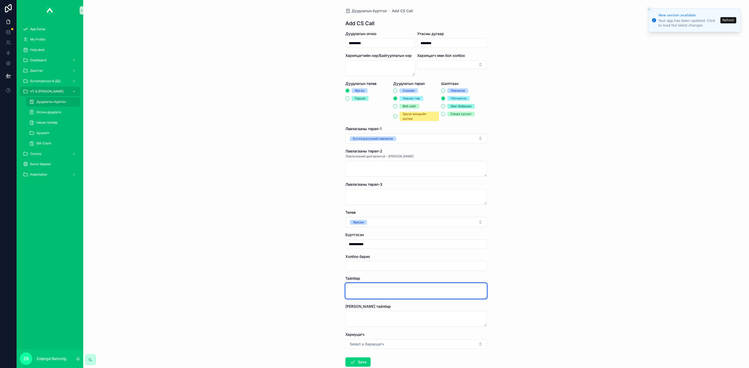
drag, startPoint x: 381, startPoint y: 288, endPoint x: 393, endPoint y: 289, distance: 12.1
click at [382, 288] on textarea "scrollable content" at bounding box center [415, 291] width 141 height 16
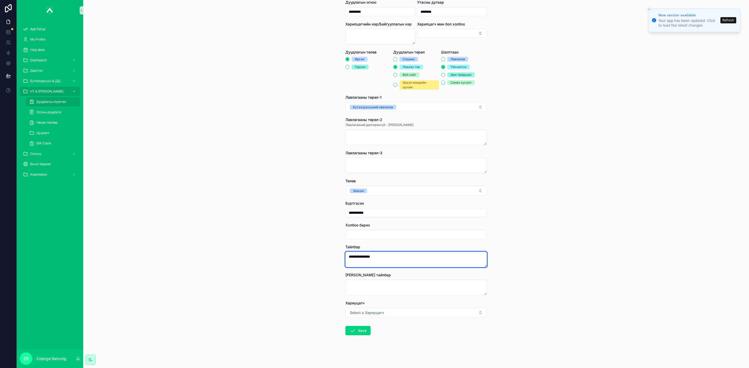
scroll to position [32, 0]
type textarea "**********"
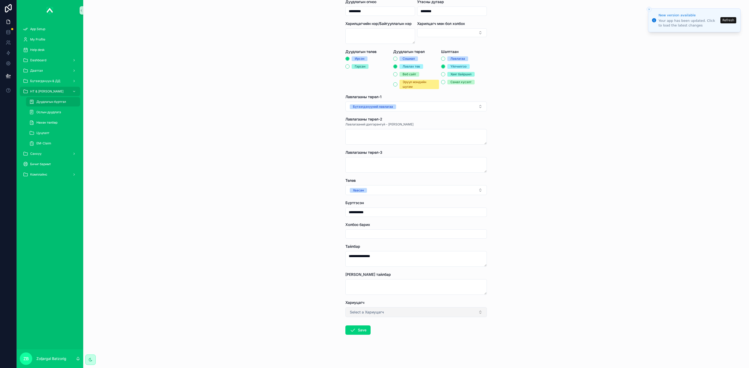
click at [396, 311] on button "Select a Хариуцагч" at bounding box center [415, 313] width 141 height 10
click at [365, 303] on div "Б.Золжаргал" at bounding box center [358, 301] width 19 height 5
click at [380, 315] on button "Б.Золжаргал" at bounding box center [415, 313] width 141 height 10
click at [366, 294] on div "Дарханцэцэг" at bounding box center [359, 293] width 20 height 5
click at [361, 325] on form "**********" at bounding box center [415, 183] width 141 height 369
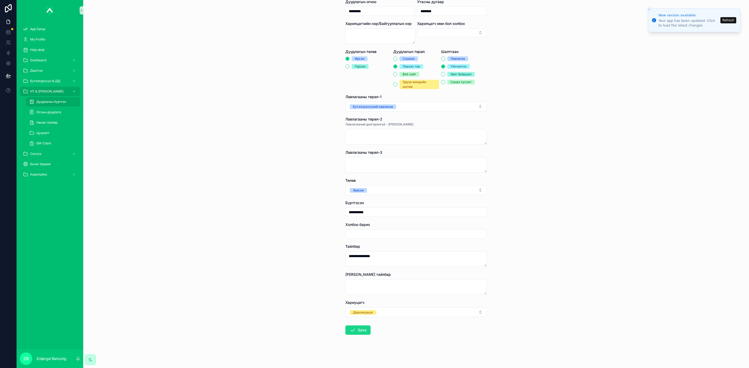
click at [359, 330] on button "Save" at bounding box center [357, 330] width 25 height 9
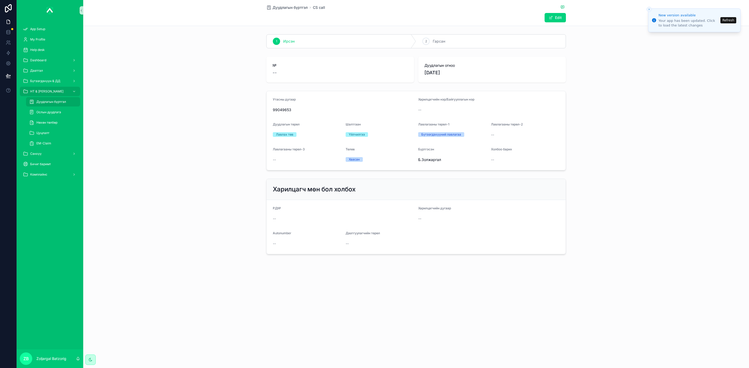
drag, startPoint x: 293, startPoint y: 5, endPoint x: 601, endPoint y: 9, distance: 307.3
click at [293, 5] on span "Дуудлагын бүртгэл" at bounding box center [289, 7] width 35 height 5
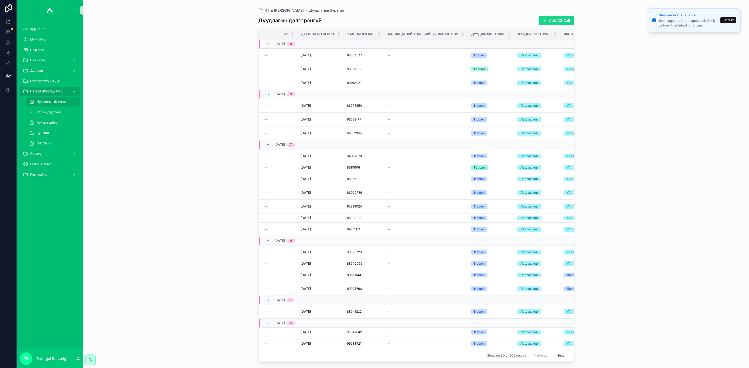
click at [547, 19] on span "scrollable content" at bounding box center [545, 20] width 4 height 4
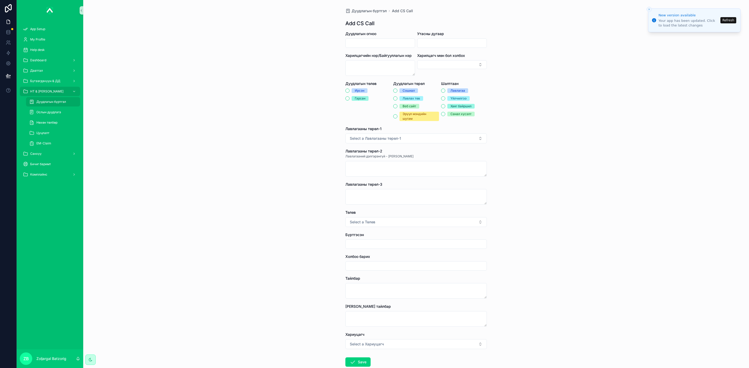
click at [387, 45] on input "scrollable content" at bounding box center [379, 43] width 69 height 7
click at [389, 121] on button "25" at bounding box center [386, 120] width 9 height 9
type input "*********"
click at [442, 43] on input "scrollable content" at bounding box center [451, 43] width 69 height 7
paste input "********"
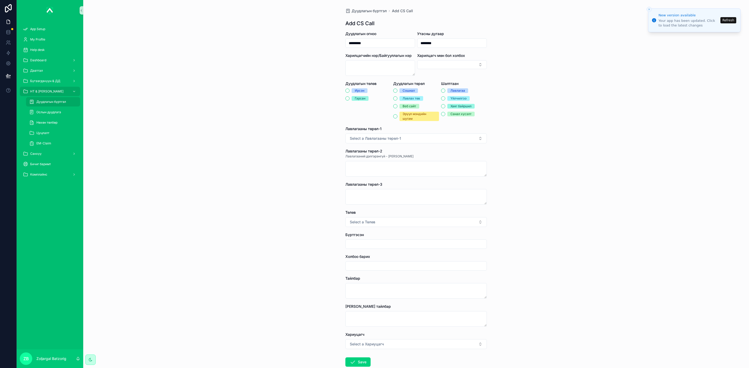
type input "********"
click at [356, 87] on div "Дуудлагын төлөв [PERSON_NAME]" at bounding box center [368, 101] width 46 height 40
click at [358, 92] on div "Ирсэн" at bounding box center [360, 90] width 10 height 5
click at [349, 92] on button "Ирсэн" at bounding box center [347, 91] width 4 height 4
click at [396, 97] on div "Лавлах төв" at bounding box center [416, 98] width 46 height 5
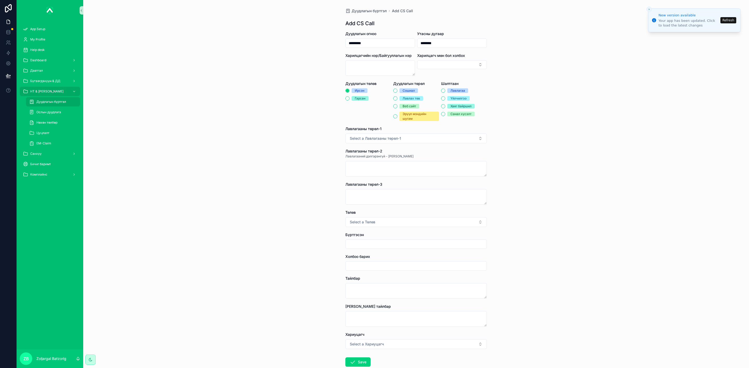
click at [410, 102] on div "Сошиал Лавлах төв Веб сайт Эрүүл мэндийн шугам" at bounding box center [416, 104] width 46 height 33
click at [412, 99] on div "Лавлах төв" at bounding box center [410, 98] width 17 height 5
click at [397, 99] on button "Лавлах төв" at bounding box center [395, 98] width 4 height 4
click at [447, 99] on span "Үйлчилгээ" at bounding box center [458, 98] width 22 height 5
click at [445, 99] on button "Үйлчилгээ" at bounding box center [443, 98] width 4 height 4
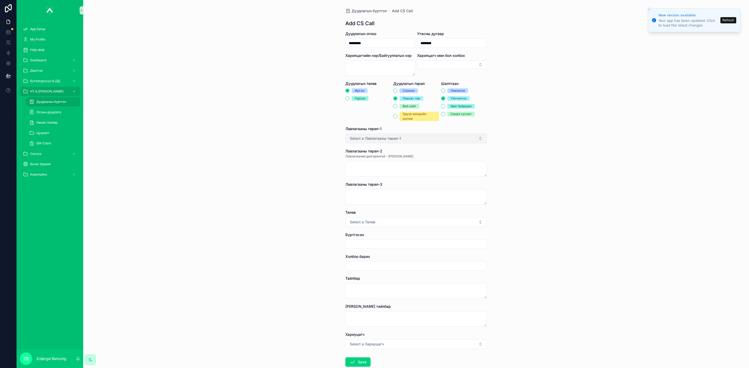
click at [420, 137] on button "Select a Лавлагааны төрөл-1" at bounding box center [415, 139] width 141 height 10
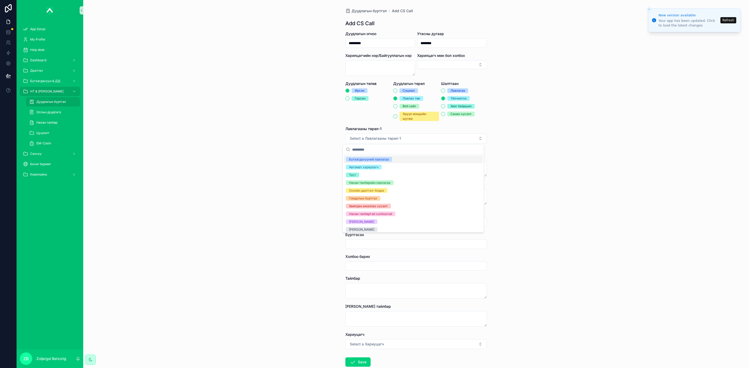
click at [378, 162] on div "Бүтээгдэхүүний лавлагаа" at bounding box center [413, 160] width 139 height 8
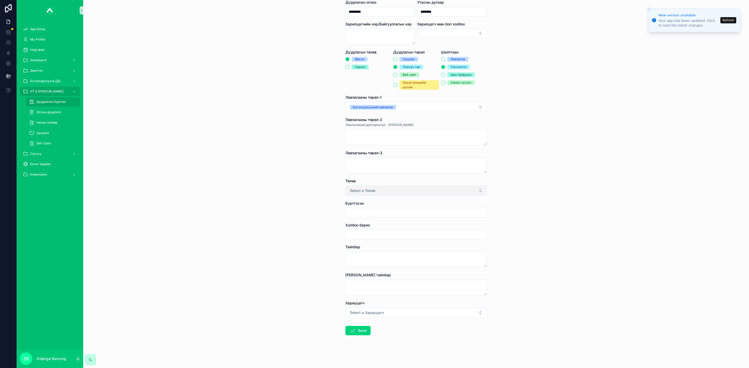
scroll to position [32, 0]
click at [369, 190] on span "Select a Төлөв" at bounding box center [362, 190] width 25 height 5
click at [351, 213] on div "Хаасан" at bounding box center [354, 211] width 11 height 5
click at [360, 211] on input "scrollable content" at bounding box center [415, 212] width 141 height 7
type input "**********"
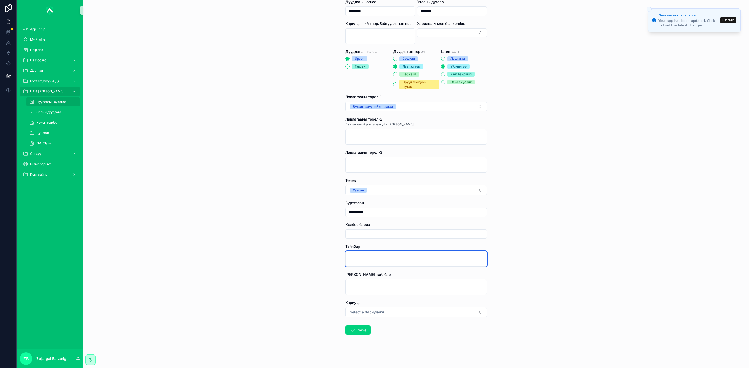
click at [370, 260] on textarea "scrollable content" at bounding box center [415, 259] width 141 height 16
type textarea "**********"
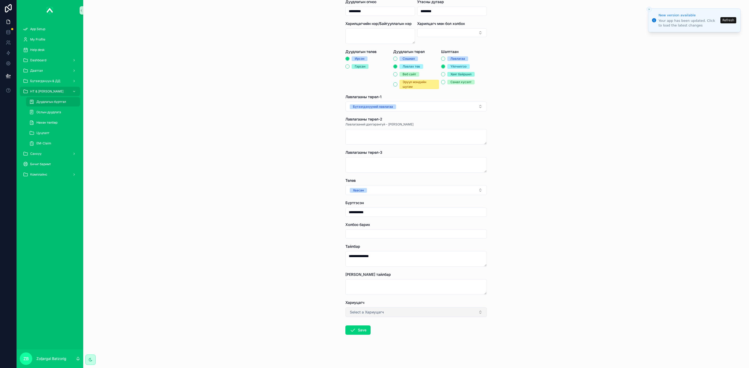
click at [379, 314] on span "Select a Хариуцагч" at bounding box center [367, 312] width 34 height 5
click at [364, 293] on div "Дарханцэцэг" at bounding box center [359, 293] width 20 height 5
click at [353, 332] on icon "scrollable content" at bounding box center [352, 330] width 6 height 6
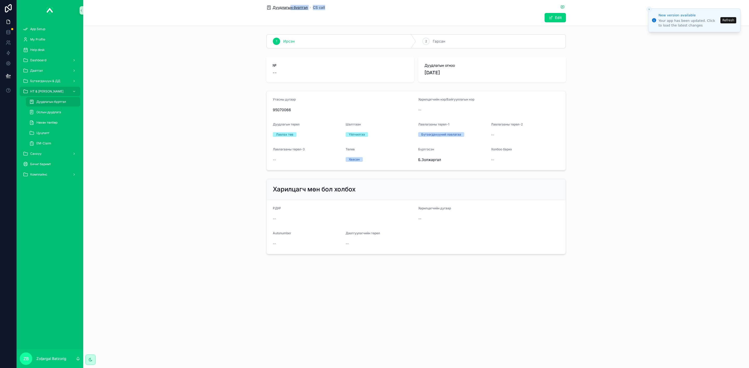
drag, startPoint x: 290, startPoint y: 12, endPoint x: 291, endPoint y: 9, distance: 2.7
click at [290, 11] on div "Дуудлагын бүртгэл CS call Edit" at bounding box center [415, 13] width 299 height 26
click at [292, 6] on span "Дуудлагын бүртгэл" at bounding box center [289, 7] width 35 height 5
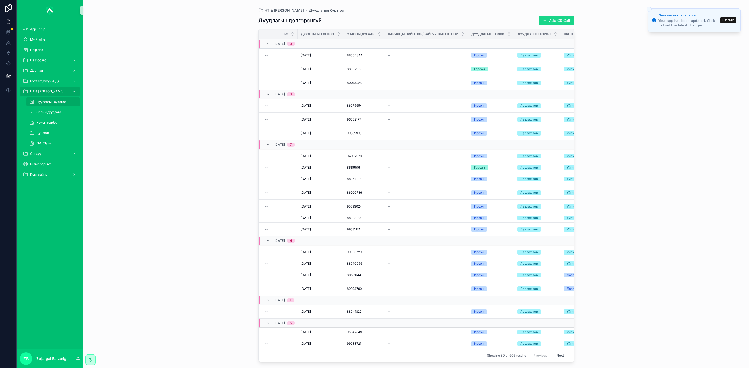
click at [550, 18] on button "Add CS Call" at bounding box center [556, 20] width 36 height 9
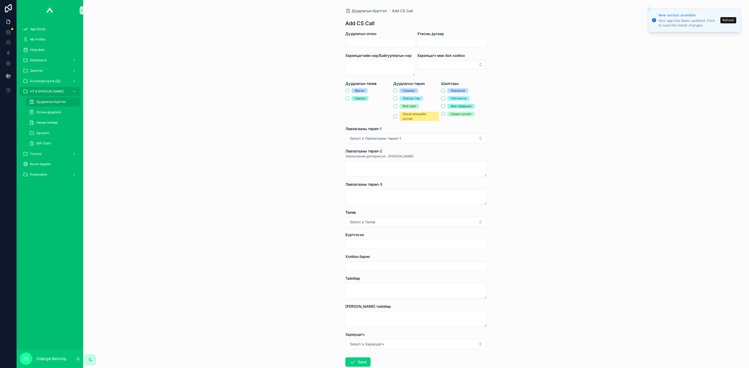
click at [390, 39] on div "scrollable content" at bounding box center [380, 42] width 70 height 9
drag, startPoint x: 392, startPoint y: 42, endPoint x: 393, endPoint y: 45, distance: 3.3
click at [393, 42] on input "scrollable content" at bounding box center [379, 43] width 69 height 7
click at [386, 120] on button "25" at bounding box center [386, 120] width 9 height 9
type input "*********"
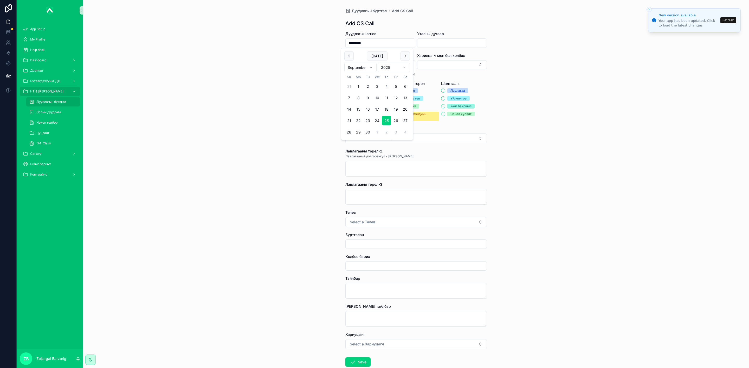
click at [444, 42] on input "scrollable content" at bounding box center [451, 43] width 69 height 7
paste input "********"
type input "********"
click at [355, 89] on div "Ирсэн" at bounding box center [360, 90] width 10 height 5
click at [349, 89] on button "Ирсэн" at bounding box center [347, 91] width 4 height 4
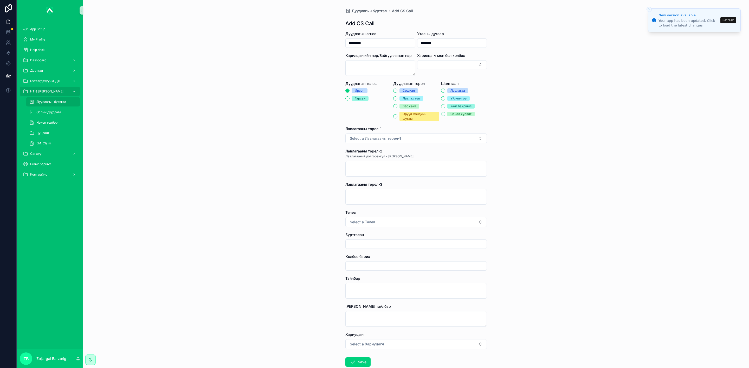
click at [411, 99] on div "Лавлах төв" at bounding box center [410, 98] width 17 height 5
click at [397, 99] on button "Лавлах төв" at bounding box center [395, 98] width 4 height 4
click at [453, 98] on div "Үйлчилгээ" at bounding box center [458, 98] width 16 height 5
click at [445, 98] on button "Үйлчилгээ" at bounding box center [443, 98] width 4 height 4
click at [415, 139] on button "Select a Лавлагааны төрөл-1" at bounding box center [415, 139] width 141 height 10
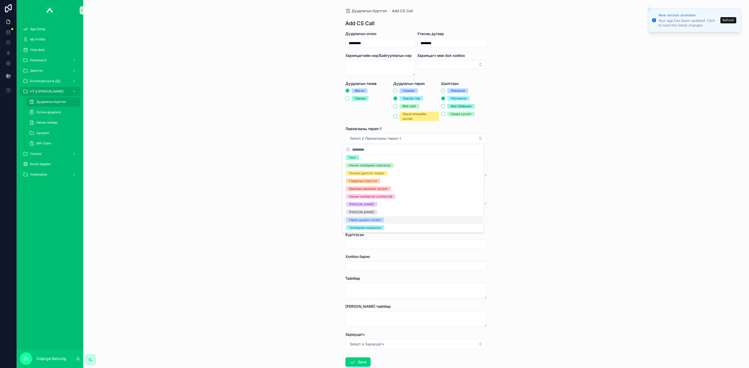
click at [374, 219] on div "Гэрээ цуцлах хүсэлт" at bounding box center [365, 220] width 32 height 5
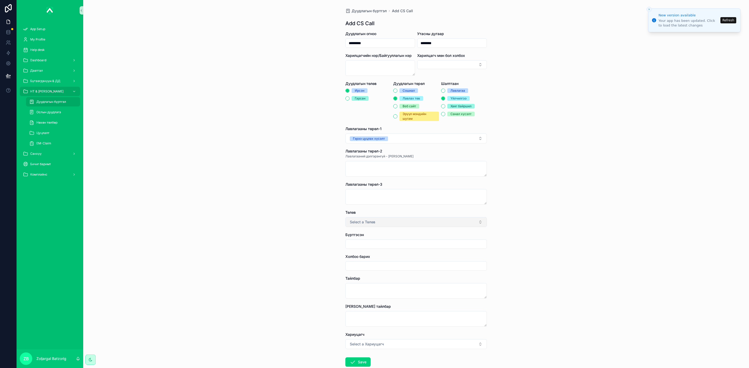
click at [368, 225] on span "Select a Төлөв" at bounding box center [362, 222] width 25 height 5
click at [354, 243] on div "Хаасан" at bounding box center [354, 244] width 11 height 5
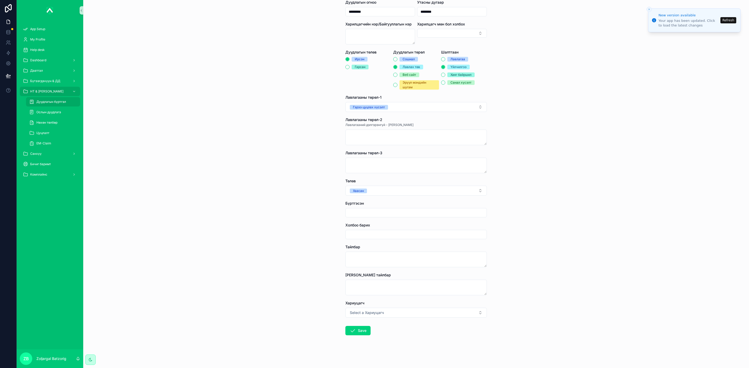
scroll to position [32, 0]
click at [372, 214] on input "scrollable content" at bounding box center [415, 212] width 141 height 7
type input "**********"
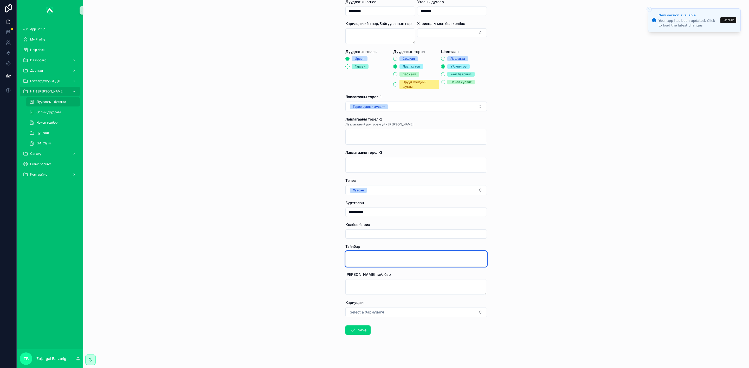
click at [373, 260] on textarea "scrollable content" at bounding box center [415, 259] width 141 height 16
type textarea "*******"
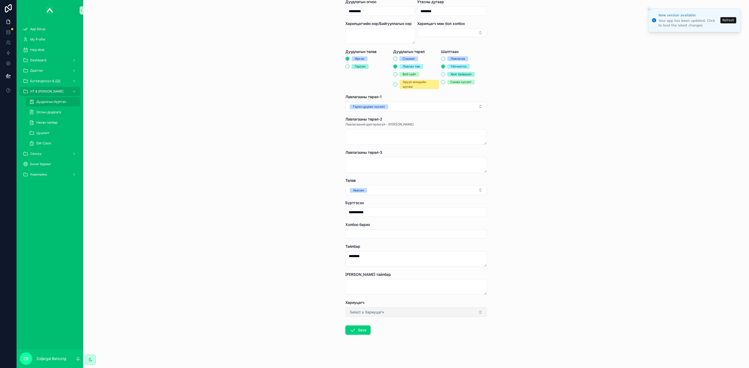
click at [373, 314] on span "Select a Хариуцагч" at bounding box center [367, 312] width 34 height 5
click at [364, 300] on div "Б.Золжаргал" at bounding box center [358, 301] width 19 height 5
drag, startPoint x: 353, startPoint y: 329, endPoint x: 340, endPoint y: 317, distance: 18.2
click at [353, 329] on button "Save" at bounding box center [357, 330] width 25 height 9
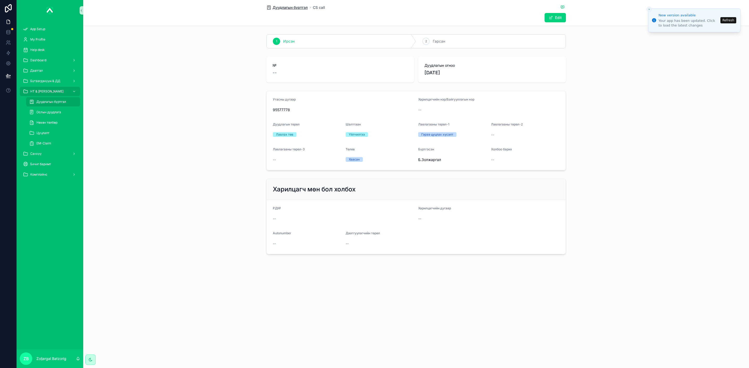
click at [298, 9] on span "Дуудлагын бүртгэл" at bounding box center [289, 7] width 35 height 5
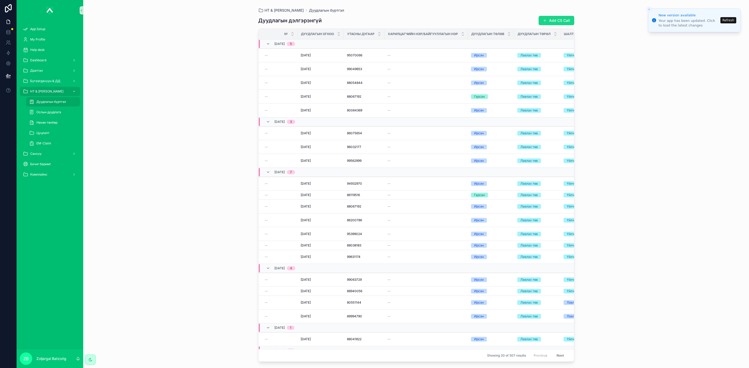
click at [554, 17] on button "Add CS Call" at bounding box center [556, 20] width 36 height 9
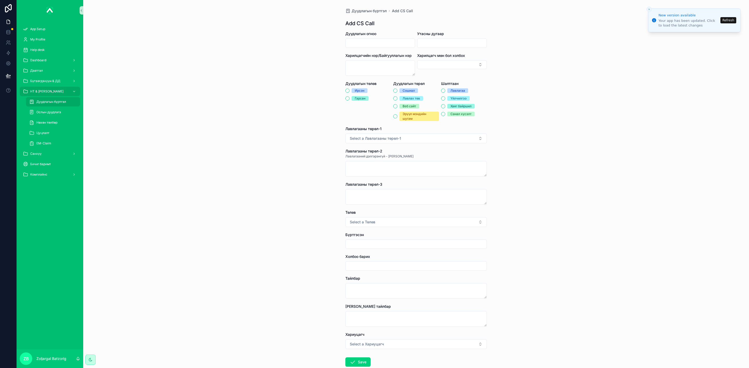
click at [384, 45] on input "scrollable content" at bounding box center [379, 43] width 69 height 7
type input "*********"
click at [436, 42] on input "scrollable content" at bounding box center [451, 43] width 69 height 7
paste input "********"
type input "********"
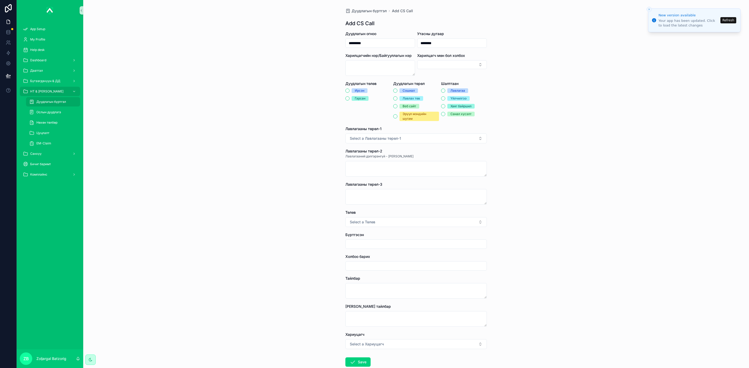
click at [347, 91] on div "Ирсэн" at bounding box center [368, 90] width 46 height 5
drag, startPoint x: 356, startPoint y: 91, endPoint x: 361, endPoint y: 91, distance: 5.0
click at [356, 91] on div "Ирсэн" at bounding box center [360, 90] width 10 height 5
click at [349, 91] on button "Ирсэн" at bounding box center [347, 91] width 4 height 4
click at [399, 94] on div "Сошиал Лавлах төв Веб сайт Эрүүл мэндийн шугам" at bounding box center [416, 104] width 46 height 33
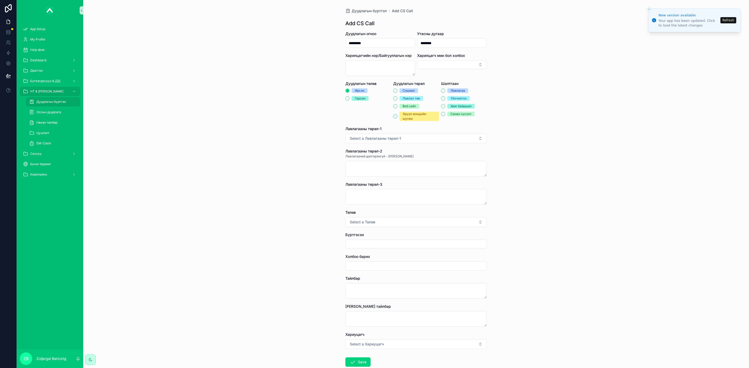
click at [406, 98] on div "Лавлах төв" at bounding box center [410, 98] width 17 height 5
click at [397, 98] on button "Лавлах төв" at bounding box center [395, 98] width 4 height 4
click at [447, 98] on span "Үйлчилгээ" at bounding box center [458, 98] width 22 height 5
click at [445, 98] on button "Үйлчилгээ" at bounding box center [443, 98] width 4 height 4
click at [418, 143] on button "Select a Лавлагааны төрөл-1" at bounding box center [415, 139] width 141 height 10
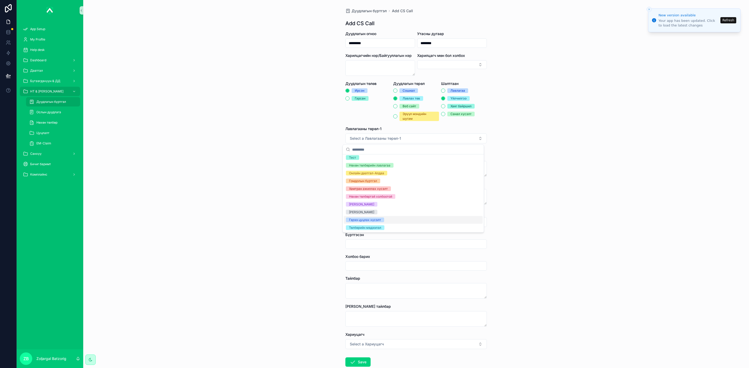
click at [374, 219] on div "Гэрээ цуцлах хүсэлт" at bounding box center [365, 220] width 32 height 5
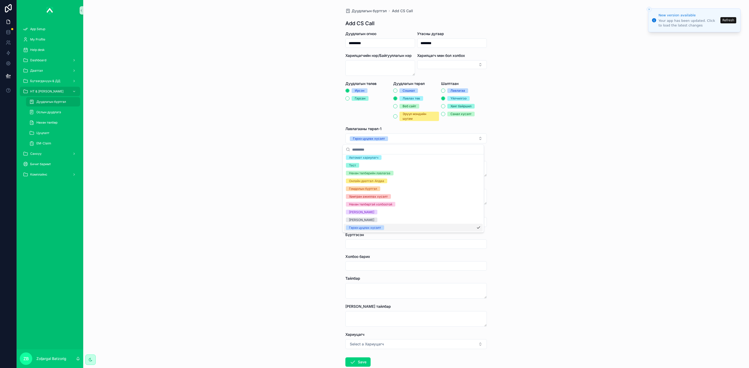
scroll to position [25, 0]
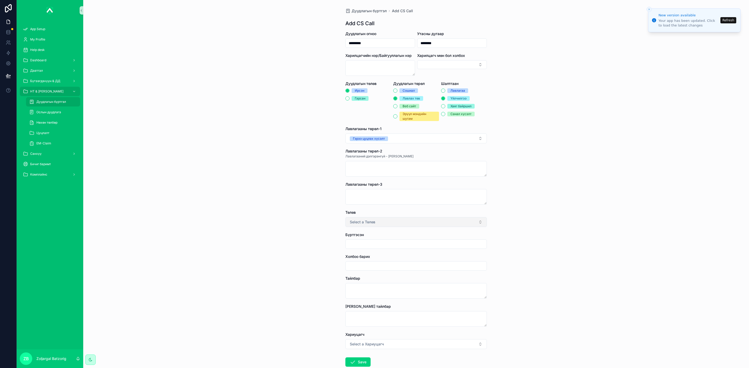
click at [378, 221] on button "Select a Төлөв" at bounding box center [415, 222] width 141 height 10
click at [358, 244] on div "Хаасан" at bounding box center [354, 244] width 11 height 5
click at [376, 246] on input "scrollable content" at bounding box center [415, 244] width 141 height 7
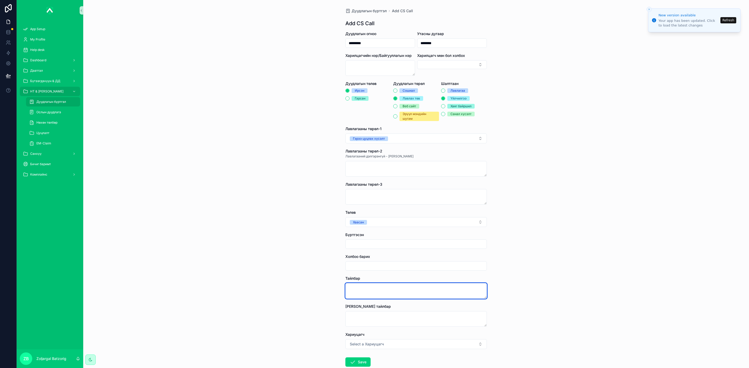
click at [364, 292] on textarea "scrollable content" at bounding box center [415, 291] width 141 height 16
type textarea "*******"
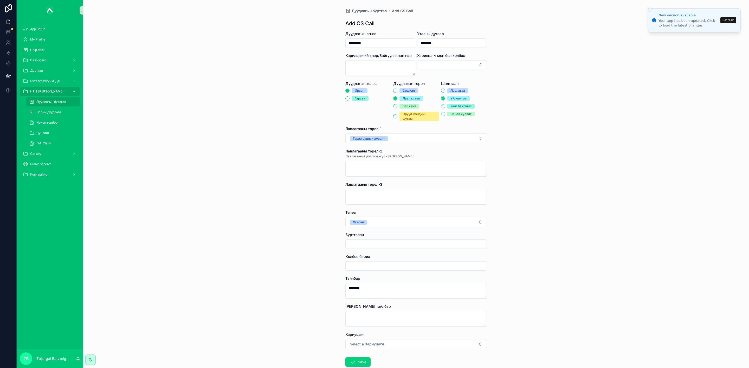
click at [402, 247] on input "scrollable content" at bounding box center [415, 244] width 141 height 7
type input "**********"
click at [362, 362] on button "Save" at bounding box center [357, 362] width 25 height 9
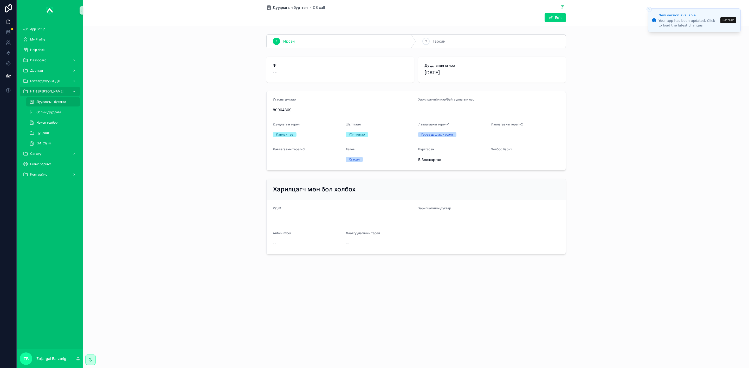
click at [296, 8] on span "Дуудлагын бүртгэл" at bounding box center [289, 7] width 35 height 5
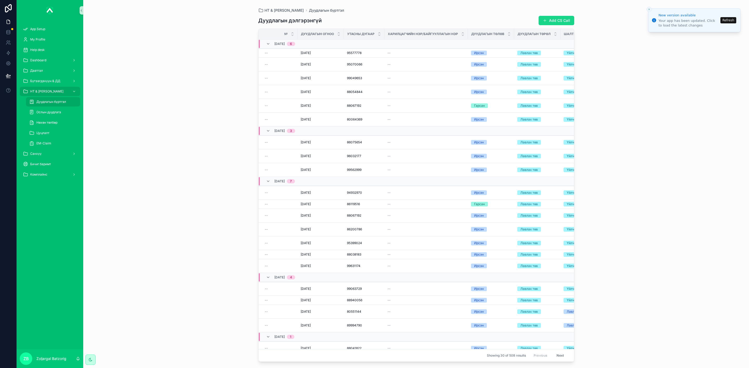
click at [556, 24] on button "Add CS Call" at bounding box center [556, 20] width 36 height 9
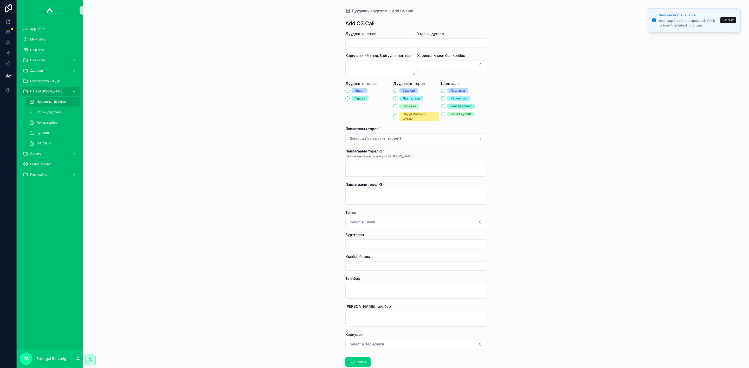
click at [403, 42] on input "scrollable content" at bounding box center [379, 43] width 69 height 7
click at [385, 120] on button "25" at bounding box center [386, 120] width 9 height 9
type input "*********"
click at [450, 41] on input "scrollable content" at bounding box center [451, 43] width 69 height 7
paste input "********"
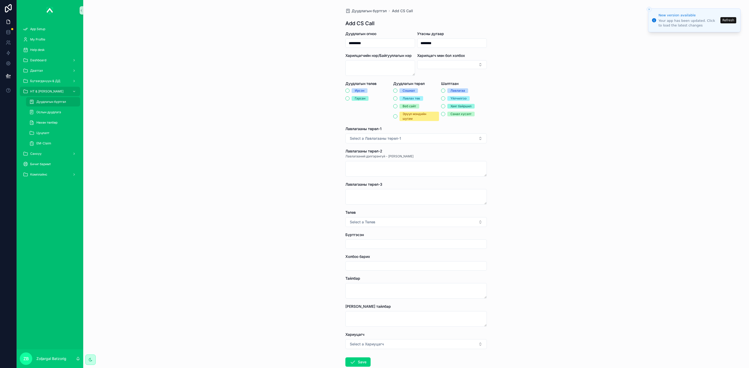
type input "********"
click at [359, 92] on div "Ирсэн" at bounding box center [360, 90] width 10 height 5
click at [349, 92] on button "Ирсэн" at bounding box center [347, 91] width 4 height 4
click at [409, 101] on div "Лавлах төв" at bounding box center [410, 98] width 17 height 5
click at [397, 101] on button "Лавлах төв" at bounding box center [395, 98] width 4 height 4
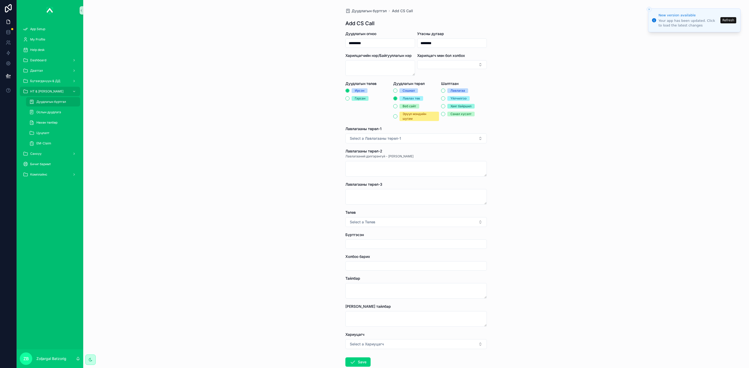
click at [450, 99] on div "Үйлчилгээ" at bounding box center [458, 98] width 16 height 5
click at [445, 99] on button "Үйлчилгээ" at bounding box center [443, 98] width 4 height 4
click at [422, 140] on button "Select a Лавлагааны төрөл-1" at bounding box center [415, 139] width 141 height 10
click at [374, 159] on div "Бүтээгдэхүүний лавлагаа" at bounding box center [369, 159] width 40 height 5
drag, startPoint x: 370, startPoint y: 220, endPoint x: 370, endPoint y: 227, distance: 6.8
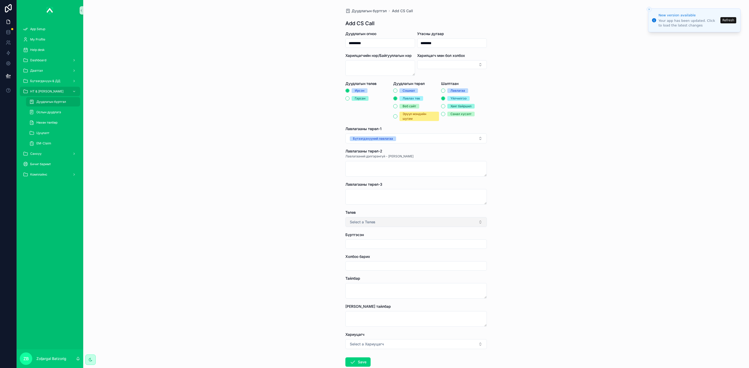
click at [370, 220] on span "Select a Төлөв" at bounding box center [362, 222] width 25 height 5
click at [355, 242] on div "Хаасан" at bounding box center [354, 244] width 11 height 5
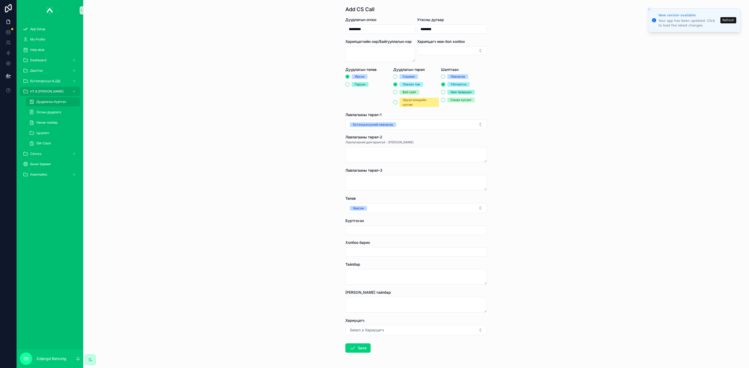
scroll to position [32, 0]
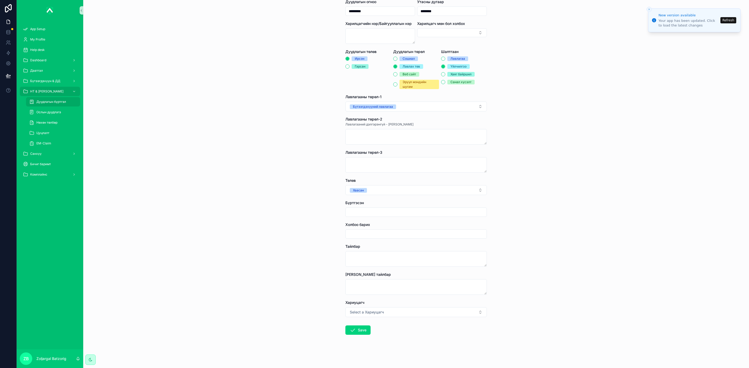
drag, startPoint x: 372, startPoint y: 213, endPoint x: 374, endPoint y: 218, distance: 4.6
click at [372, 213] on input "scrollable content" at bounding box center [415, 212] width 141 height 7
type input "**********"
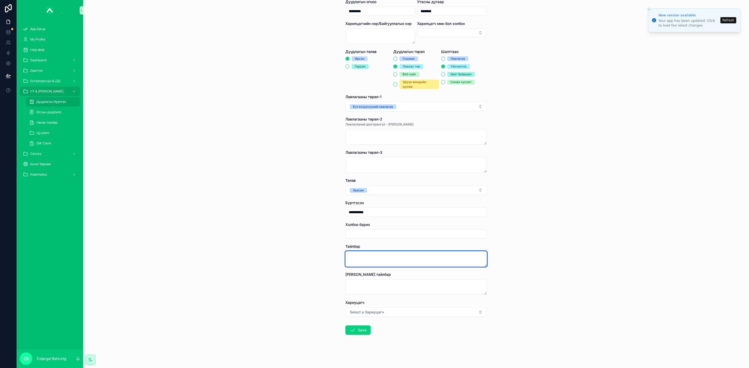
click at [378, 257] on textarea "scrollable content" at bounding box center [415, 259] width 141 height 16
type textarea "**********"
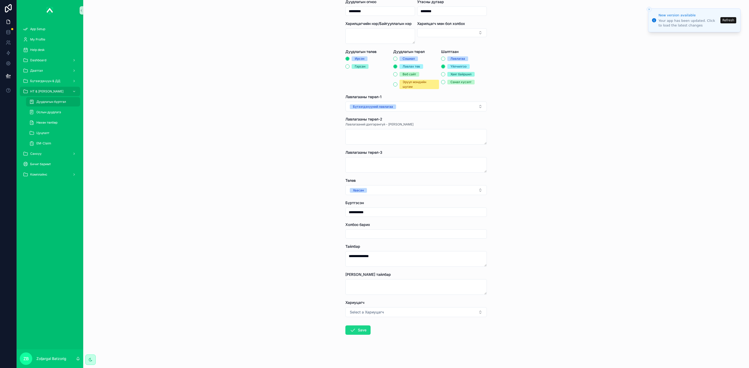
click at [353, 329] on button "Save" at bounding box center [357, 330] width 25 height 9
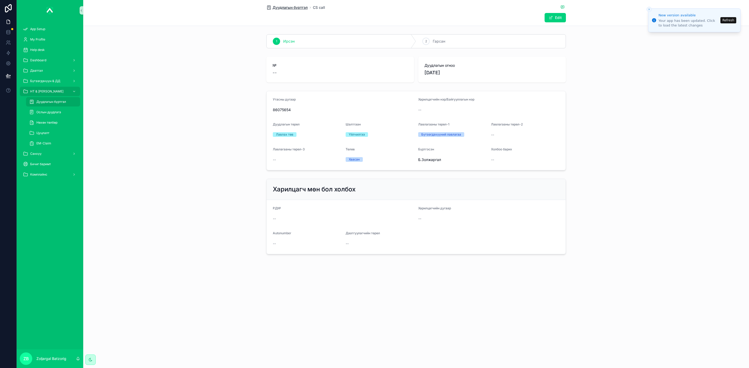
click at [296, 8] on span "Дуудлагын бүртгэл" at bounding box center [289, 7] width 35 height 5
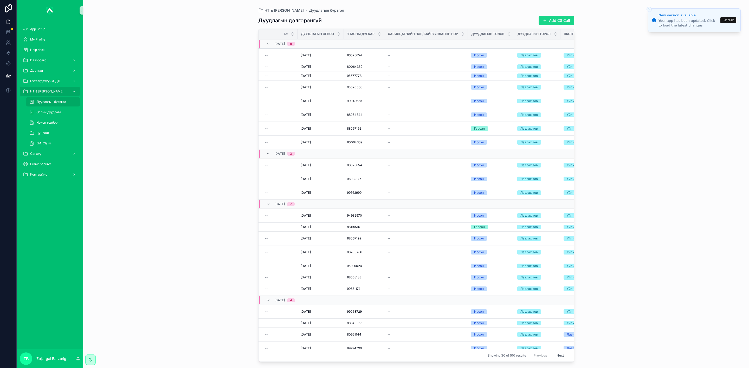
click at [559, 19] on button "Add CS Call" at bounding box center [556, 20] width 36 height 9
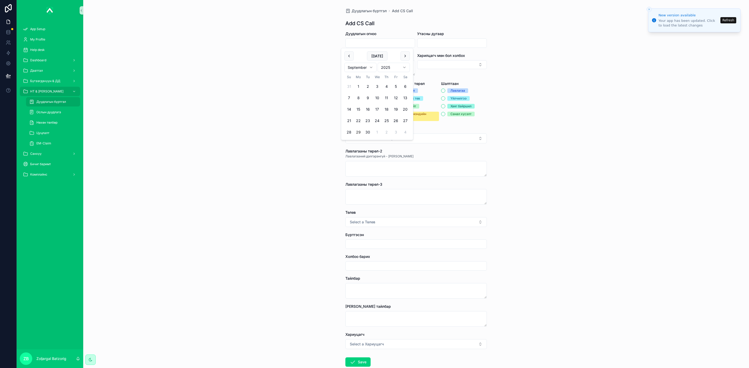
click at [363, 43] on input "scrollable content" at bounding box center [379, 43] width 69 height 7
drag, startPoint x: 386, startPoint y: 120, endPoint x: 427, endPoint y: 63, distance: 70.4
click at [387, 120] on button "25" at bounding box center [386, 120] width 9 height 9
type input "*********"
click at [443, 42] on input "scrollable content" at bounding box center [451, 43] width 69 height 7
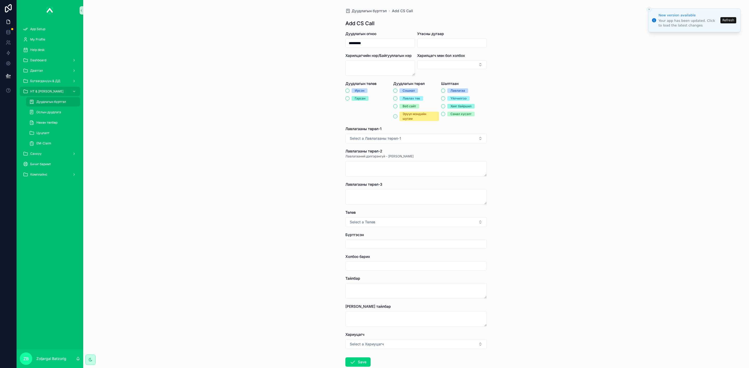
paste input "********"
type input "********"
click at [355, 90] on div "Ирсэн" at bounding box center [360, 90] width 10 height 5
click at [349, 90] on button "Ирсэн" at bounding box center [347, 91] width 4 height 4
click at [402, 101] on div "Сошиал Лавлах төв Веб сайт Эрүүл мэндийн шугам" at bounding box center [416, 104] width 46 height 33
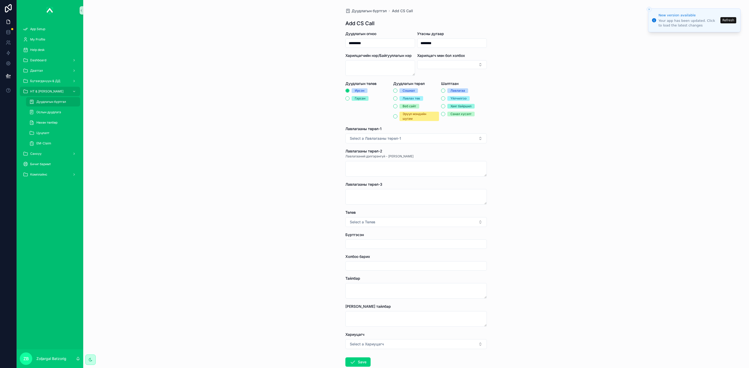
click at [407, 98] on div "Лавлах төв" at bounding box center [410, 98] width 17 height 5
click at [397, 98] on button "Лавлах төв" at bounding box center [395, 98] width 4 height 4
click at [444, 98] on div "Үйлчилгээ" at bounding box center [464, 98] width 46 height 5
click at [454, 99] on div "Үйлчилгээ" at bounding box center [458, 98] width 16 height 5
click at [445, 99] on button "Үйлчилгээ" at bounding box center [443, 98] width 4 height 4
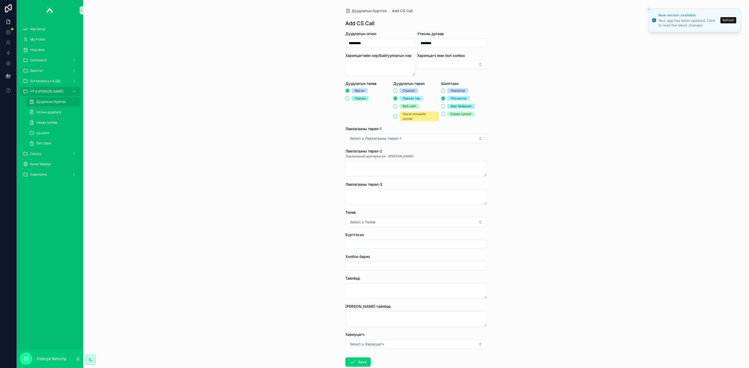
click at [427, 130] on div "Лавлагааны төрөл-1" at bounding box center [415, 128] width 141 height 5
click at [428, 137] on button "Select a Лавлагааны төрөл-1" at bounding box center [415, 139] width 141 height 10
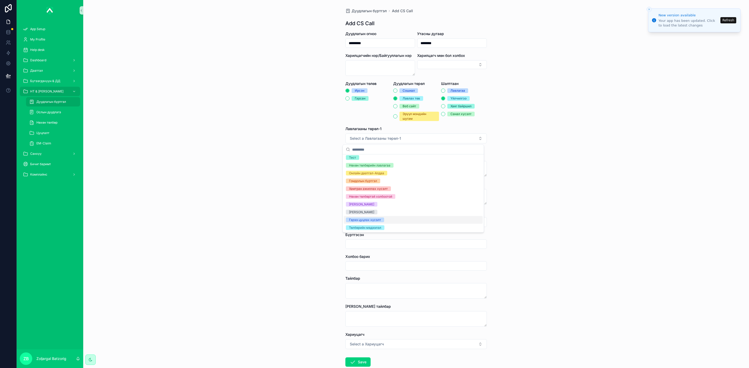
click at [370, 221] on div "Гэрээ цуцлах хүсэлт" at bounding box center [365, 220] width 32 height 5
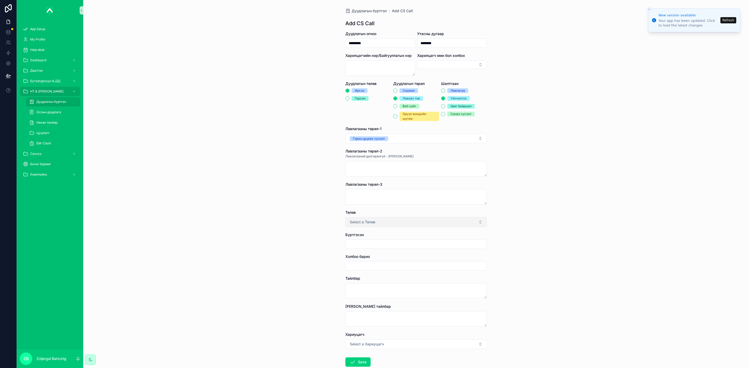
drag, startPoint x: 364, startPoint y: 220, endPoint x: 367, endPoint y: 219, distance: 3.0
click at [365, 219] on button "Select a Төлөв" at bounding box center [415, 222] width 141 height 10
click at [355, 243] on div "Хаасан" at bounding box center [354, 244] width 11 height 5
click at [371, 238] on div "Бүртгэсэн" at bounding box center [415, 240] width 141 height 17
click at [374, 241] on input "scrollable content" at bounding box center [415, 244] width 141 height 7
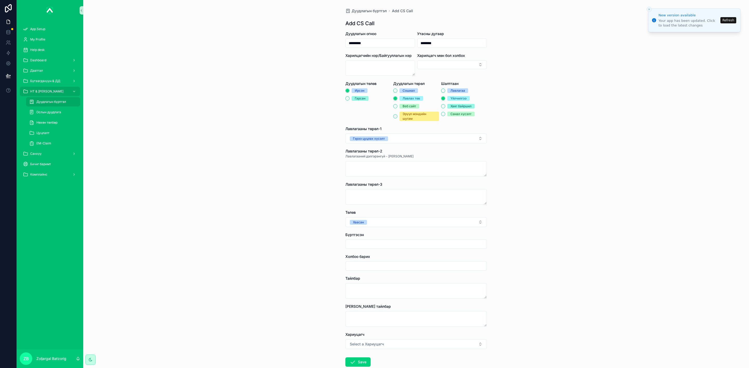
type input "**********"
drag, startPoint x: 369, startPoint y: 301, endPoint x: 375, endPoint y: 296, distance: 7.6
click at [369, 301] on form "**********" at bounding box center [415, 215] width 141 height 369
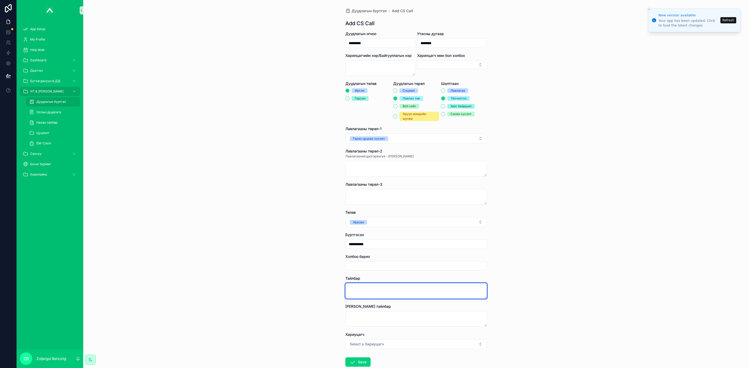
click at [379, 292] on textarea "scrollable content" at bounding box center [415, 291] width 141 height 16
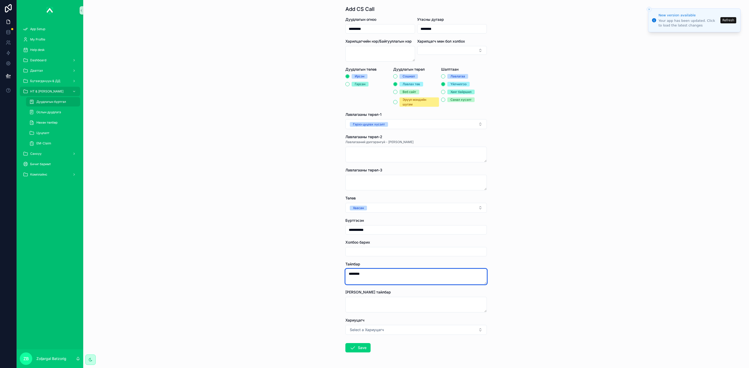
scroll to position [32, 0]
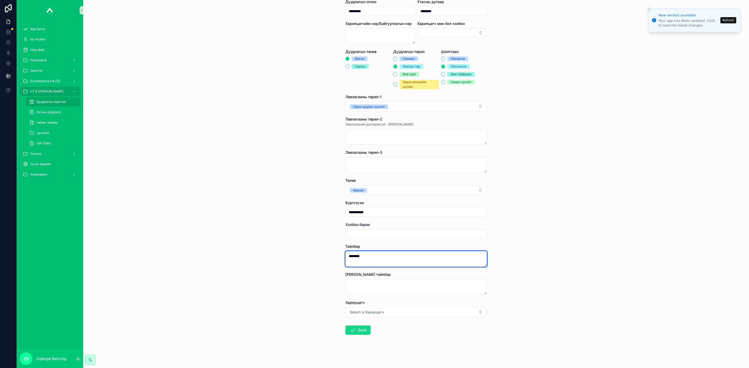
type textarea "*******"
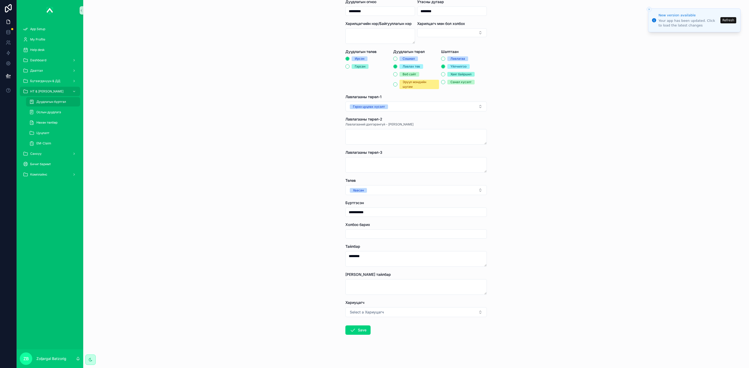
drag, startPoint x: 359, startPoint y: 330, endPoint x: 232, endPoint y: 284, distance: 135.2
click at [359, 330] on button "Save" at bounding box center [357, 330] width 25 height 9
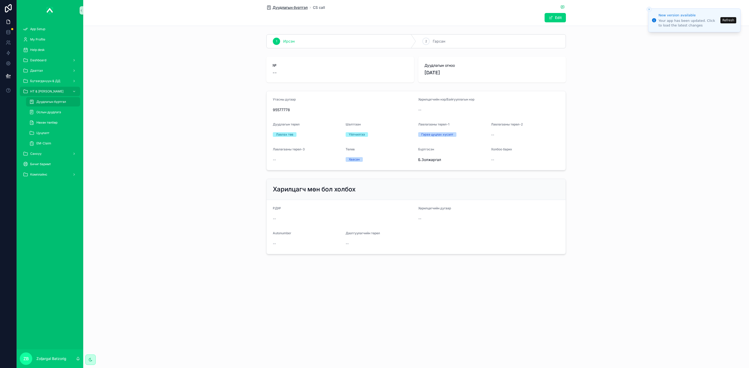
click at [278, 5] on span "Дуудлагын бүртгэл" at bounding box center [289, 7] width 35 height 5
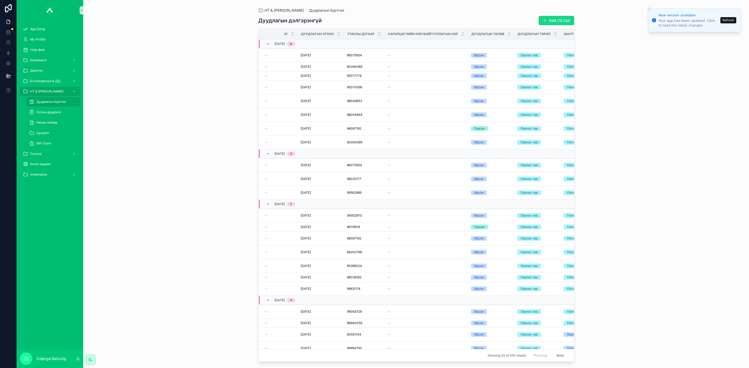
click at [558, 20] on button "Add CS Call" at bounding box center [556, 20] width 36 height 9
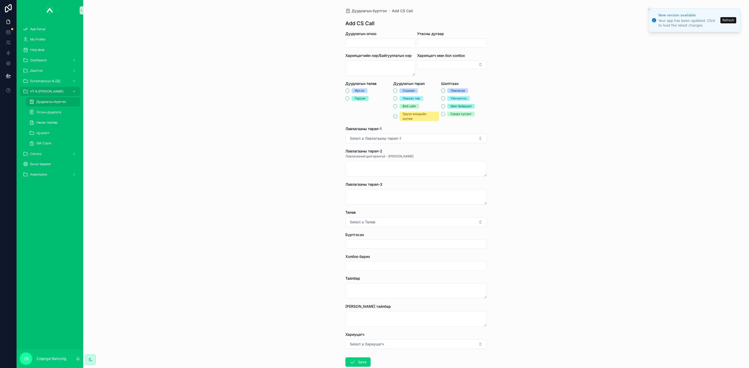
click at [374, 41] on input "scrollable content" at bounding box center [379, 43] width 69 height 7
click at [395, 120] on button "26" at bounding box center [395, 120] width 9 height 9
type input "*********"
click at [443, 41] on input "scrollable content" at bounding box center [451, 43] width 69 height 7
paste input "********"
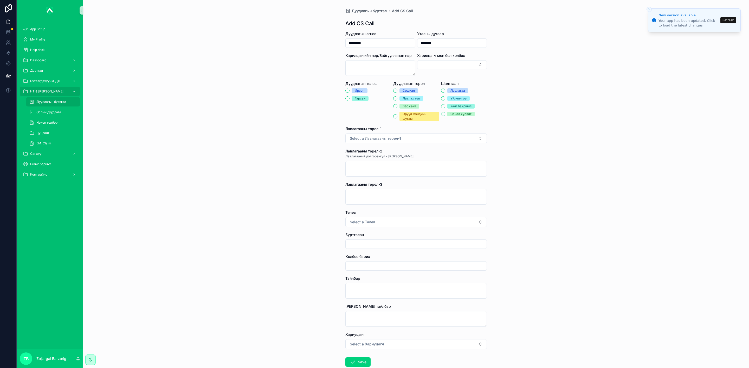
type input "********"
click at [355, 89] on div "Ирсэн" at bounding box center [360, 90] width 10 height 5
click at [349, 89] on button "Ирсэн" at bounding box center [347, 91] width 4 height 4
click at [421, 102] on div "Сошиал Лавлах төв Веб сайт Эрүүл мэндийн шугам" at bounding box center [416, 104] width 46 height 33
click at [410, 101] on div "Лавлах төв" at bounding box center [410, 98] width 17 height 5
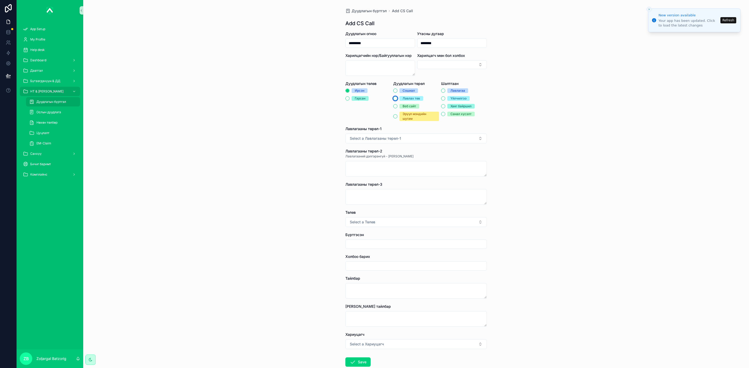
click at [397, 101] on button "Лавлах төв" at bounding box center [395, 98] width 4 height 4
drag, startPoint x: 439, startPoint y: 97, endPoint x: 445, endPoint y: 98, distance: 6.1
click at [441, 97] on button "Үйлчилгээ" at bounding box center [443, 98] width 4 height 4
click at [421, 131] on div "Лавлагааны төрөл-1" at bounding box center [415, 128] width 141 height 5
click at [419, 136] on button "Select a Лавлагааны төрөл-1" at bounding box center [415, 139] width 141 height 10
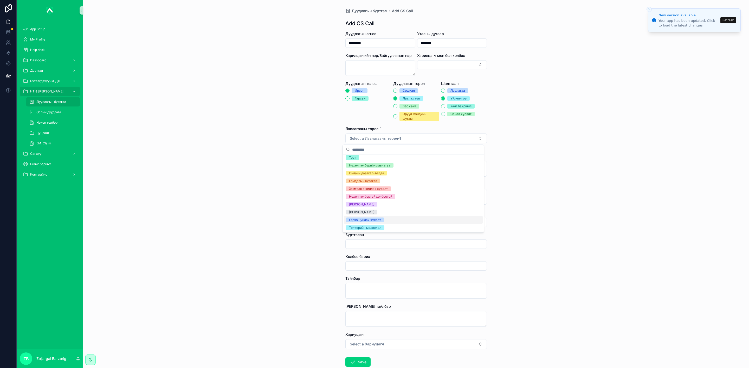
click at [375, 221] on div "Гэрээ цуцлах хүсэлт" at bounding box center [365, 220] width 32 height 5
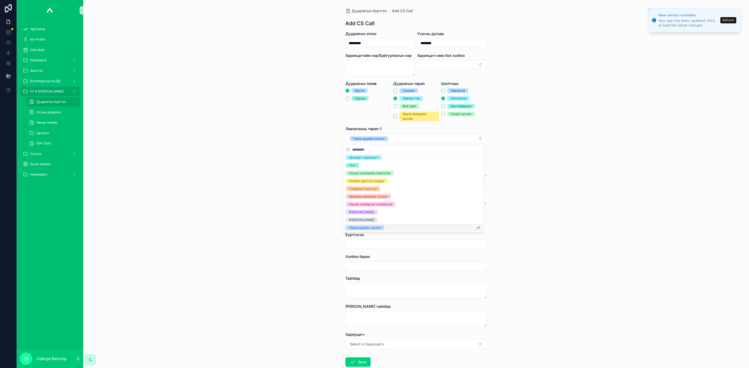
scroll to position [25, 0]
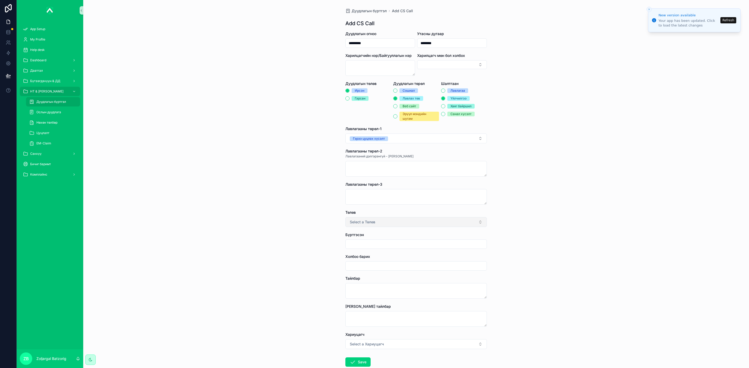
drag, startPoint x: 365, startPoint y: 223, endPoint x: 369, endPoint y: 225, distance: 4.5
click at [367, 223] on span "Select a Төлөв" at bounding box center [362, 222] width 25 height 5
click at [354, 243] on div "Хаасан" at bounding box center [354, 244] width 11 height 5
drag, startPoint x: 368, startPoint y: 239, endPoint x: 373, endPoint y: 241, distance: 5.4
click at [368, 239] on div "Бүртгэсэн" at bounding box center [415, 240] width 141 height 17
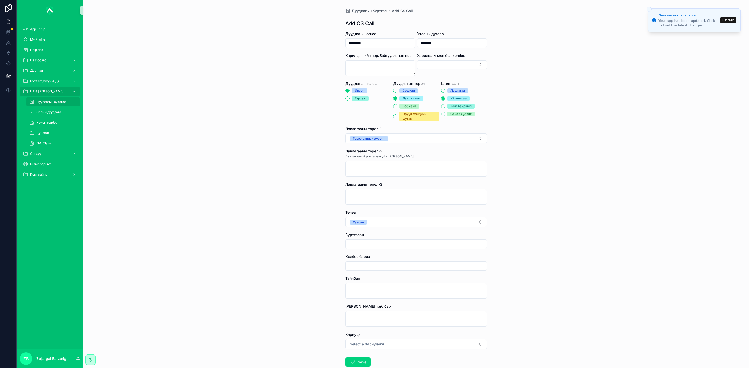
drag, startPoint x: 373, startPoint y: 241, endPoint x: 377, endPoint y: 244, distance: 5.0
click at [373, 241] on input "scrollable content" at bounding box center [415, 244] width 141 height 7
type input "**********"
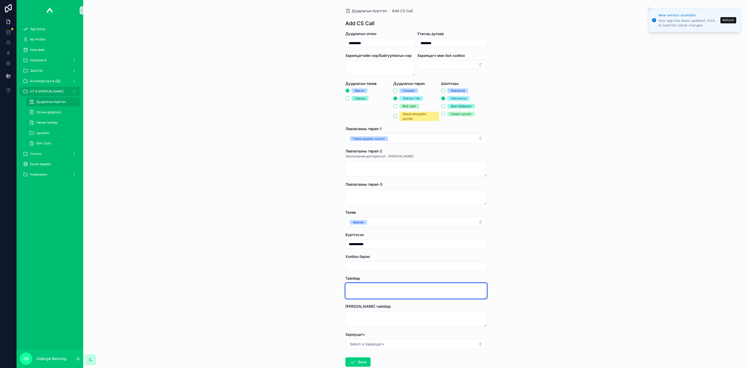
click at [367, 292] on textarea "scrollable content" at bounding box center [415, 291] width 141 height 16
type textarea "*******"
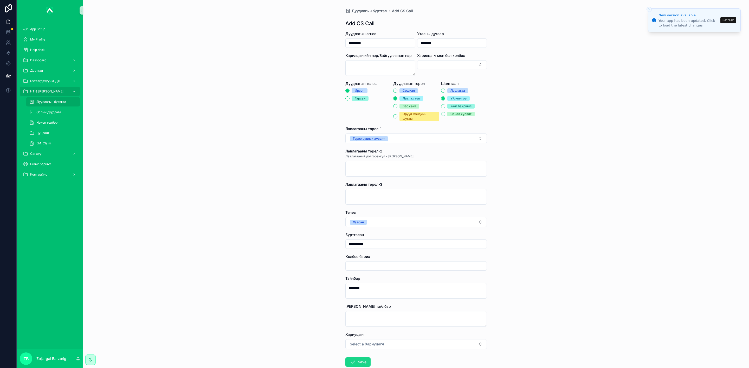
click at [351, 362] on icon "scrollable content" at bounding box center [352, 362] width 6 height 6
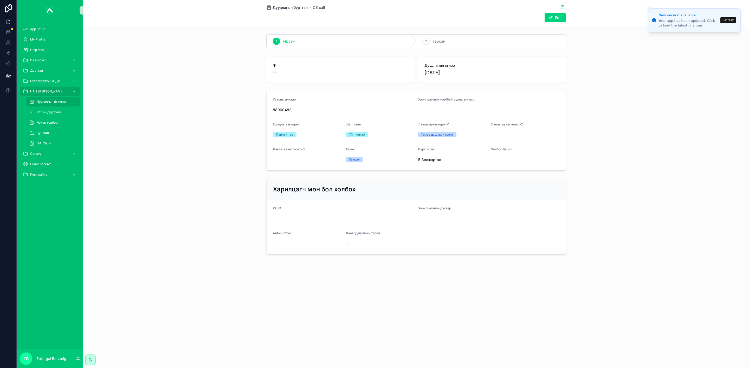
click at [298, 10] on span "Дуудлагын бүртгэл" at bounding box center [289, 7] width 35 height 5
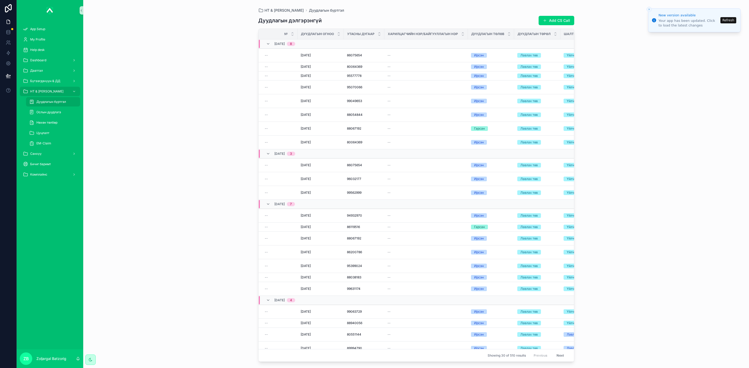
click at [548, 24] on button "Add CS Call" at bounding box center [556, 20] width 36 height 9
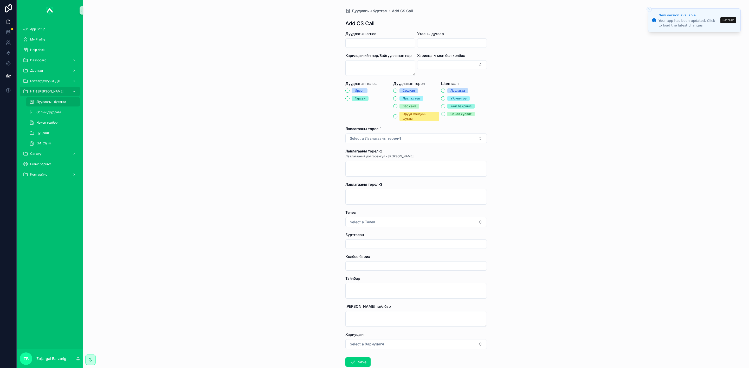
click at [363, 40] on input "scrollable content" at bounding box center [379, 43] width 69 height 7
click at [395, 118] on button "26" at bounding box center [395, 120] width 9 height 9
type input "*********"
click at [435, 45] on input "scrollable content" at bounding box center [451, 43] width 69 height 7
paste input "********"
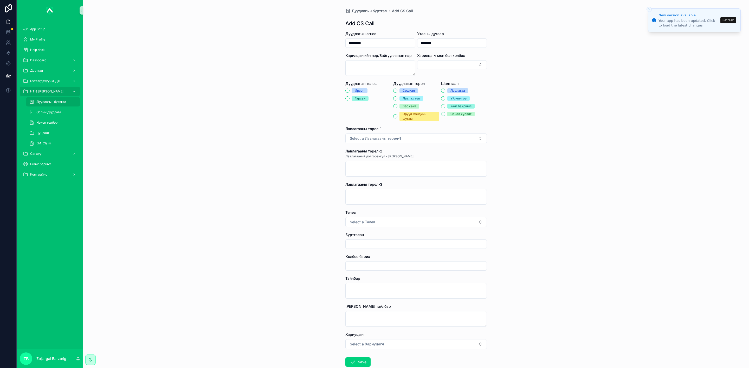
type input "********"
click at [355, 88] on div "Ирсэн" at bounding box center [360, 90] width 10 height 5
click at [349, 89] on button "Ирсэн" at bounding box center [347, 91] width 4 height 4
drag, startPoint x: 399, startPoint y: 96, endPoint x: 426, endPoint y: 97, distance: 27.3
click at [399, 96] on span "Лавлах төв" at bounding box center [411, 98] width 24 height 5
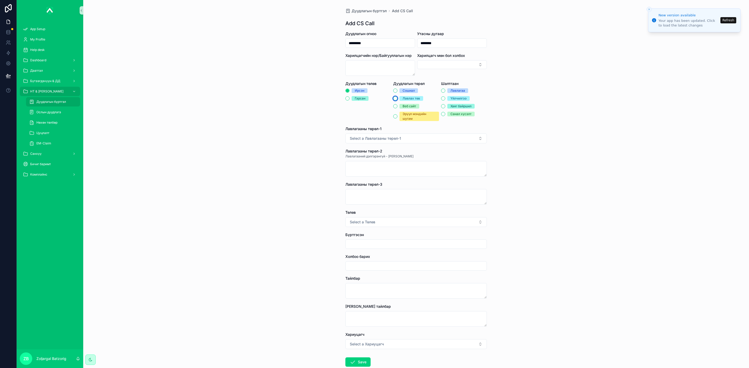
click at [397, 96] on button "Лавлах төв" at bounding box center [395, 98] width 4 height 4
click at [447, 99] on span "Үйлчилгээ" at bounding box center [458, 98] width 22 height 5
click at [445, 99] on button "Үйлчилгээ" at bounding box center [443, 98] width 4 height 4
click at [418, 142] on button "Select a Лавлагааны төрөл-1" at bounding box center [415, 139] width 141 height 10
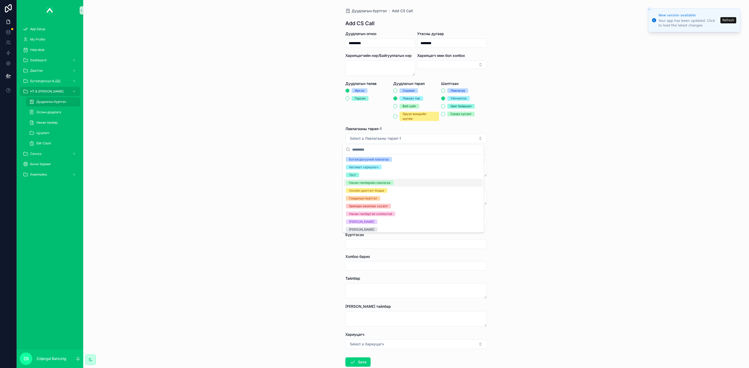
click at [371, 183] on div "Нөхөн төлбөрийн лавлагаа" at bounding box center [369, 183] width 41 height 5
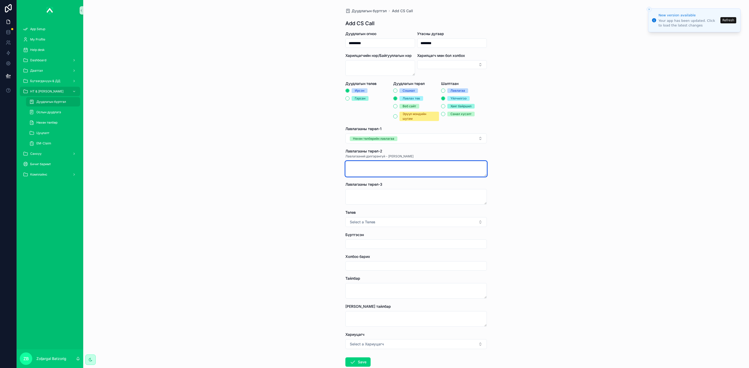
click at [381, 169] on textarea "scrollable content" at bounding box center [415, 169] width 141 height 16
click at [370, 218] on button "Select a Төлөв" at bounding box center [415, 222] width 141 height 10
click at [353, 244] on div "Хаасан" at bounding box center [354, 244] width 11 height 5
drag, startPoint x: 379, startPoint y: 247, endPoint x: 382, endPoint y: 249, distance: 3.3
click at [380, 247] on input "scrollable content" at bounding box center [415, 244] width 141 height 7
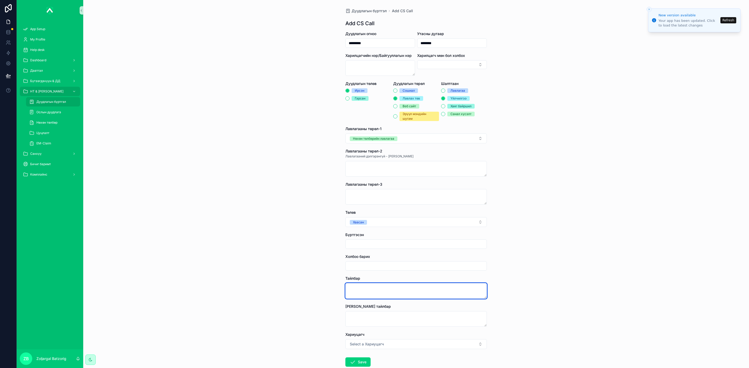
click at [374, 294] on textarea "scrollable content" at bounding box center [415, 291] width 141 height 16
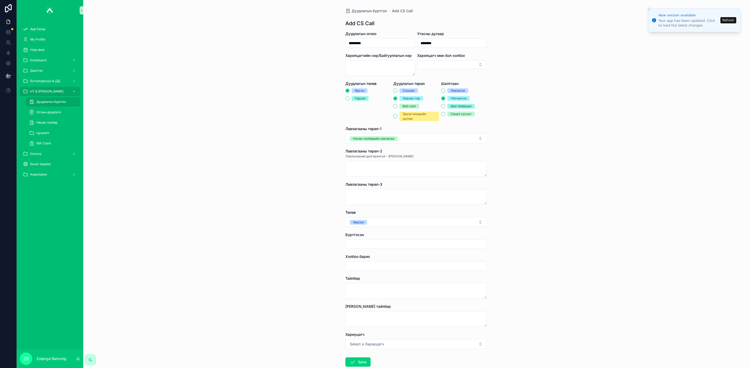
drag, startPoint x: 387, startPoint y: 245, endPoint x: 398, endPoint y: 249, distance: 11.3
click at [388, 245] on input "scrollable content" at bounding box center [415, 244] width 141 height 7
type input "**********"
click at [386, 281] on div "Тайлбар" at bounding box center [415, 278] width 141 height 5
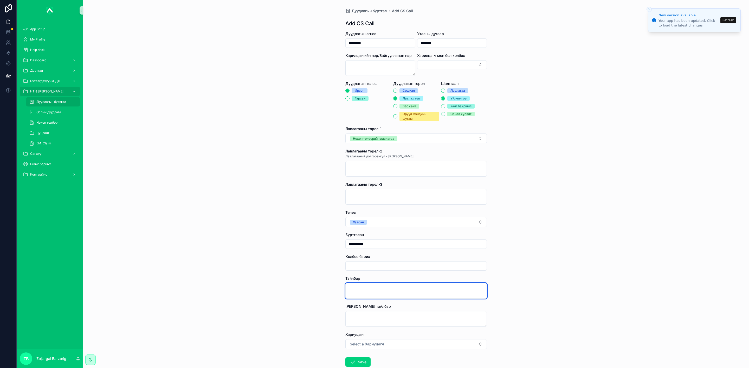
drag, startPoint x: 379, startPoint y: 289, endPoint x: 374, endPoint y: 290, distance: 5.2
click at [379, 289] on textarea "scrollable content" at bounding box center [415, 291] width 141 height 16
type textarea "**********"
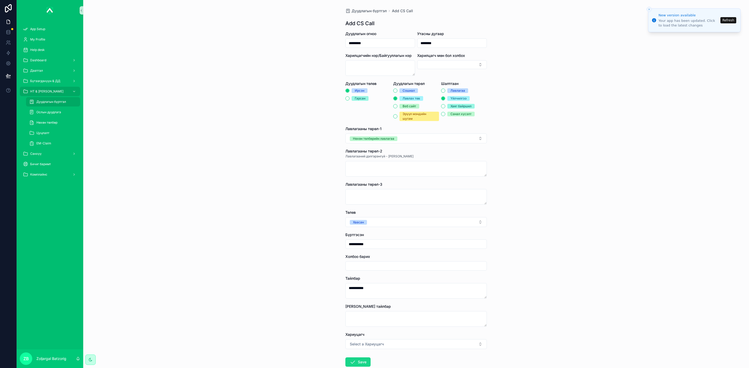
click at [357, 361] on button "Save" at bounding box center [357, 362] width 25 height 9
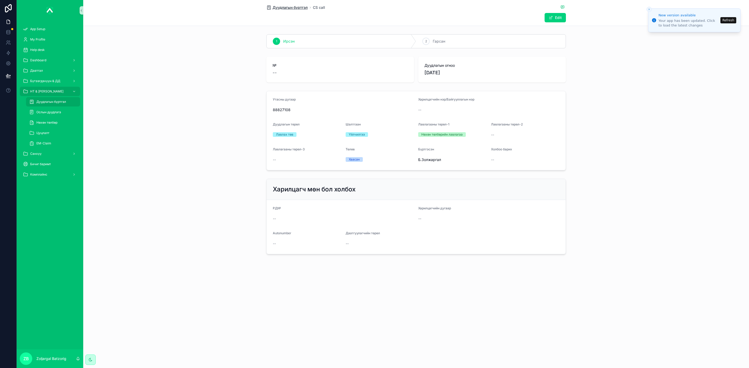
click at [297, 10] on div "Дуудлагын бүртгэл CS call" at bounding box center [415, 7] width 299 height 6
click at [297, 9] on span "Дуудлагын бүртгэл" at bounding box center [289, 7] width 35 height 5
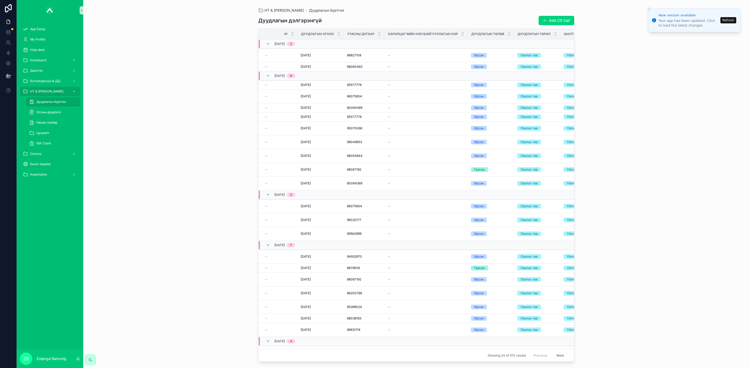
click at [553, 17] on button "Add CS Call" at bounding box center [556, 20] width 36 height 9
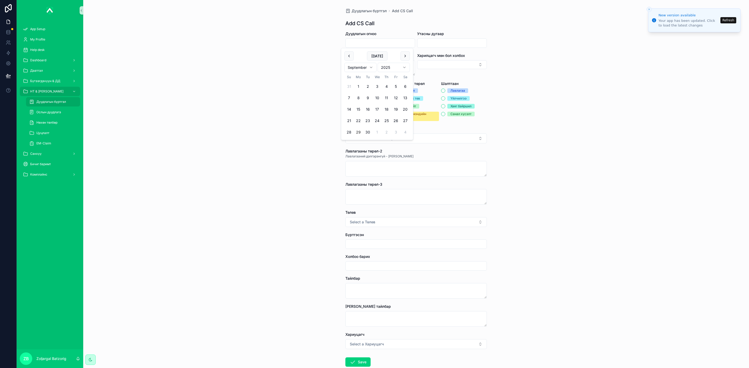
click at [383, 44] on input "scrollable content" at bounding box center [379, 43] width 69 height 7
click at [399, 120] on button "26" at bounding box center [395, 120] width 9 height 9
type input "*********"
click at [430, 41] on input "scrollable content" at bounding box center [451, 43] width 69 height 7
paste input "********"
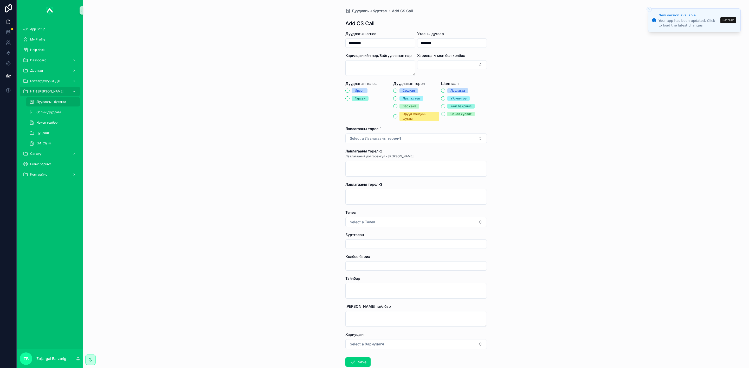
type input "********"
click at [355, 91] on div "Ирсэн" at bounding box center [360, 90] width 10 height 5
click at [349, 91] on button "Ирсэн" at bounding box center [347, 91] width 4 height 4
click at [413, 103] on div "Сошиал Лавлах төв Веб сайт Эрүүл мэндийн шугам" at bounding box center [416, 104] width 46 height 33
click at [406, 98] on div "Лавлах төв" at bounding box center [410, 98] width 17 height 5
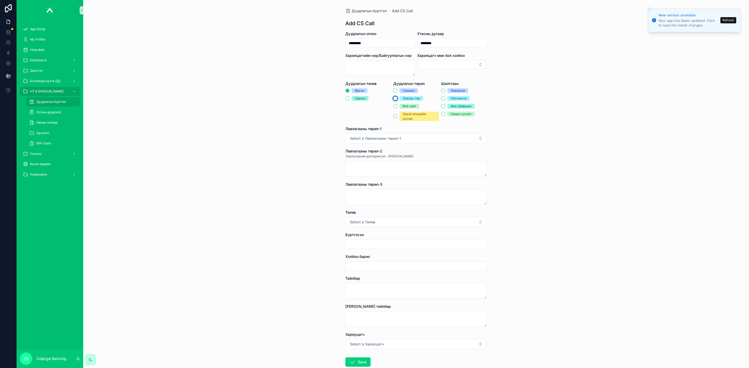
click at [397, 98] on button "Лавлах төв" at bounding box center [395, 98] width 4 height 4
click at [450, 99] on div "Үйлчилгээ" at bounding box center [458, 98] width 16 height 5
click at [445, 99] on button "Үйлчилгээ" at bounding box center [443, 98] width 4 height 4
click at [402, 136] on button "Select a Лавлагааны төрөл-1" at bounding box center [415, 139] width 141 height 10
click at [293, 159] on div "Дуудлагын бүртгэл Add CS Call Add CS Call Дуудлагын огноо ********* Утасны дуга…" at bounding box center [415, 184] width 665 height 368
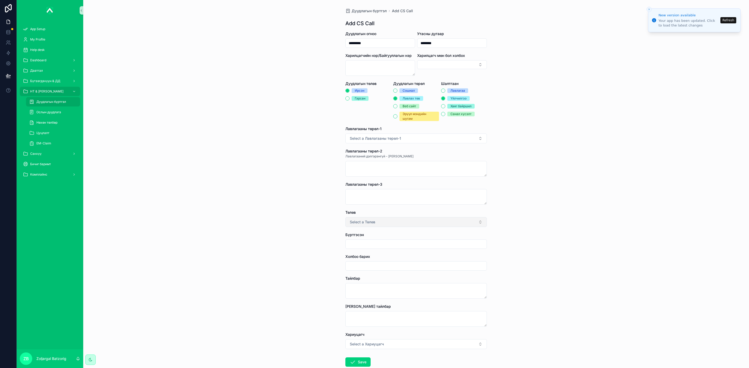
click at [384, 220] on button "Select a Төлөв" at bounding box center [415, 222] width 141 height 10
drag, startPoint x: 353, startPoint y: 243, endPoint x: 358, endPoint y: 240, distance: 5.7
click at [355, 240] on div "Хаасан" at bounding box center [413, 244] width 139 height 8
click at [372, 251] on form "Дуудлагын огноо ********* Утасны дугаар ******** Харилцагчийн нэр/Байгууллагын …" at bounding box center [415, 215] width 141 height 369
click at [377, 242] on input "scrollable content" at bounding box center [415, 244] width 141 height 7
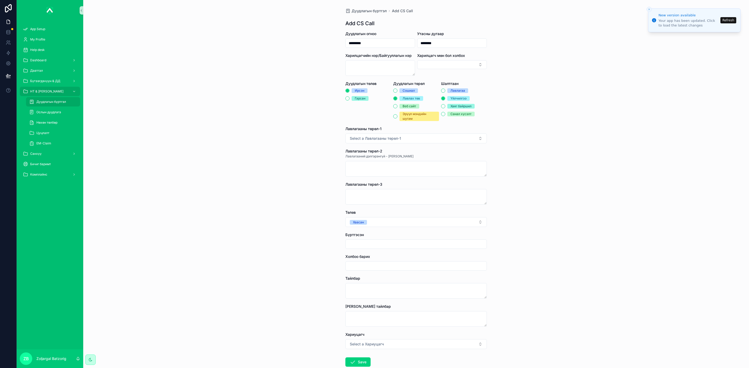
type input "**********"
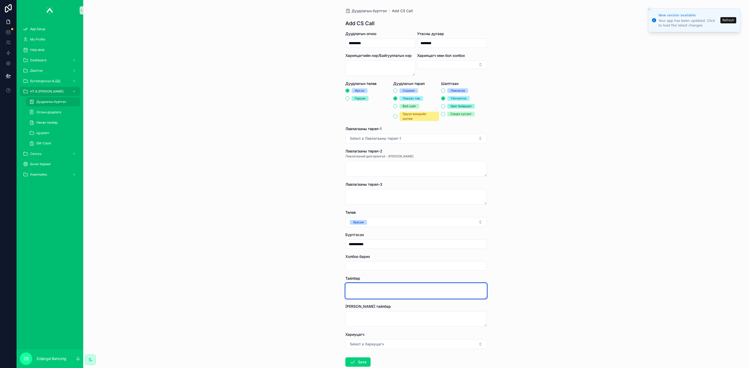
click at [380, 289] on textarea "scrollable content" at bounding box center [415, 291] width 141 height 16
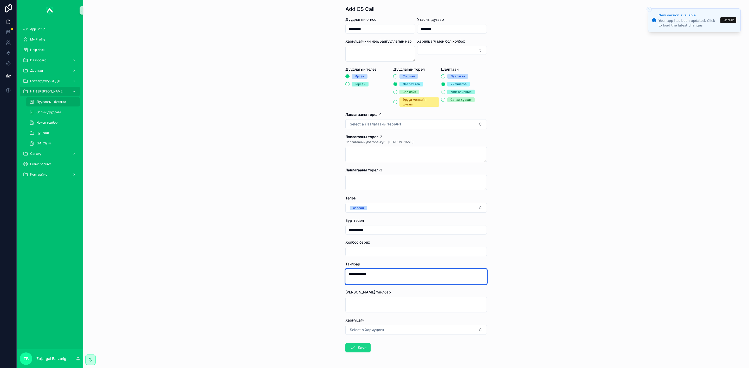
scroll to position [32, 0]
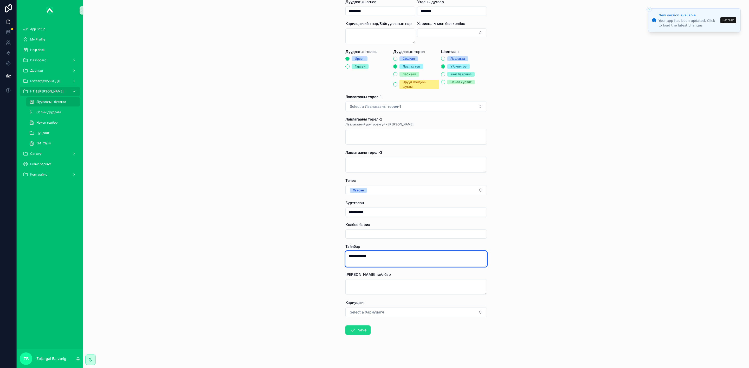
type textarea "**********"
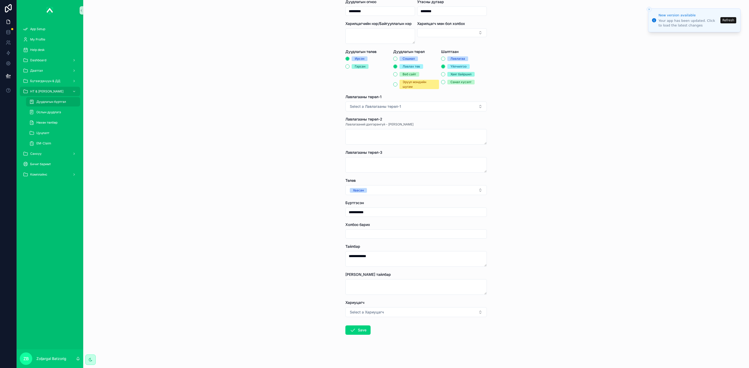
drag, startPoint x: 357, startPoint y: 331, endPoint x: 359, endPoint y: 326, distance: 5.4
click at [357, 331] on button "Save" at bounding box center [357, 330] width 25 height 9
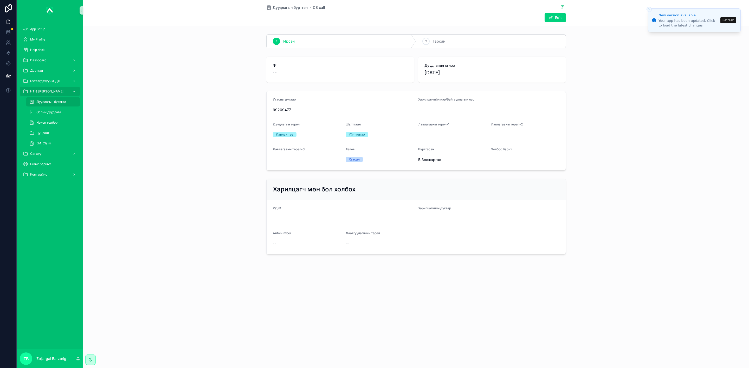
drag, startPoint x: 299, startPoint y: 6, endPoint x: 1, endPoint y: 179, distance: 344.0
click at [299, 6] on span "Дуудлагын бүртгэл" at bounding box center [289, 7] width 35 height 5
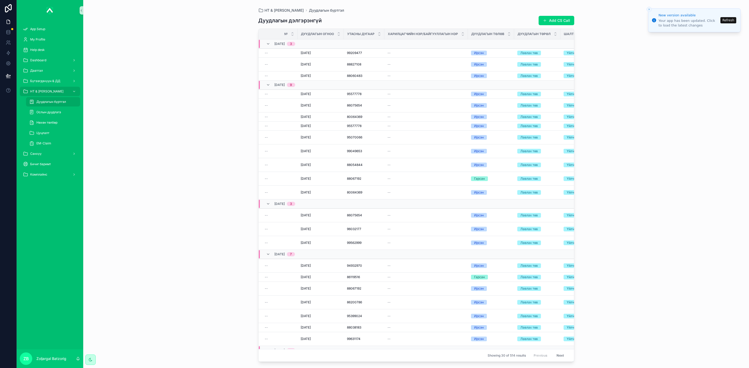
click at [563, 24] on button "Add CS Call" at bounding box center [556, 20] width 36 height 9
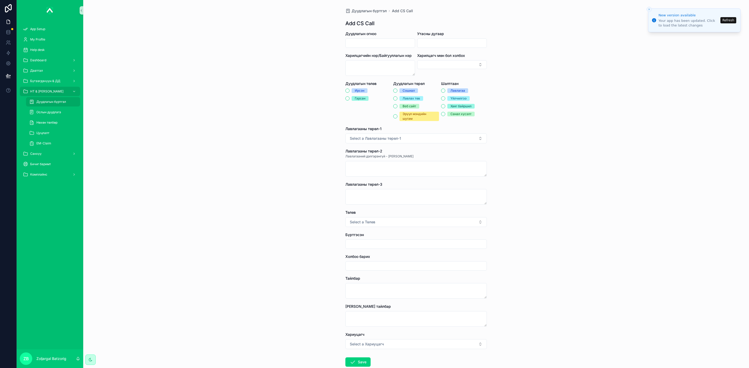
click at [390, 44] on input "scrollable content" at bounding box center [379, 43] width 69 height 7
click at [397, 121] on button "26" at bounding box center [395, 120] width 9 height 9
type input "*********"
click at [435, 43] on input "scrollable content" at bounding box center [451, 43] width 69 height 7
paste input "********"
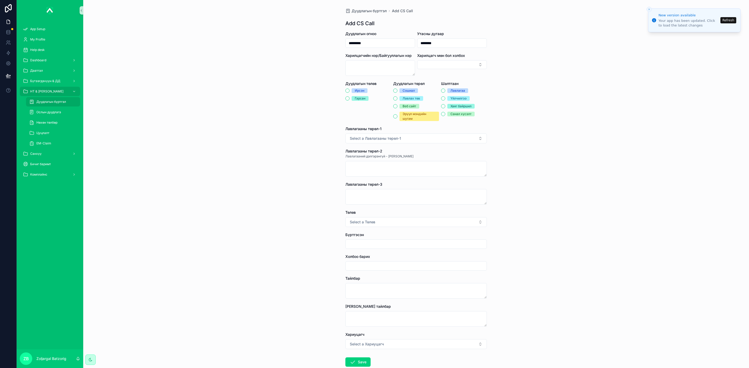
type input "********"
click at [355, 88] on div "Ирсэн" at bounding box center [360, 90] width 10 height 5
click at [349, 89] on button "Ирсэн" at bounding box center [347, 91] width 4 height 4
drag, startPoint x: 410, startPoint y: 99, endPoint x: 414, endPoint y: 117, distance: 19.1
click at [410, 99] on div "Лавлах төв" at bounding box center [410, 98] width 17 height 5
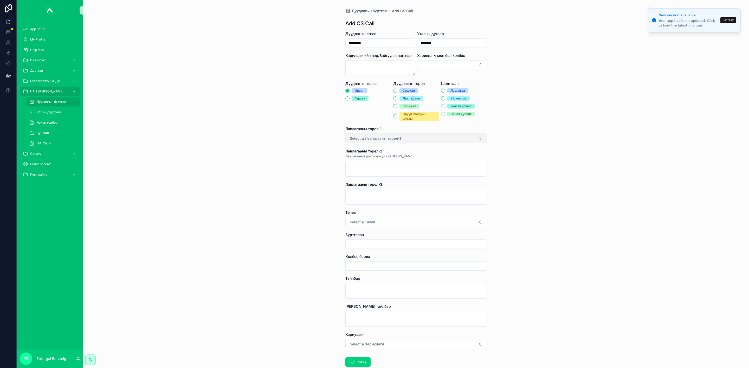
click at [397, 135] on button "Select a Лавлагааны төрөл-1" at bounding box center [415, 139] width 141 height 10
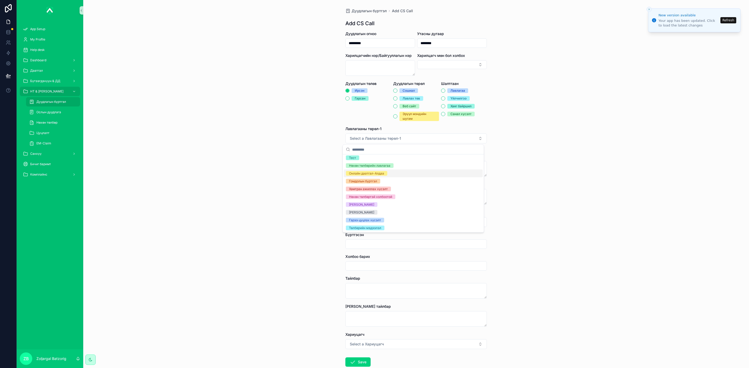
scroll to position [17, 0]
drag, startPoint x: 559, startPoint y: 190, endPoint x: 534, endPoint y: 189, distance: 24.7
click at [558, 190] on div "Дуудлагын бүртгэл Add CS Call Add CS Call Дуудлагын огноо ********* Утасны дуга…" at bounding box center [415, 184] width 665 height 368
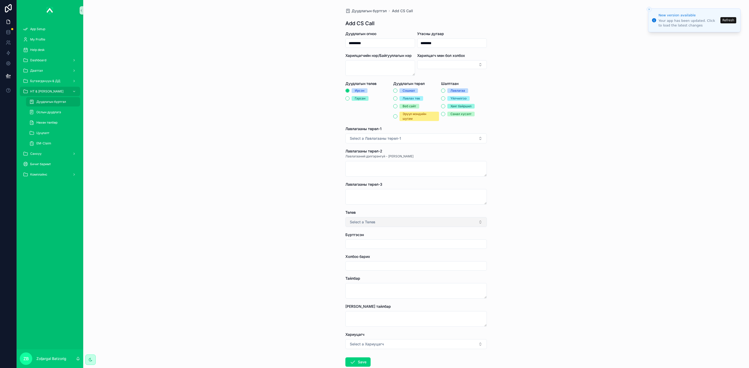
click at [366, 226] on button "Select a Төлөв" at bounding box center [415, 222] width 141 height 10
click at [357, 244] on div "Хаасан" at bounding box center [354, 244] width 11 height 5
click at [376, 241] on input "scrollable content" at bounding box center [415, 244] width 141 height 7
type input "**********"
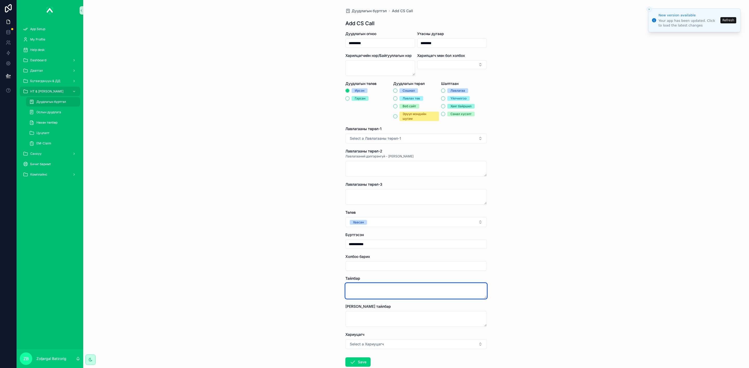
click at [394, 290] on textarea "scrollable content" at bounding box center [415, 291] width 141 height 16
type textarea "********"
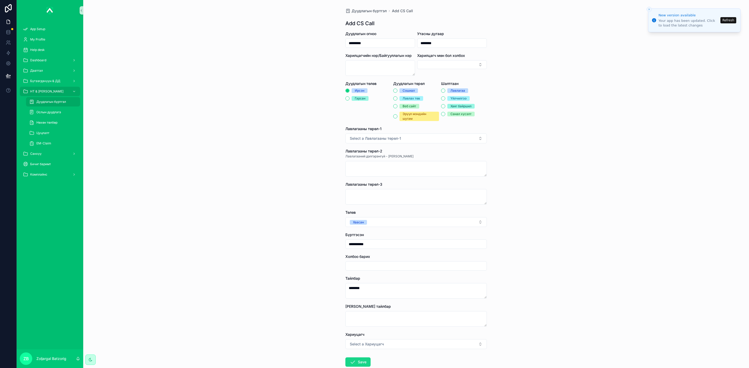
click at [356, 365] on button "Save" at bounding box center [357, 362] width 25 height 9
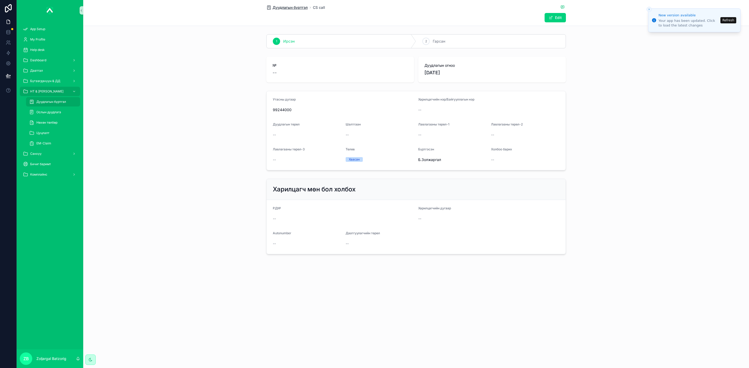
click at [293, 9] on span "Дуудлагын бүртгэл" at bounding box center [289, 7] width 35 height 5
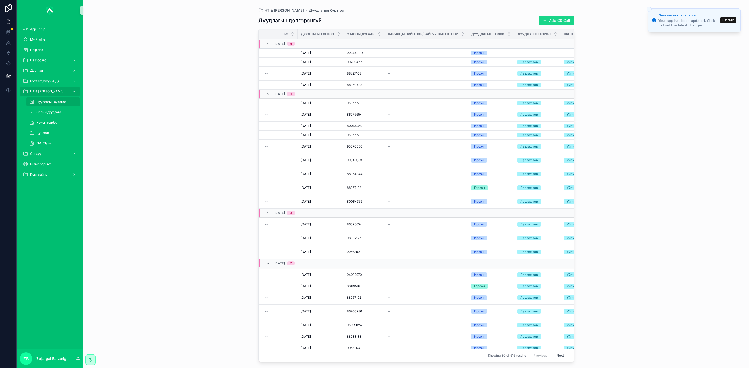
click at [540, 21] on button "Add CS Call" at bounding box center [556, 20] width 36 height 9
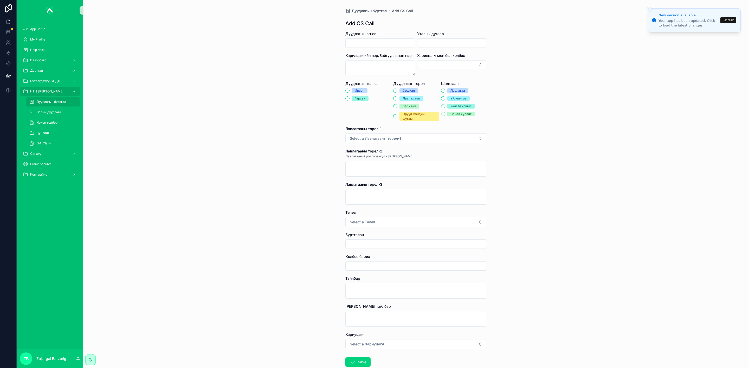
click at [383, 42] on input "scrollable content" at bounding box center [379, 43] width 69 height 7
click at [393, 119] on button "26" at bounding box center [395, 120] width 9 height 9
type input "*********"
click at [440, 46] on input "scrollable content" at bounding box center [451, 43] width 69 height 7
click at [443, 42] on input "scrollable content" at bounding box center [451, 43] width 69 height 7
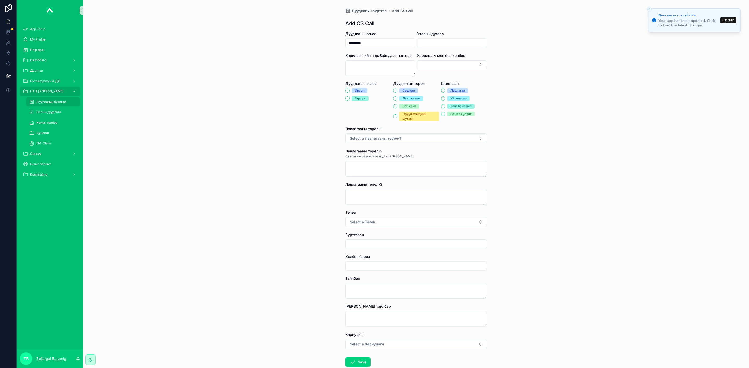
paste input "********"
type input "********"
click at [357, 91] on div "Ирсэн" at bounding box center [360, 90] width 10 height 5
click at [349, 91] on button "Ирсэн" at bounding box center [347, 91] width 4 height 4
click at [406, 101] on div "Сошиал Лавлах төв Веб сайт Эрүүл мэндийн шугам" at bounding box center [416, 104] width 46 height 33
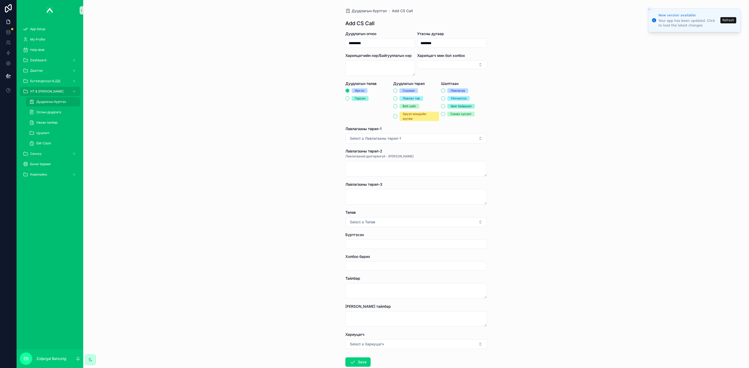
click at [414, 99] on div "Лавлах төв" at bounding box center [410, 98] width 17 height 5
click at [397, 99] on button "Лавлах төв" at bounding box center [395, 98] width 4 height 4
click at [452, 99] on div "Үйлчилгээ" at bounding box center [458, 98] width 16 height 5
click at [445, 99] on button "Үйлчилгээ" at bounding box center [443, 98] width 4 height 4
click at [397, 143] on button "Select a Лавлагааны төрөл-1" at bounding box center [415, 139] width 141 height 10
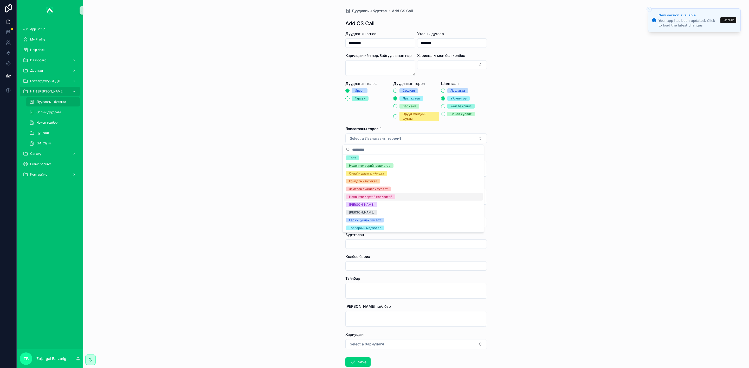
scroll to position [17, 0]
click at [368, 222] on div "Гэрээ цуцлах хүсэлт" at bounding box center [365, 220] width 32 height 5
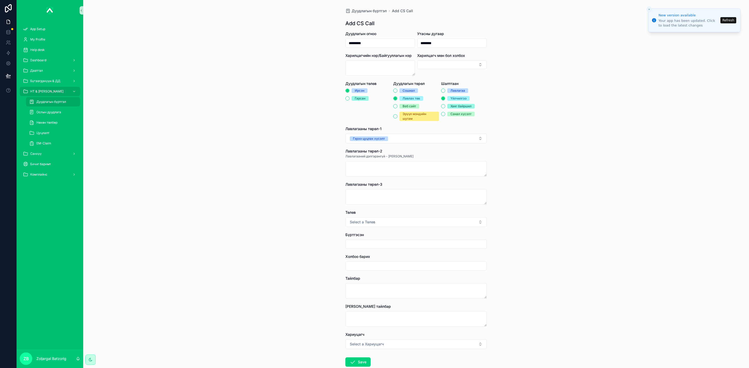
drag, startPoint x: 368, startPoint y: 220, endPoint x: 368, endPoint y: 228, distance: 7.6
click at [368, 221] on span "Select a Төлөв" at bounding box center [362, 222] width 25 height 5
click at [348, 244] on span "Хаасан" at bounding box center [354, 244] width 17 height 5
click at [369, 241] on input "scrollable content" at bounding box center [415, 244] width 141 height 7
type input "**********"
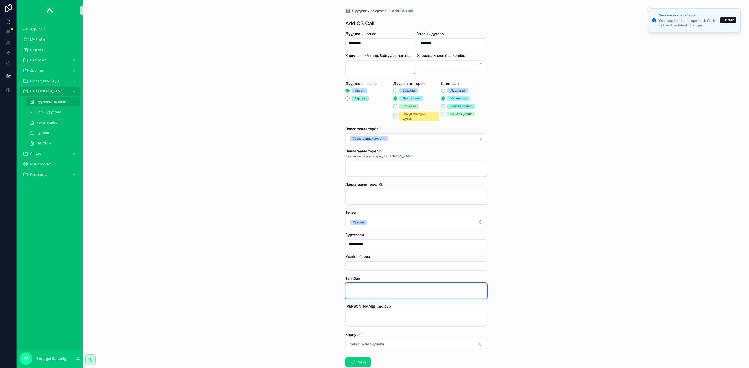
click at [386, 293] on textarea "scrollable content" at bounding box center [415, 291] width 141 height 16
type textarea "*******"
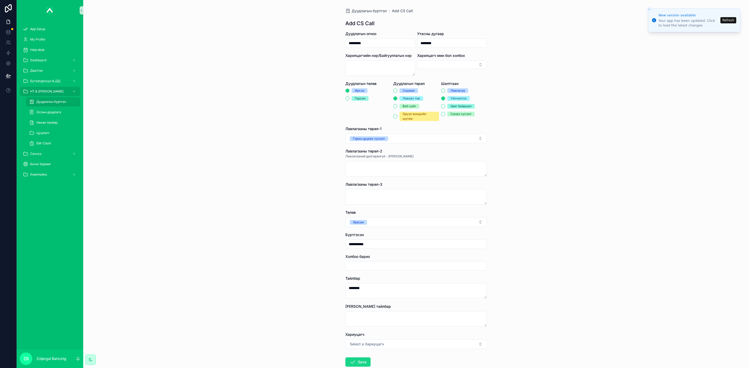
click at [360, 359] on button "Save" at bounding box center [357, 362] width 25 height 9
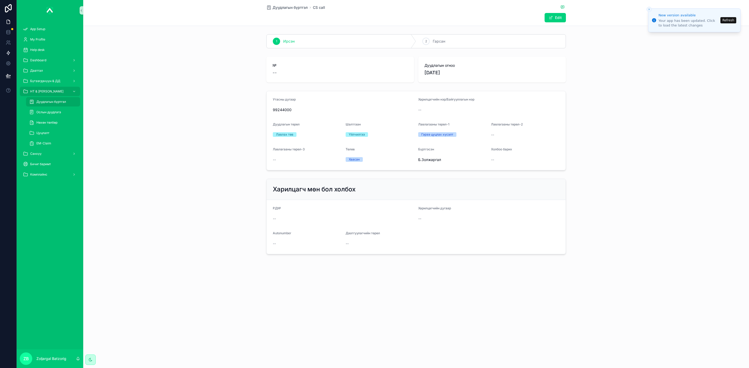
drag, startPoint x: 299, startPoint y: 7, endPoint x: 3, endPoint y: 54, distance: 300.5
click at [299, 7] on span "Дуудлагын бүртгэл" at bounding box center [289, 7] width 35 height 5
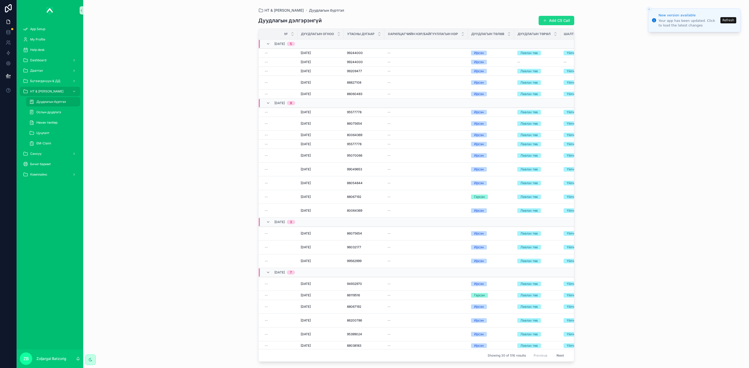
click at [551, 20] on button "Add CS Call" at bounding box center [556, 20] width 36 height 9
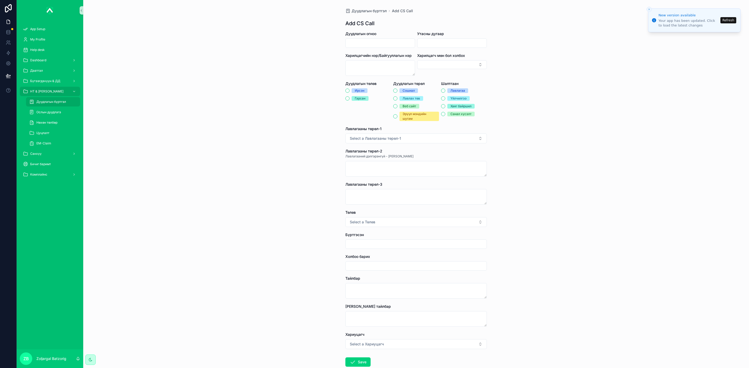
click at [387, 42] on input "scrollable content" at bounding box center [379, 43] width 69 height 7
click at [392, 121] on button "26" at bounding box center [395, 120] width 9 height 9
type input "*********"
click at [438, 44] on input "scrollable content" at bounding box center [451, 43] width 69 height 7
paste input "********"
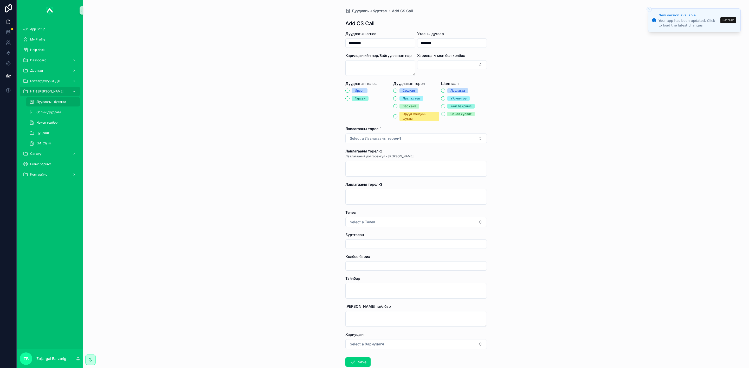
type input "********"
click at [351, 92] on span "Ирсэн" at bounding box center [359, 90] width 16 height 5
click at [349, 92] on button "Ирсэн" at bounding box center [347, 91] width 4 height 4
click at [402, 99] on div "Лавлах төв" at bounding box center [410, 98] width 17 height 5
click at [397, 99] on button "Лавлах төв" at bounding box center [395, 98] width 4 height 4
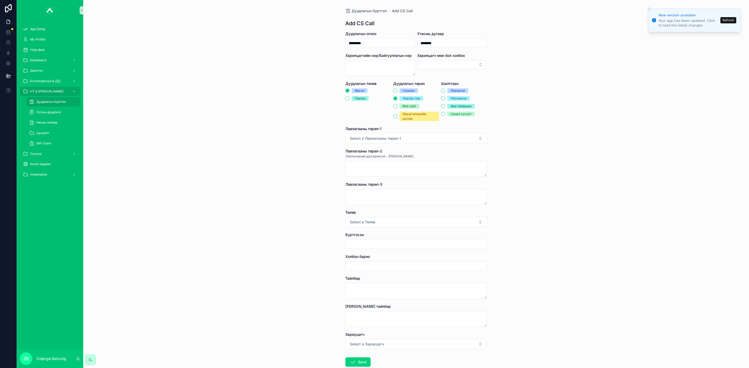
click at [452, 101] on div "[PERSON_NAME] Хаяг байршил Санал хүсэлт" at bounding box center [464, 102] width 46 height 28
click at [449, 95] on div "[PERSON_NAME] Хаяг байршил Санал хүсэлт" at bounding box center [464, 102] width 46 height 28
click at [450, 97] on div "Үйлчилгээ" at bounding box center [458, 98] width 16 height 5
click at [445, 97] on button "Үйлчилгээ" at bounding box center [443, 98] width 4 height 4
click at [428, 134] on button "Select a Лавлагааны төрөл-1" at bounding box center [415, 139] width 141 height 10
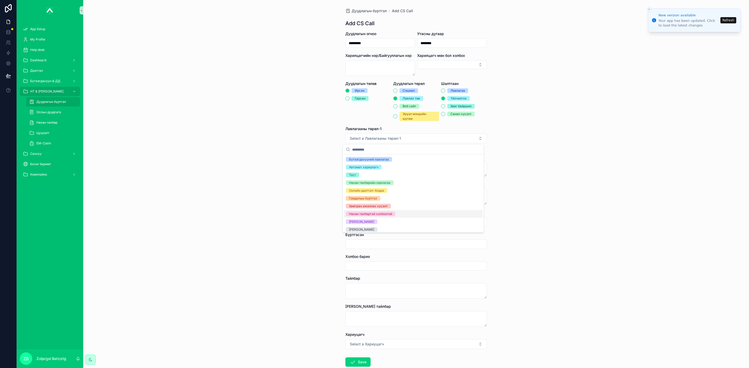
click at [372, 216] on div "Нөхөн төлбөртэй холбоотой" at bounding box center [370, 214] width 43 height 5
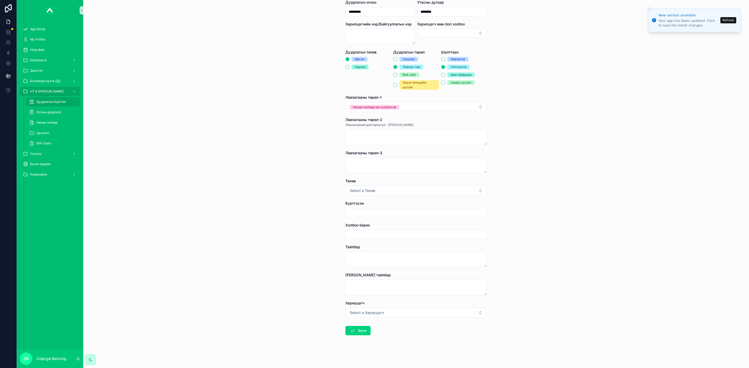
scroll to position [32, 0]
click at [373, 192] on button "Select a Төлөв" at bounding box center [415, 190] width 141 height 10
drag, startPoint x: 357, startPoint y: 211, endPoint x: 367, endPoint y: 217, distance: 12.0
click at [357, 211] on div "Хаасан" at bounding box center [354, 211] width 11 height 5
click at [374, 211] on input "scrollable content" at bounding box center [415, 212] width 141 height 7
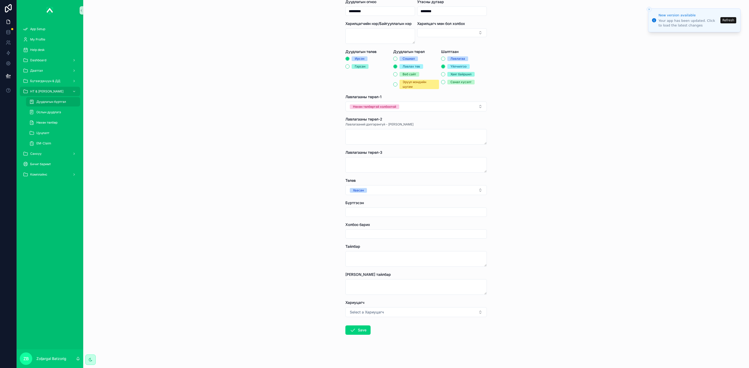
type input "**********"
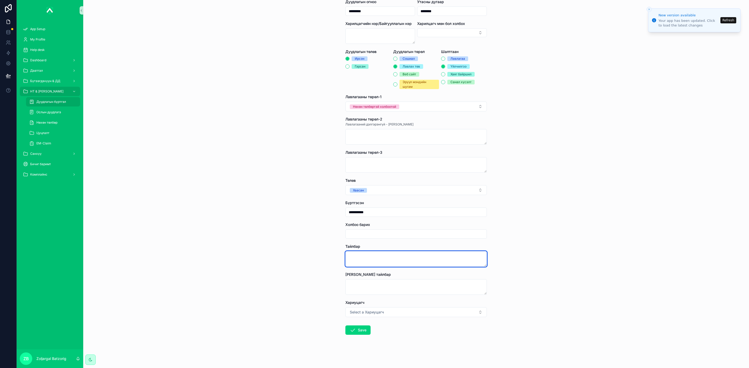
click at [368, 259] on textarea "scrollable content" at bounding box center [415, 259] width 141 height 16
type textarea "**********"
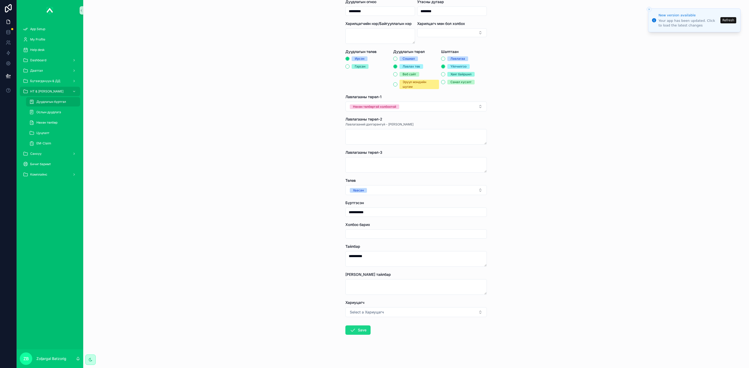
click at [350, 334] on button "Save" at bounding box center [357, 330] width 25 height 9
